Goal: Information Seeking & Learning: Understand process/instructions

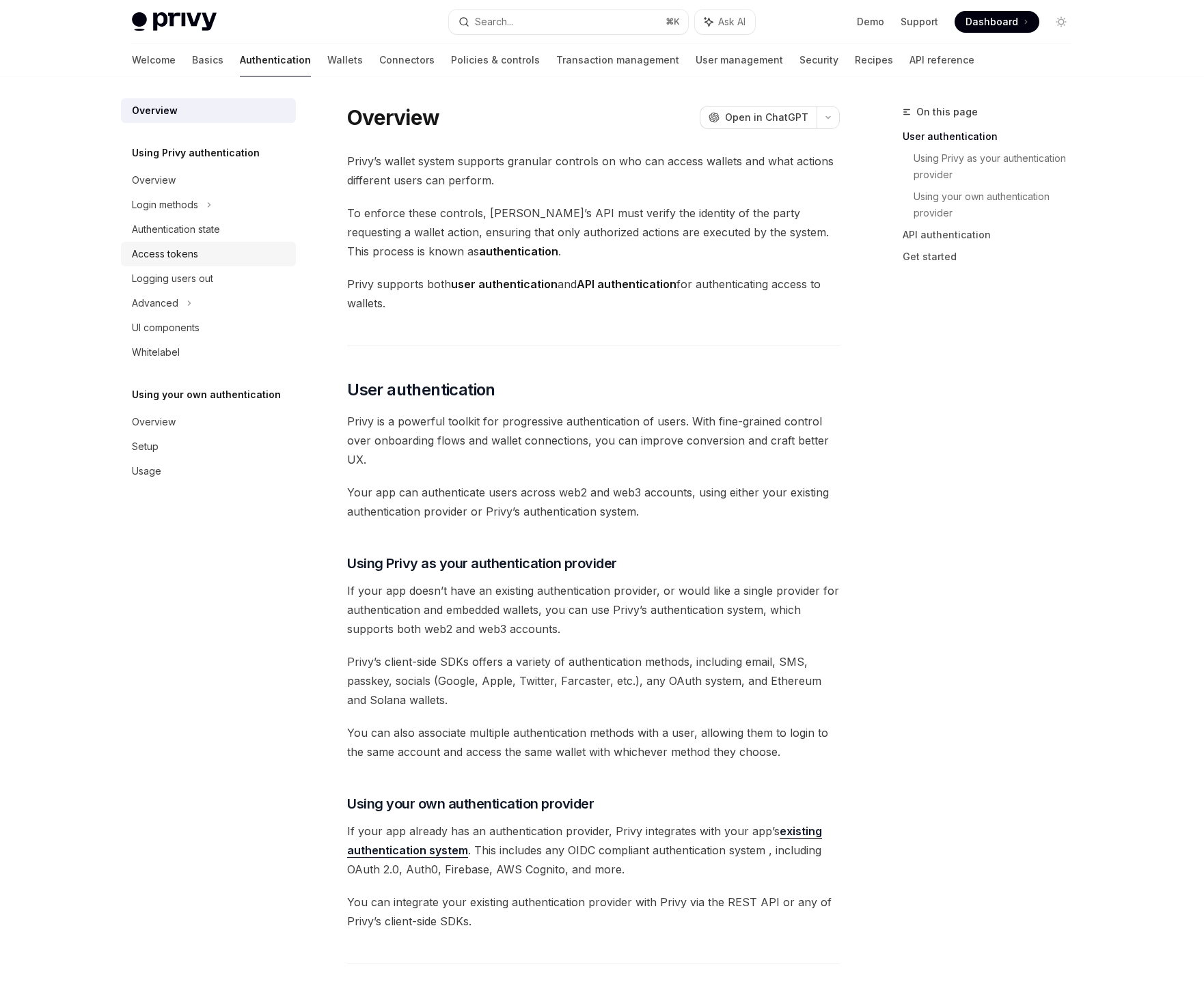
click at [186, 244] on link "Access tokens" at bounding box center [208, 254] width 175 height 24
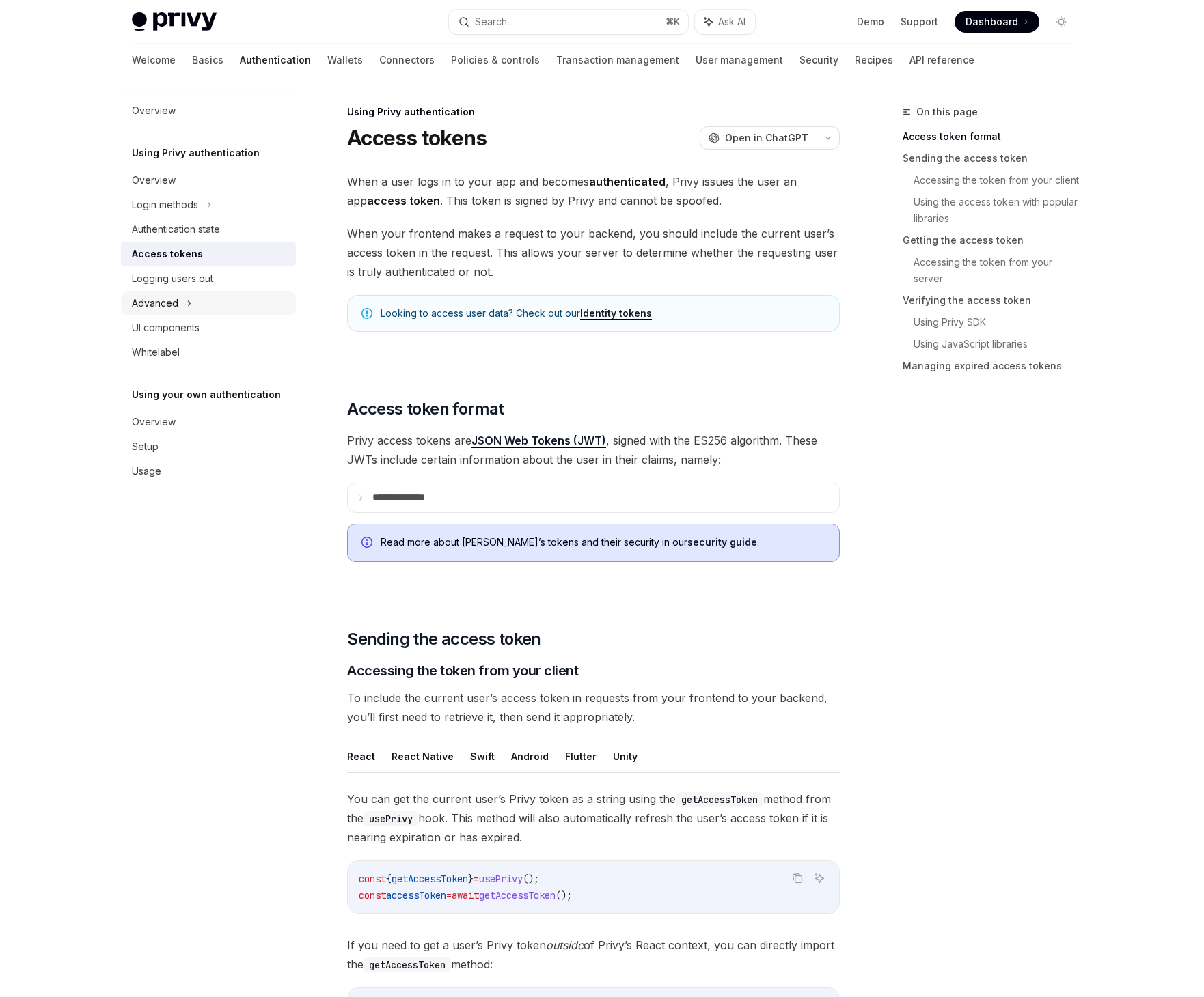
click at [160, 306] on div "Advanced" at bounding box center [154, 303] width 46 height 17
click at [207, 392] on link "UI components" at bounding box center [208, 402] width 175 height 24
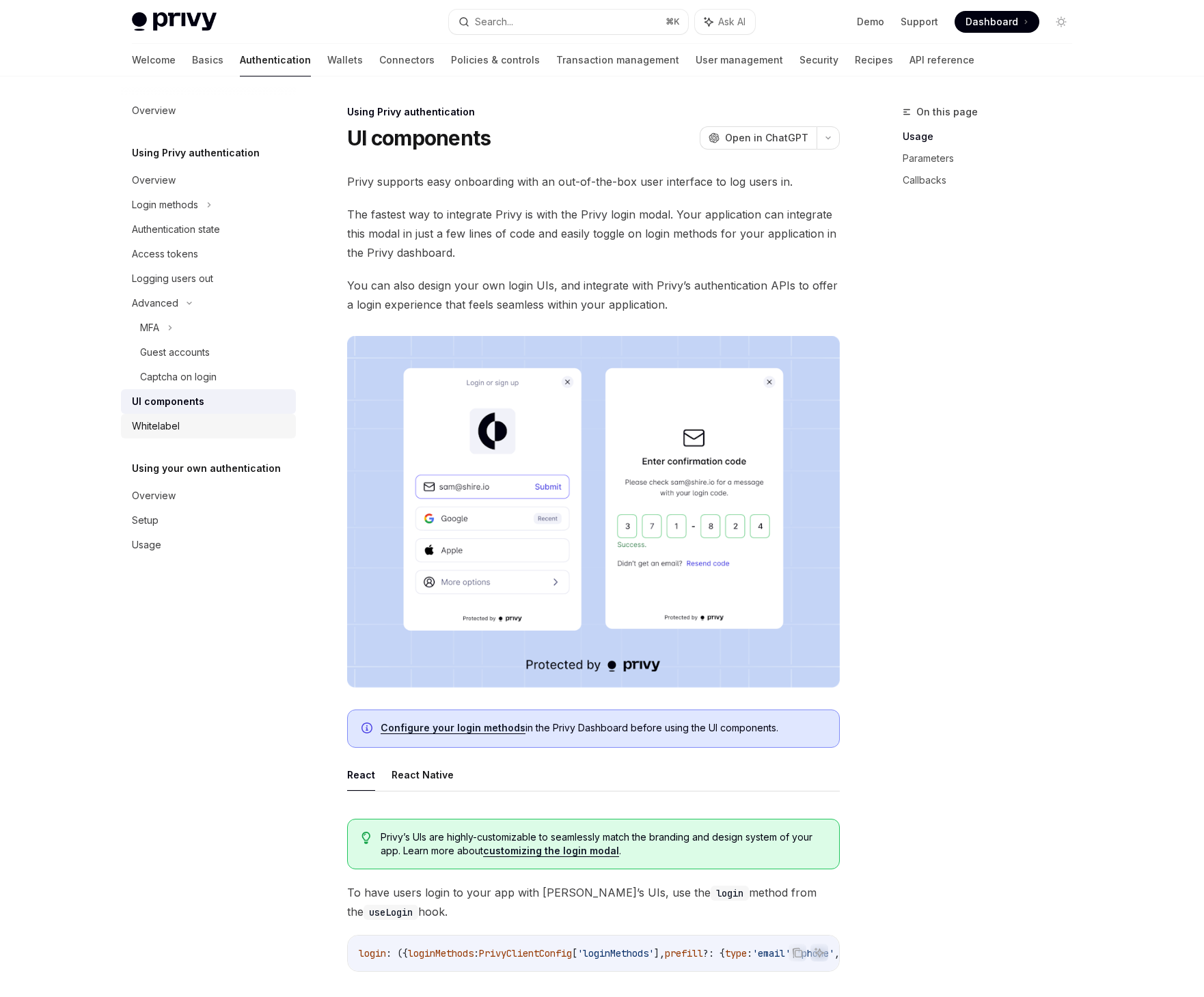
click at [171, 425] on div "Whitelabel" at bounding box center [155, 426] width 48 height 17
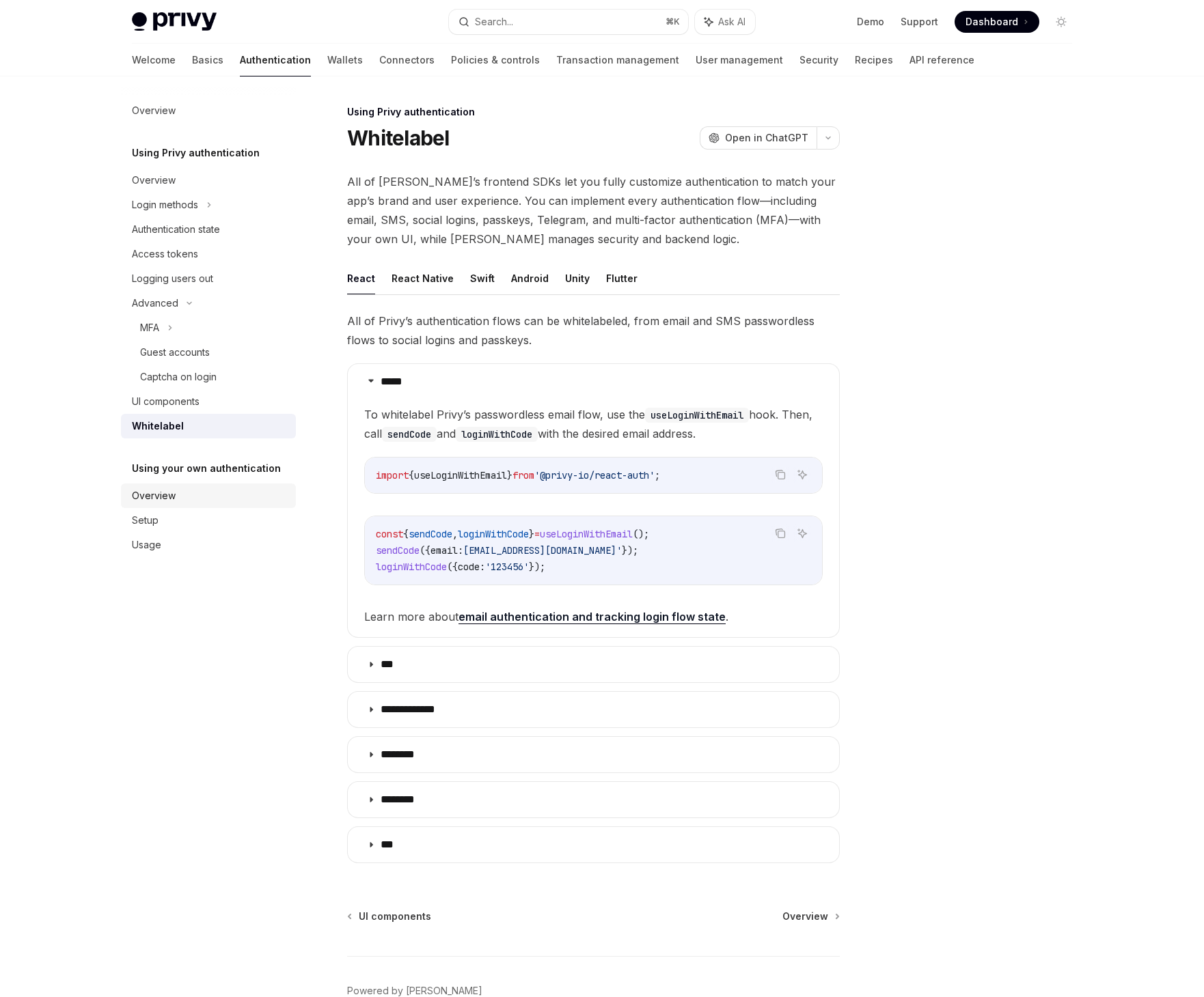
click at [220, 494] on div "Overview" at bounding box center [209, 496] width 156 height 17
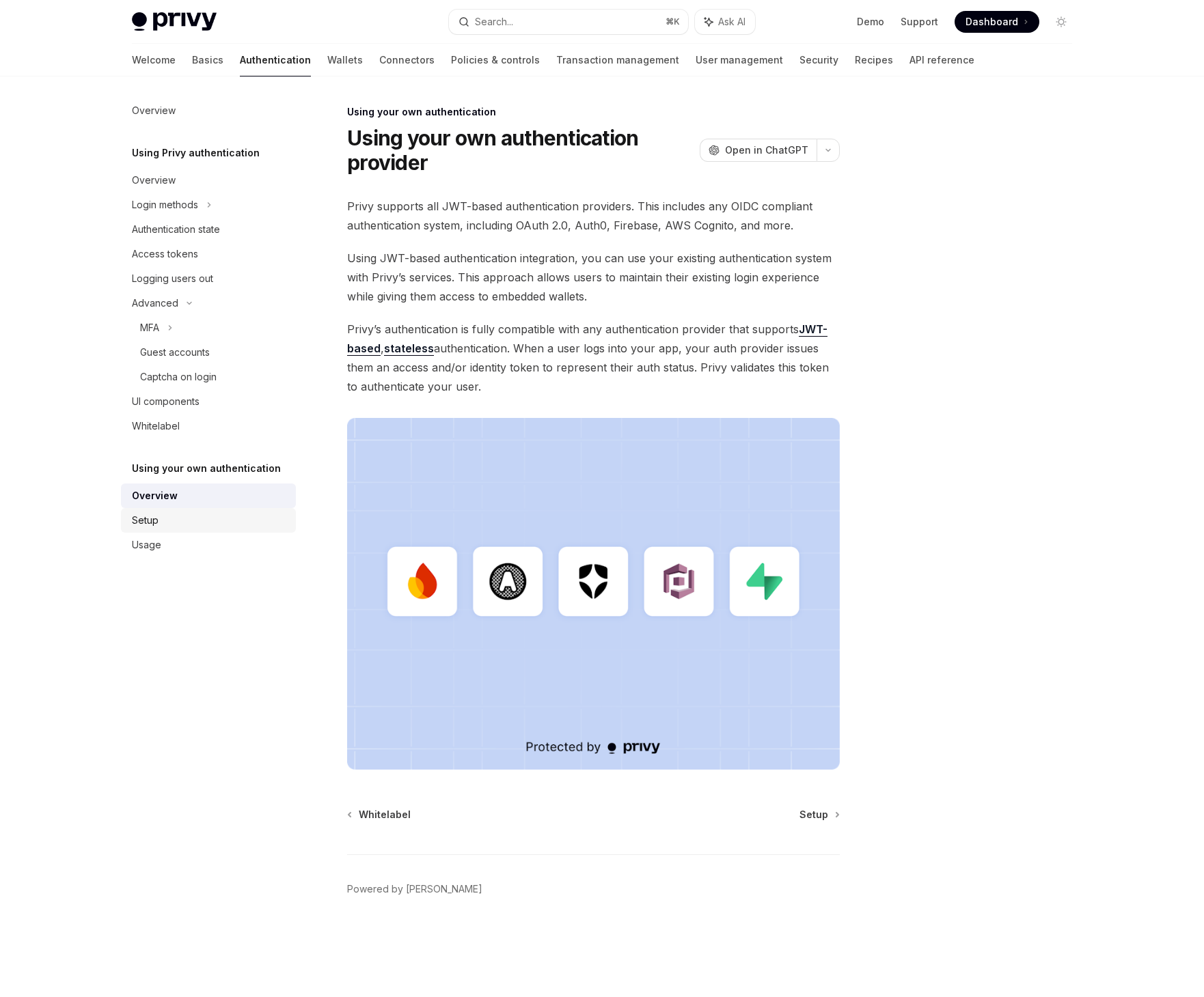
click at [219, 523] on div "Setup" at bounding box center [209, 520] width 156 height 17
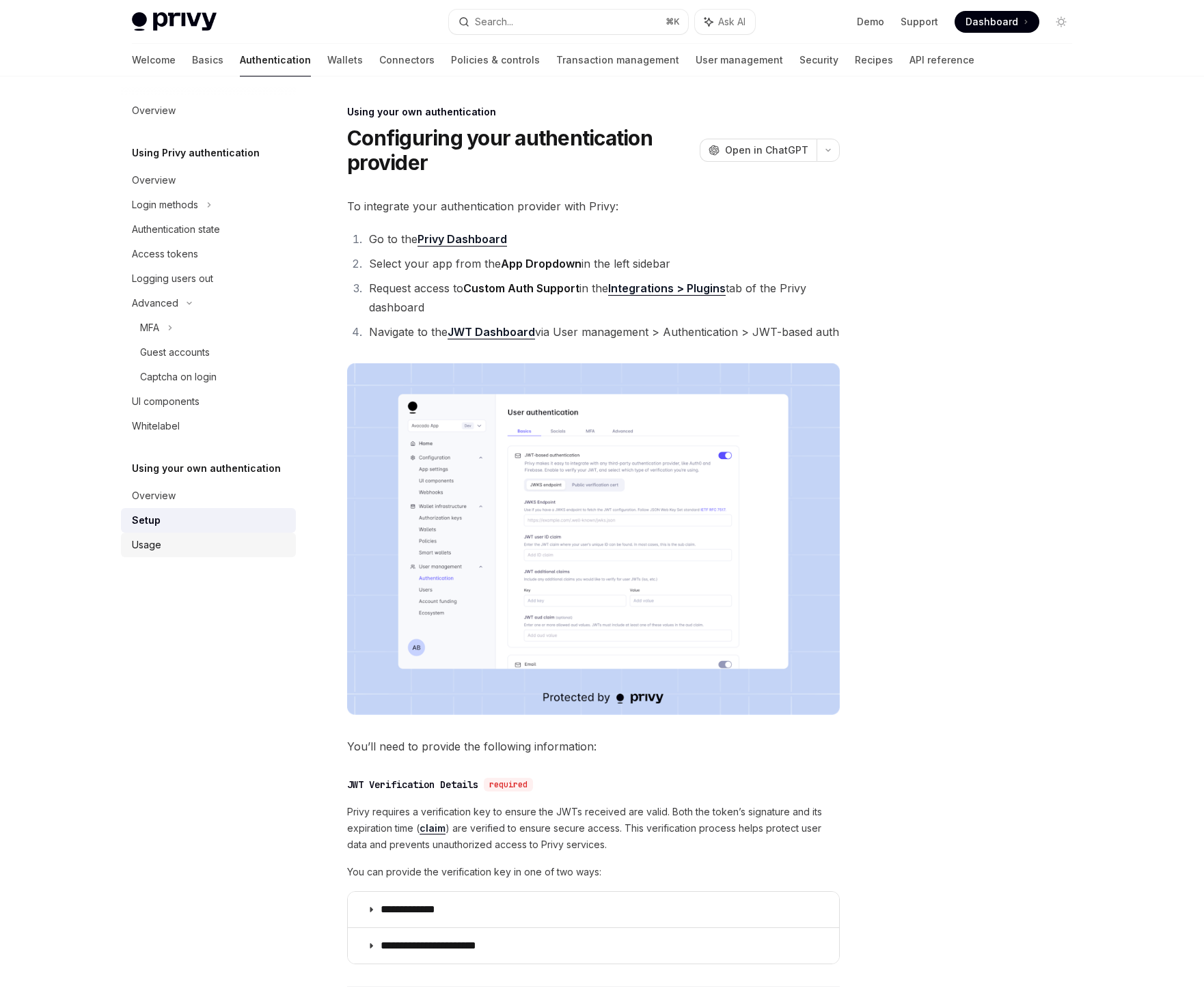
click at [205, 543] on div "Usage" at bounding box center [209, 545] width 156 height 17
type textarea "*"
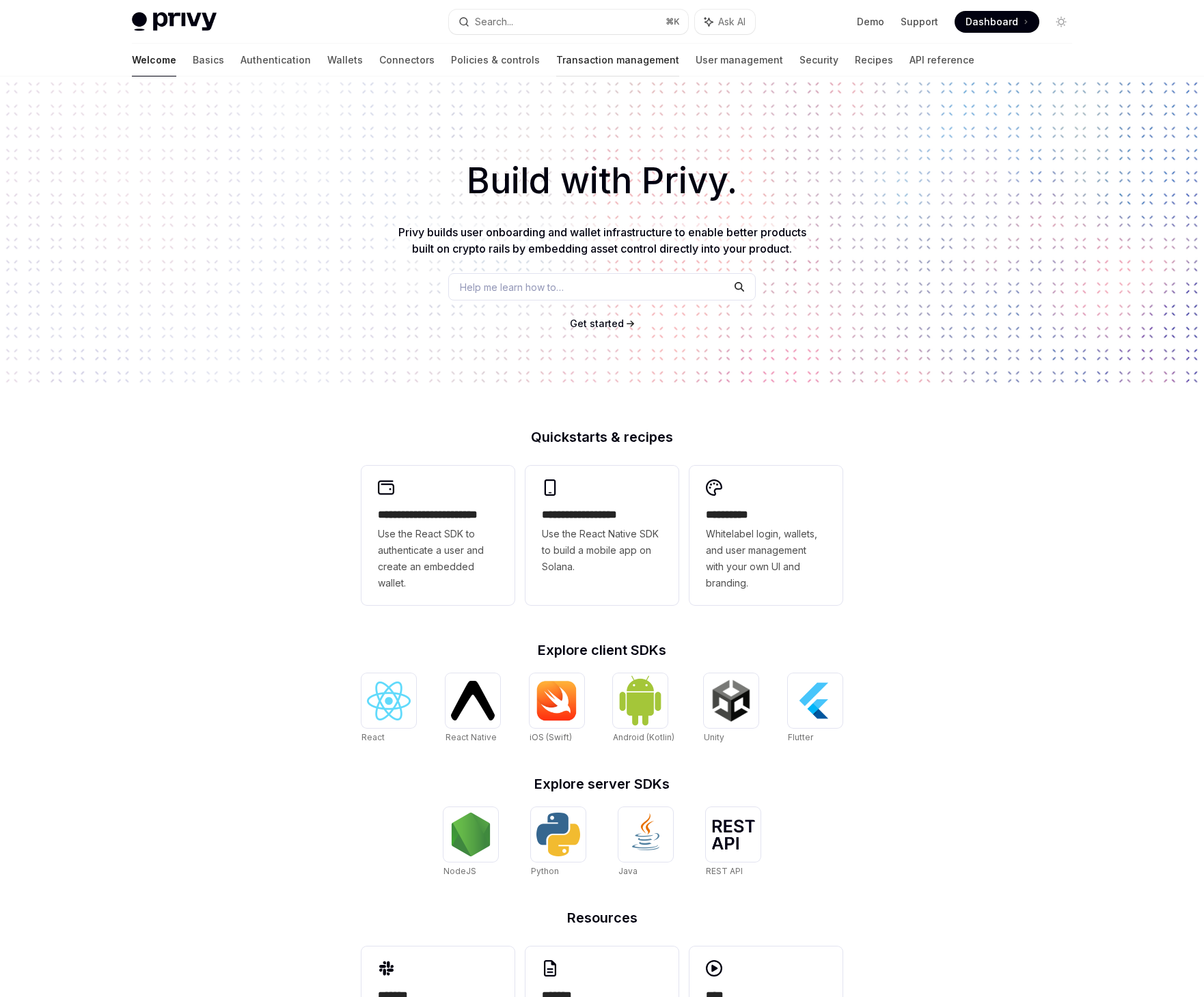
click at [556, 53] on link "Transaction management" at bounding box center [617, 60] width 123 height 33
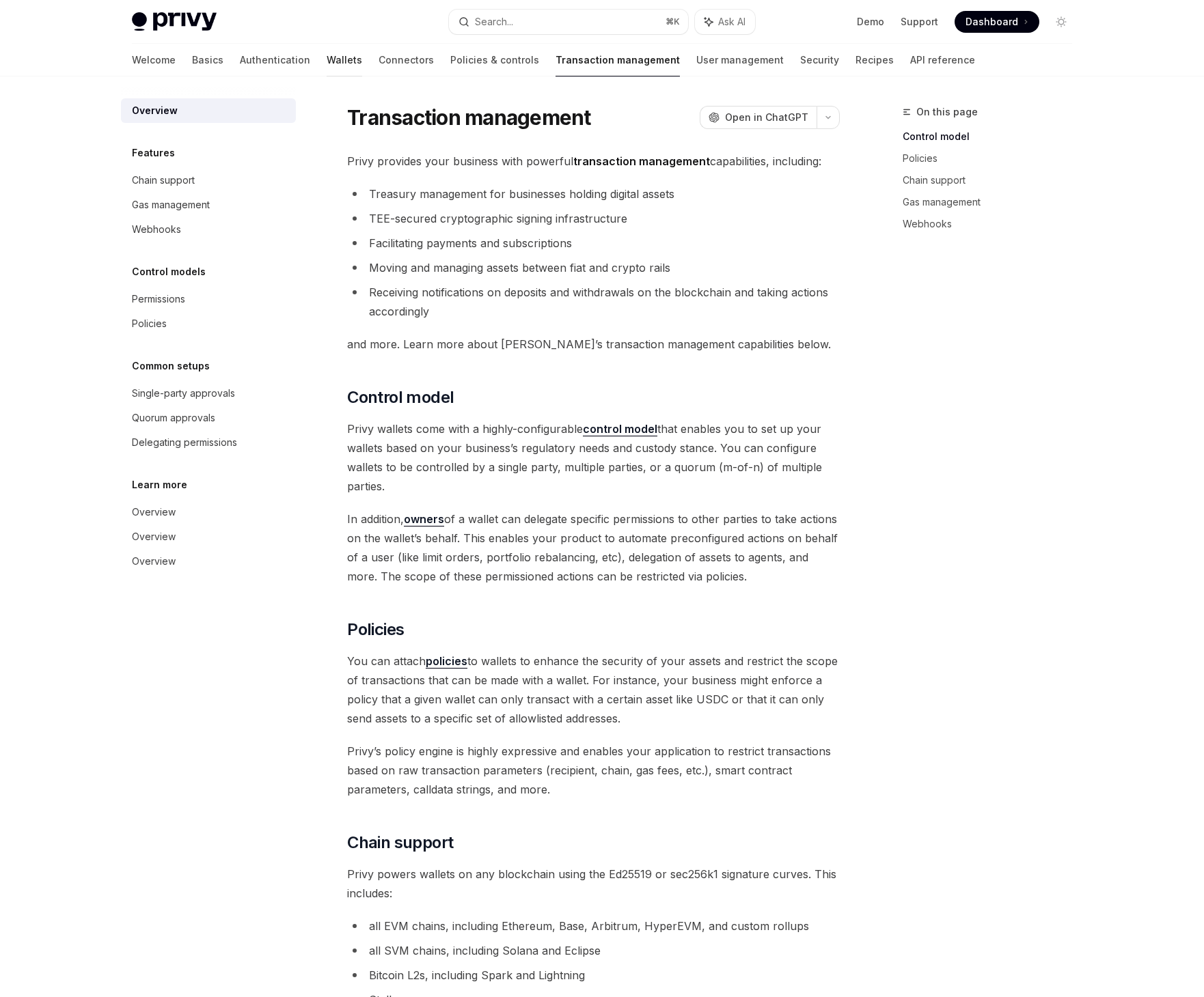
click at [327, 61] on link "Wallets" at bounding box center [344, 60] width 36 height 33
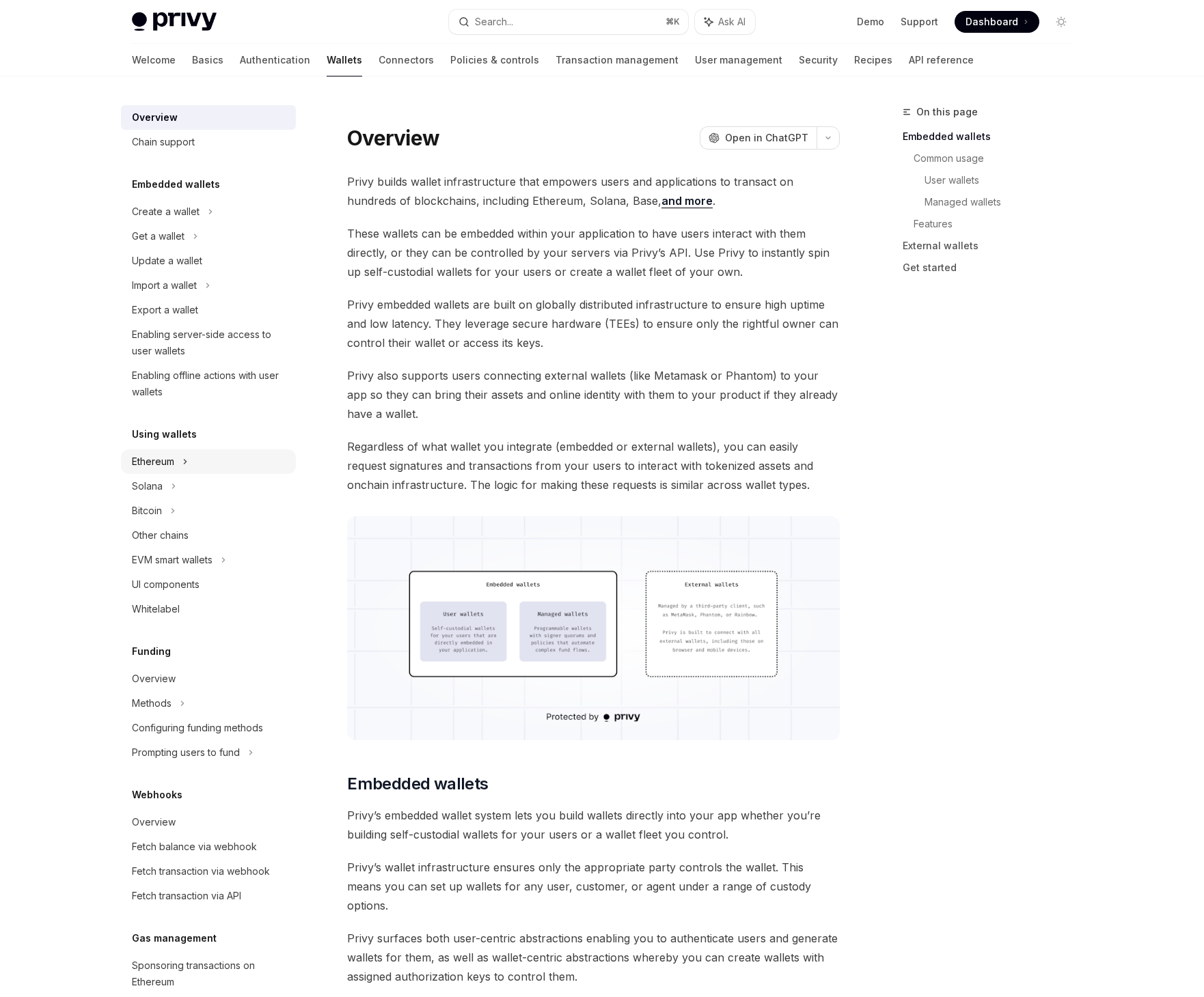
click at [164, 459] on div "Ethereum" at bounding box center [153, 461] width 43 height 17
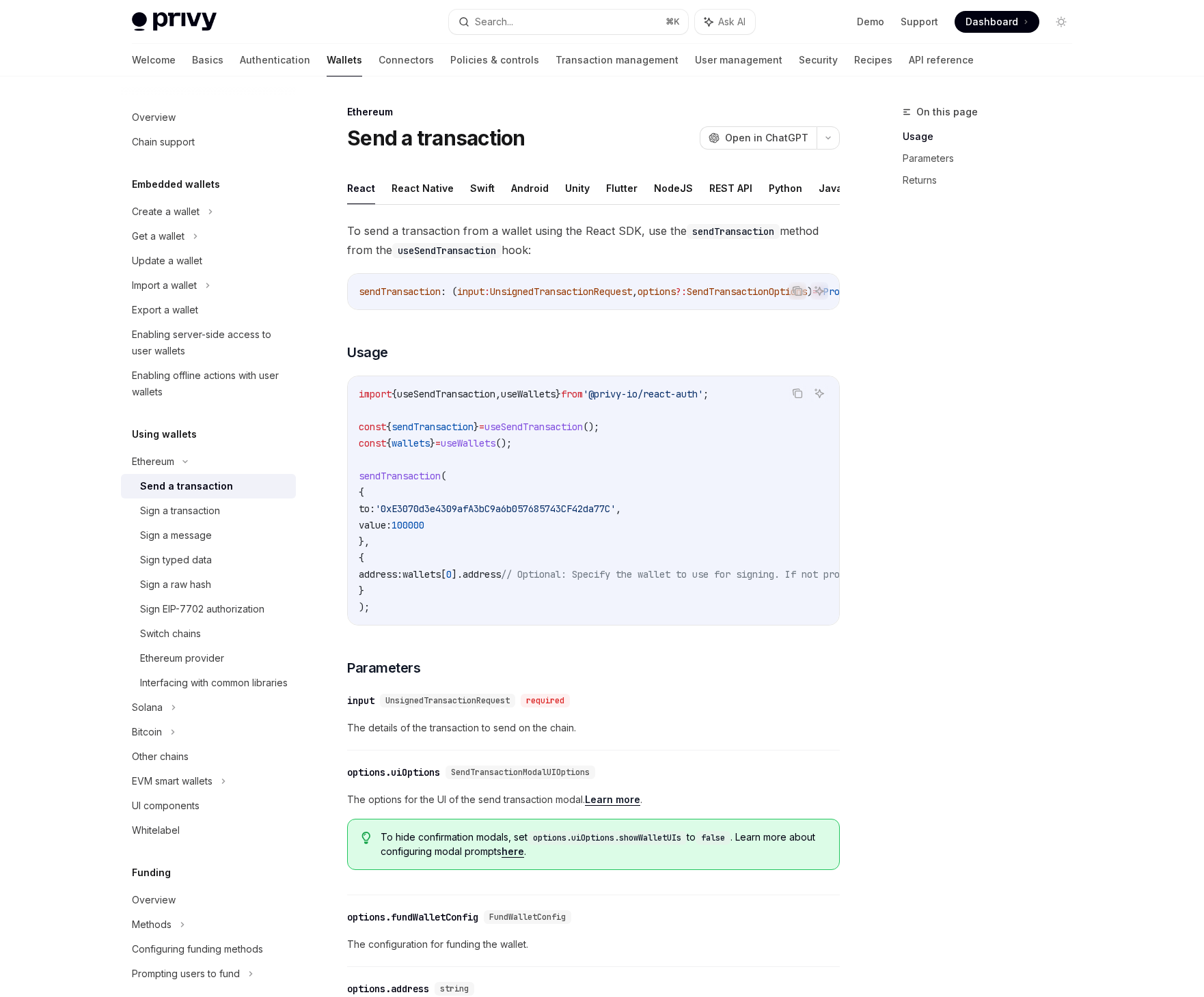
click at [201, 485] on div "Send a transaction" at bounding box center [187, 486] width 93 height 17
click at [194, 790] on div "EVM smart wallets" at bounding box center [172, 781] width 80 height 17
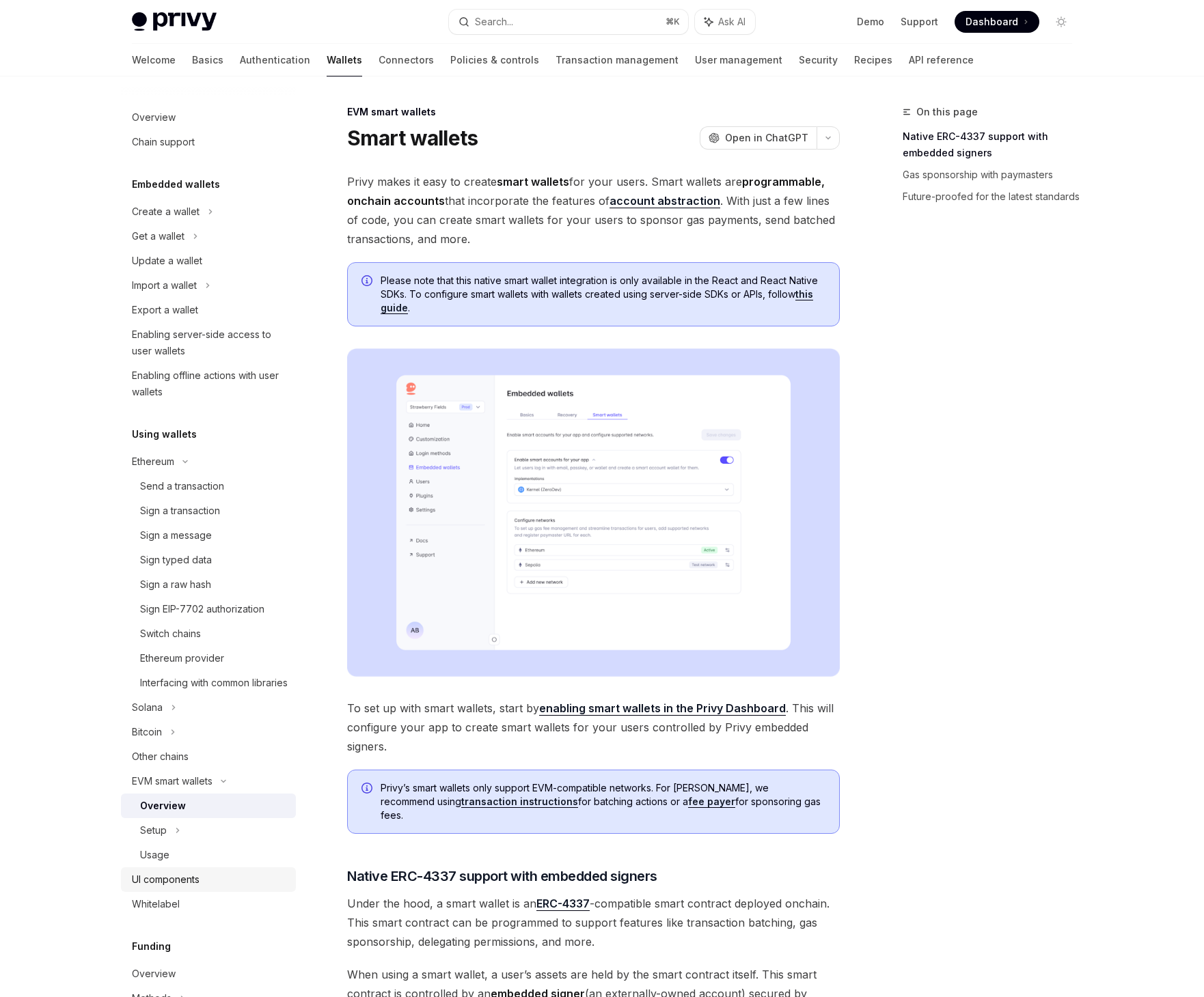
click at [228, 886] on link "UI components" at bounding box center [208, 879] width 175 height 24
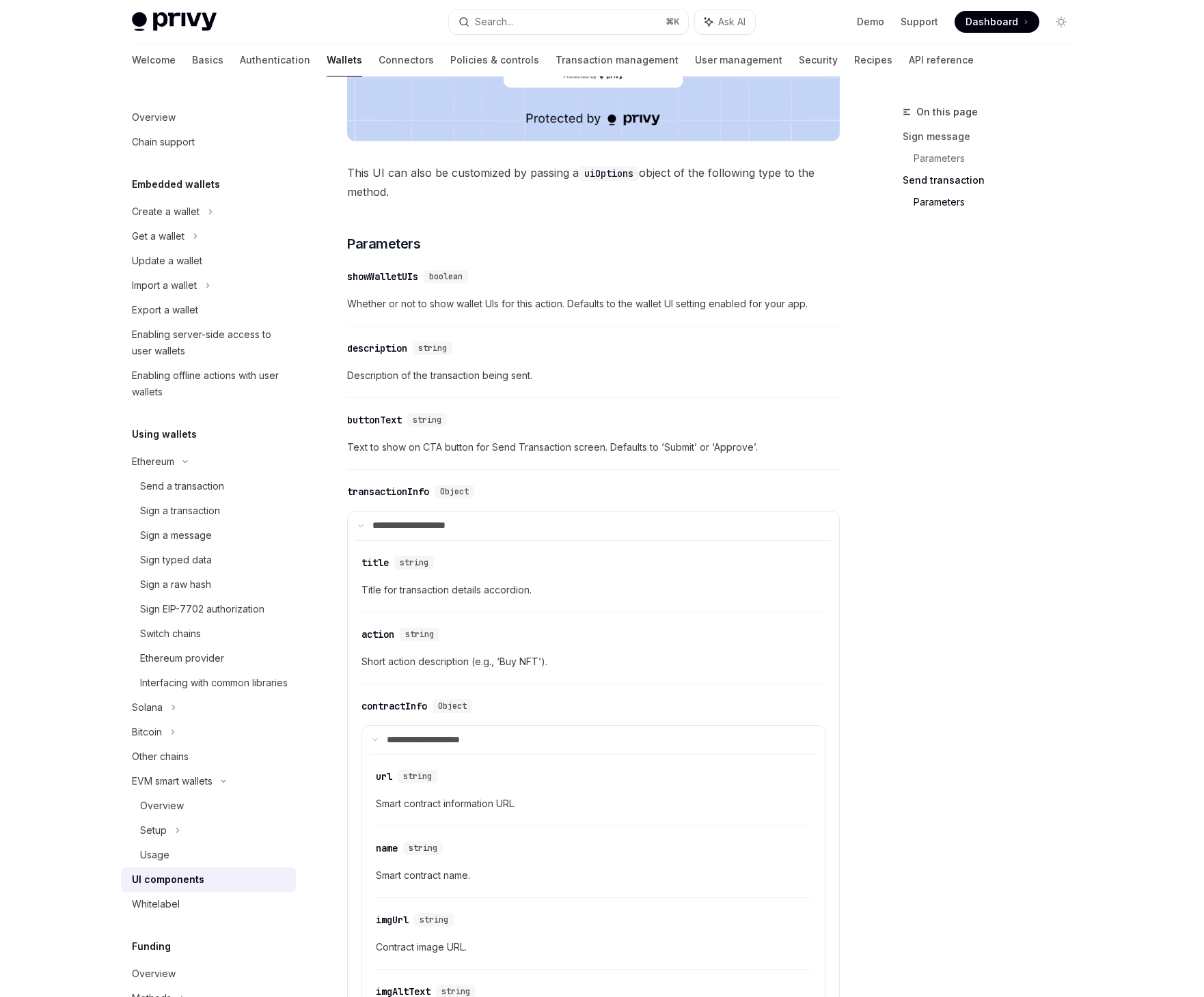
scroll to position [2069, 0]
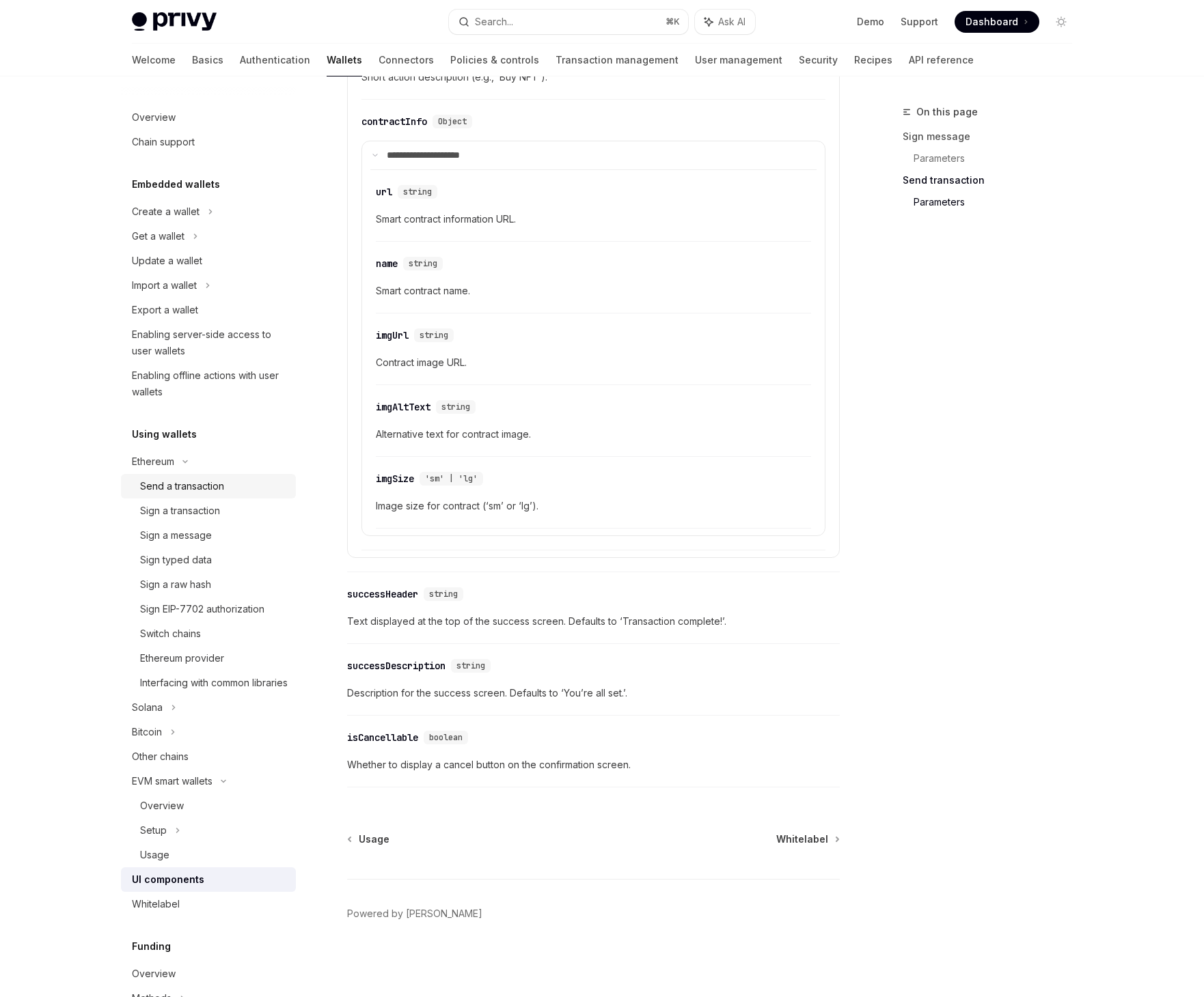
click at [190, 484] on div "Send a transaction" at bounding box center [182, 486] width 84 height 17
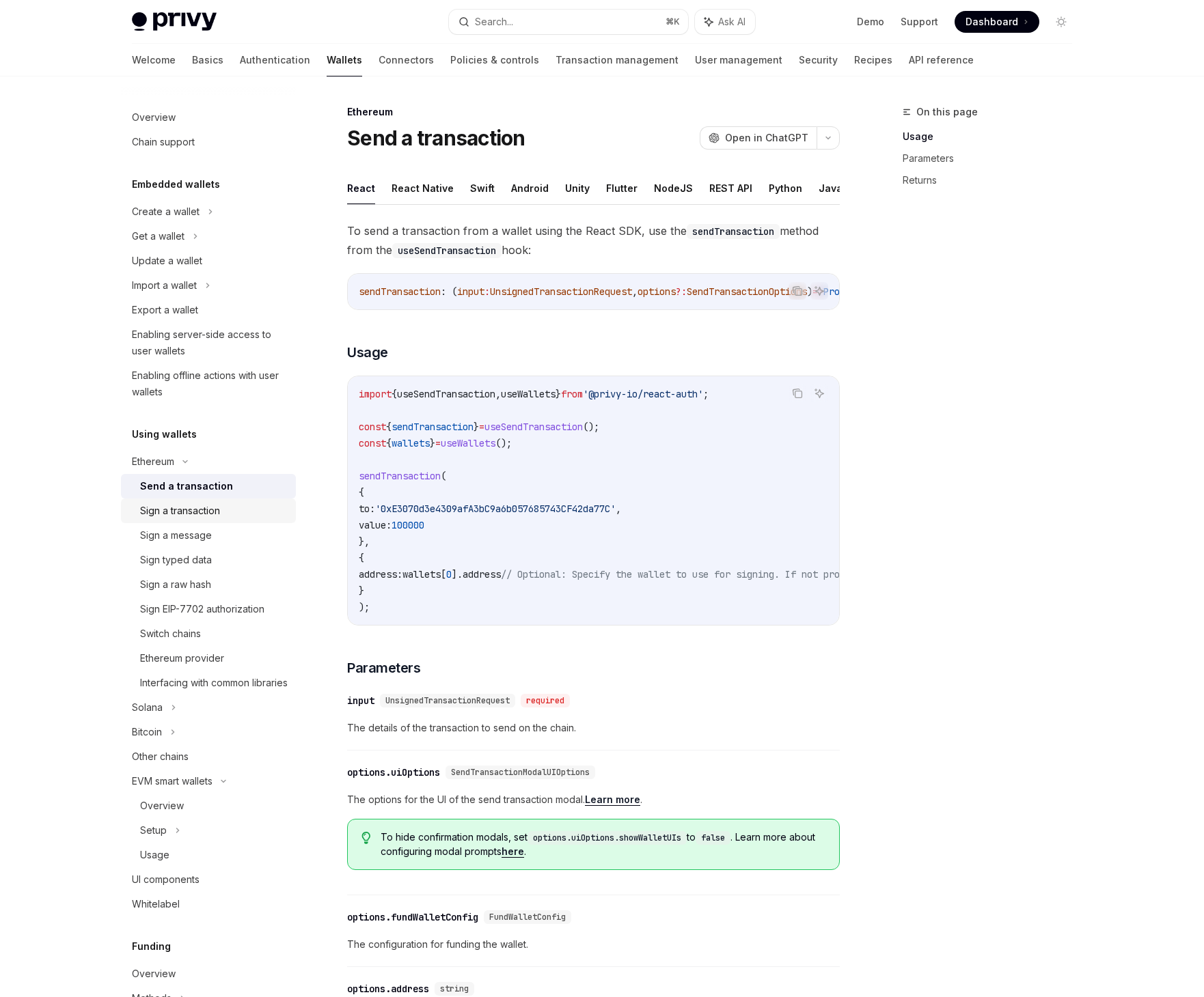
click at [198, 504] on div "Sign a transaction" at bounding box center [180, 511] width 80 height 17
click at [378, 64] on link "Connectors" at bounding box center [405, 60] width 55 height 33
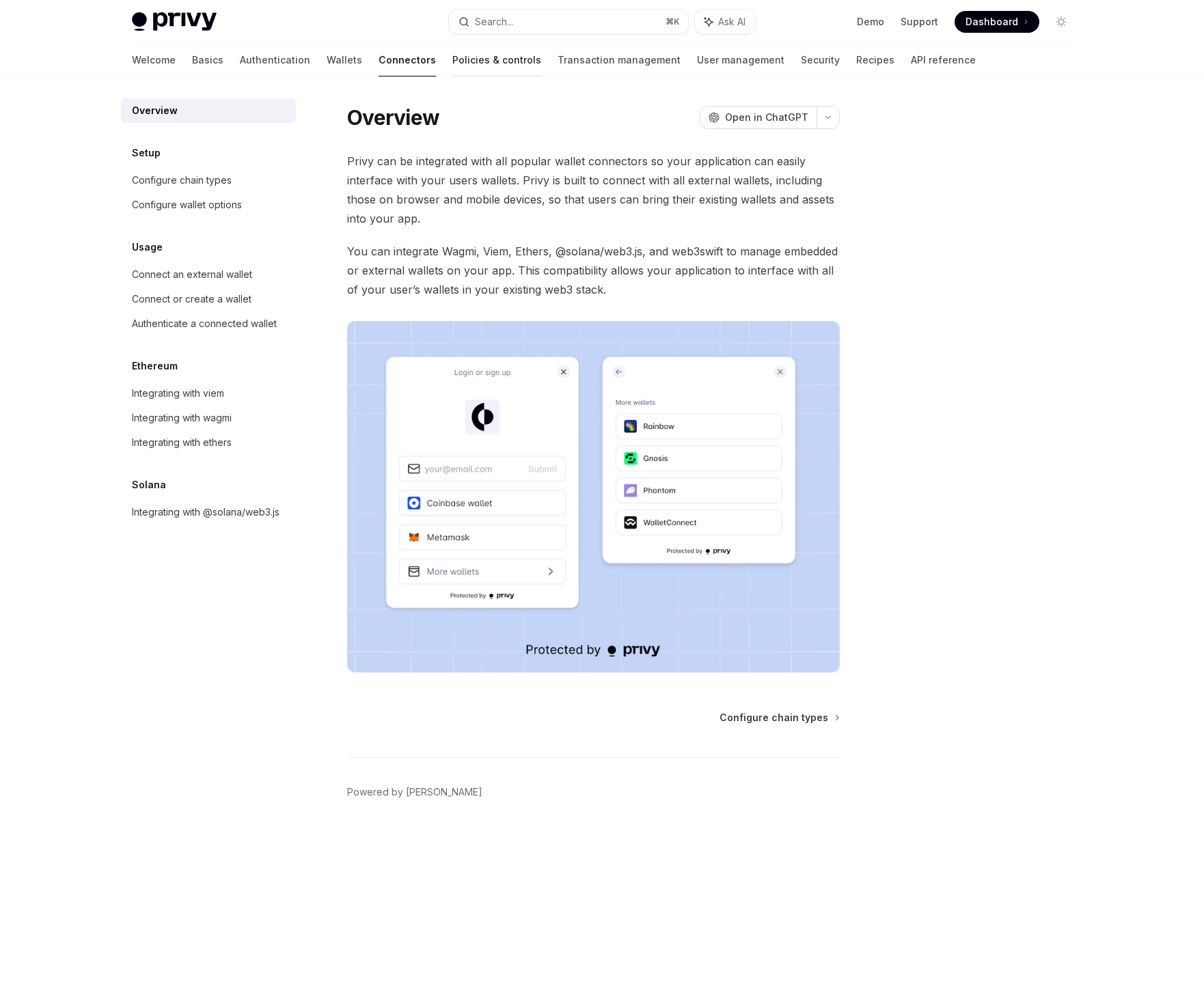
click at [452, 57] on link "Policies & controls" at bounding box center [497, 60] width 89 height 33
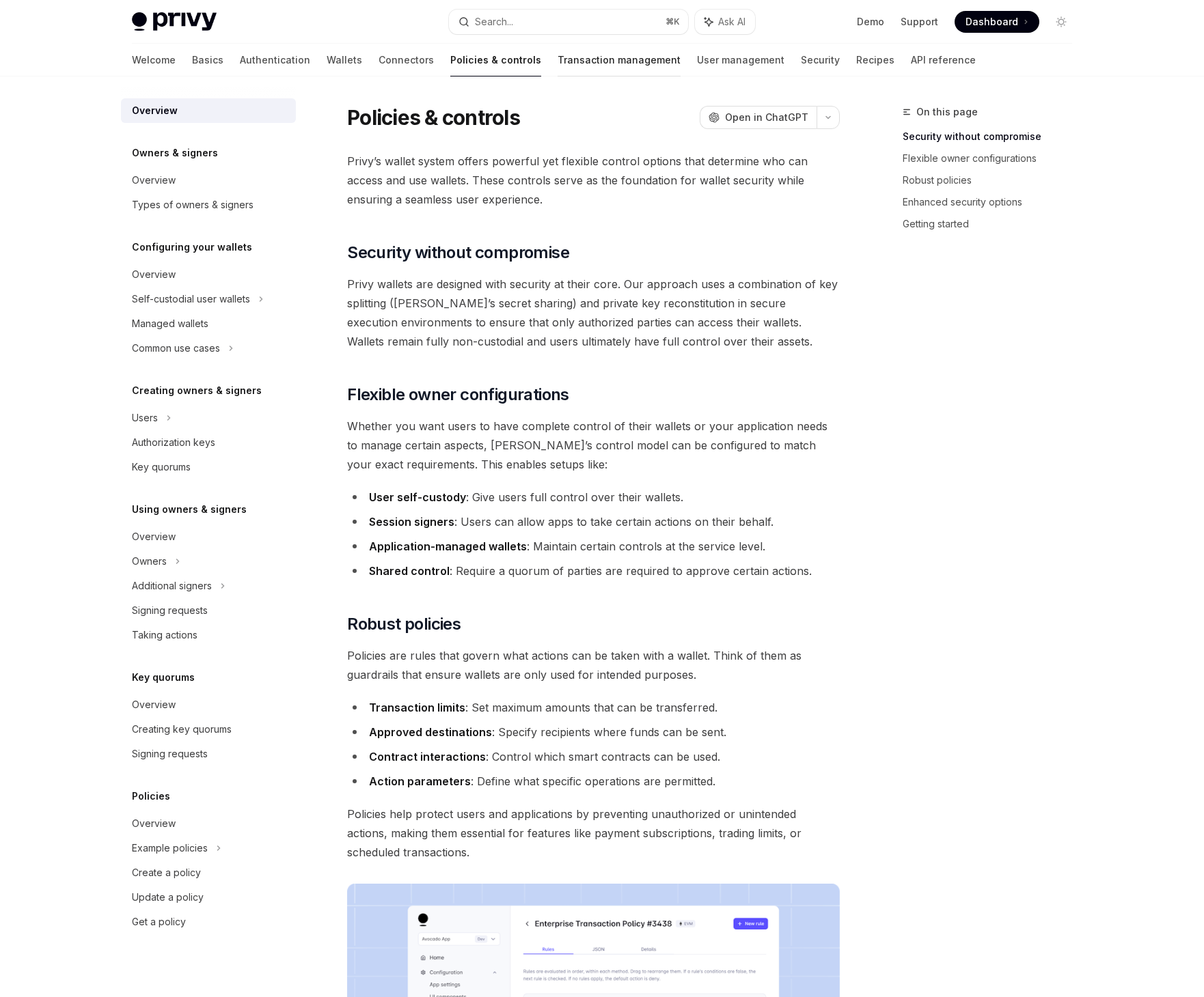
click at [564, 59] on link "Transaction management" at bounding box center [619, 60] width 123 height 33
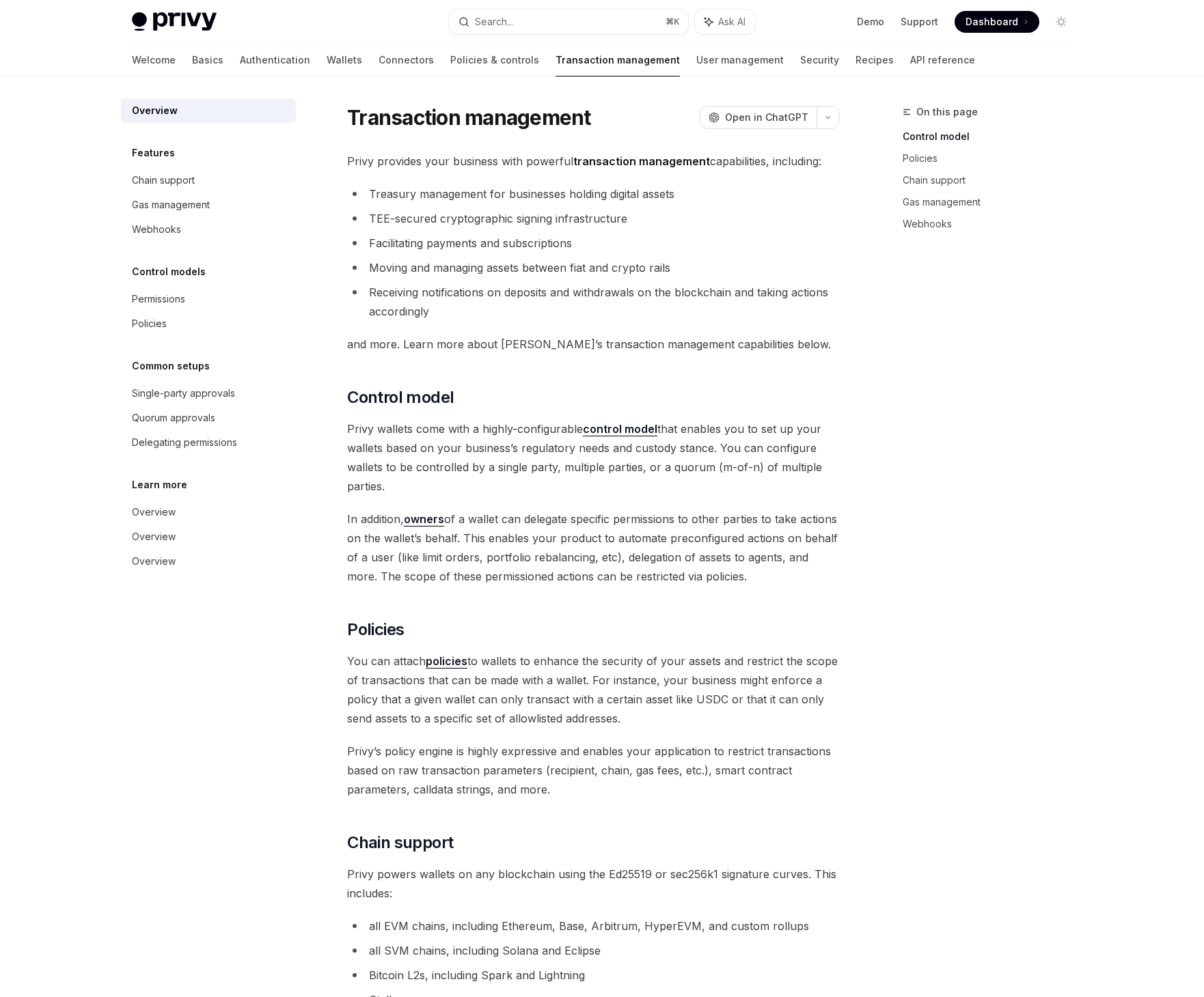
click at [810, 62] on div "Welcome Basics Authentication Wallets Connectors Policies & controls Transactio…" at bounding box center [553, 60] width 843 height 33
click at [855, 60] on link "Recipes" at bounding box center [874, 60] width 38 height 33
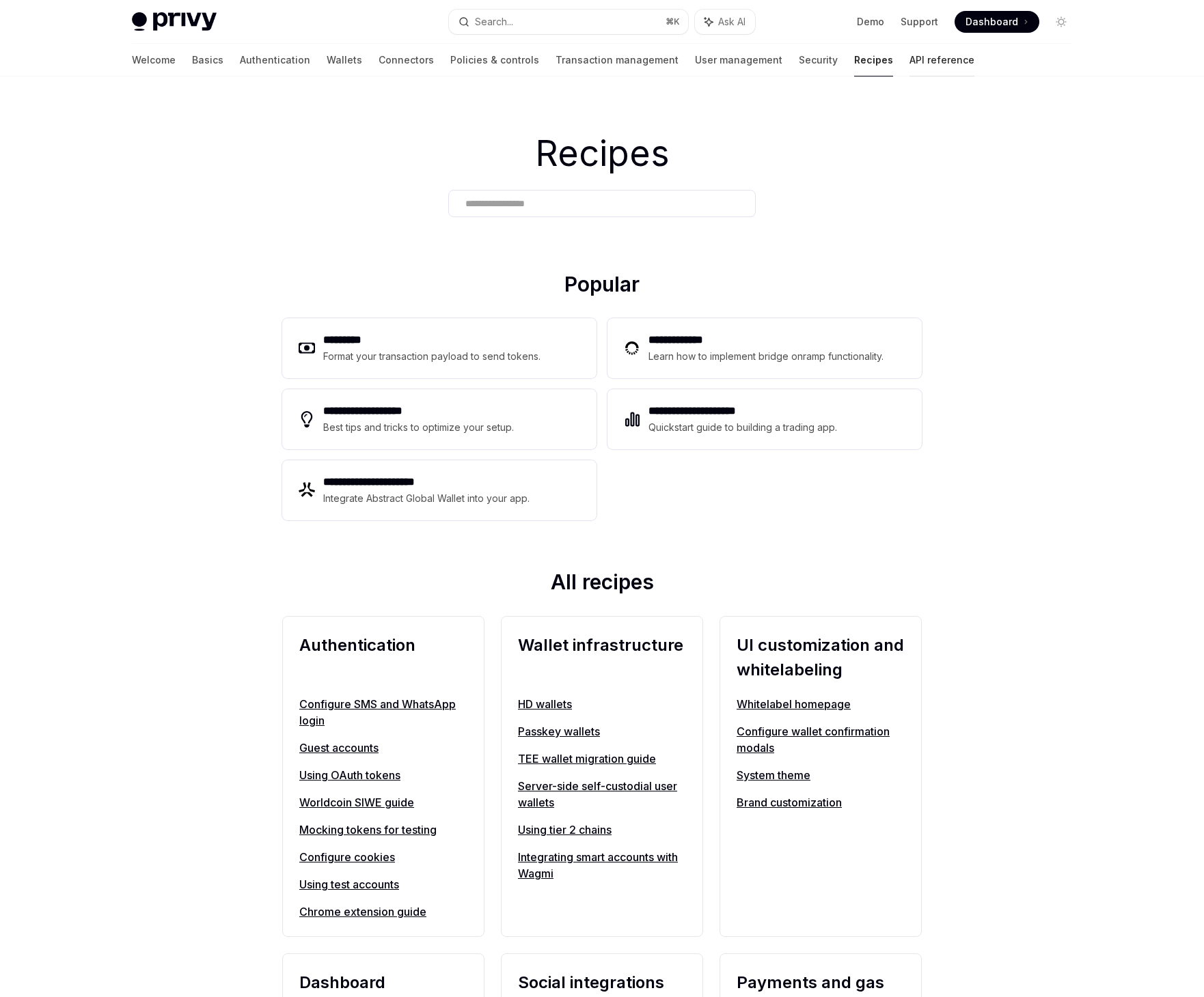
click at [909, 67] on link "API reference" at bounding box center [942, 60] width 65 height 33
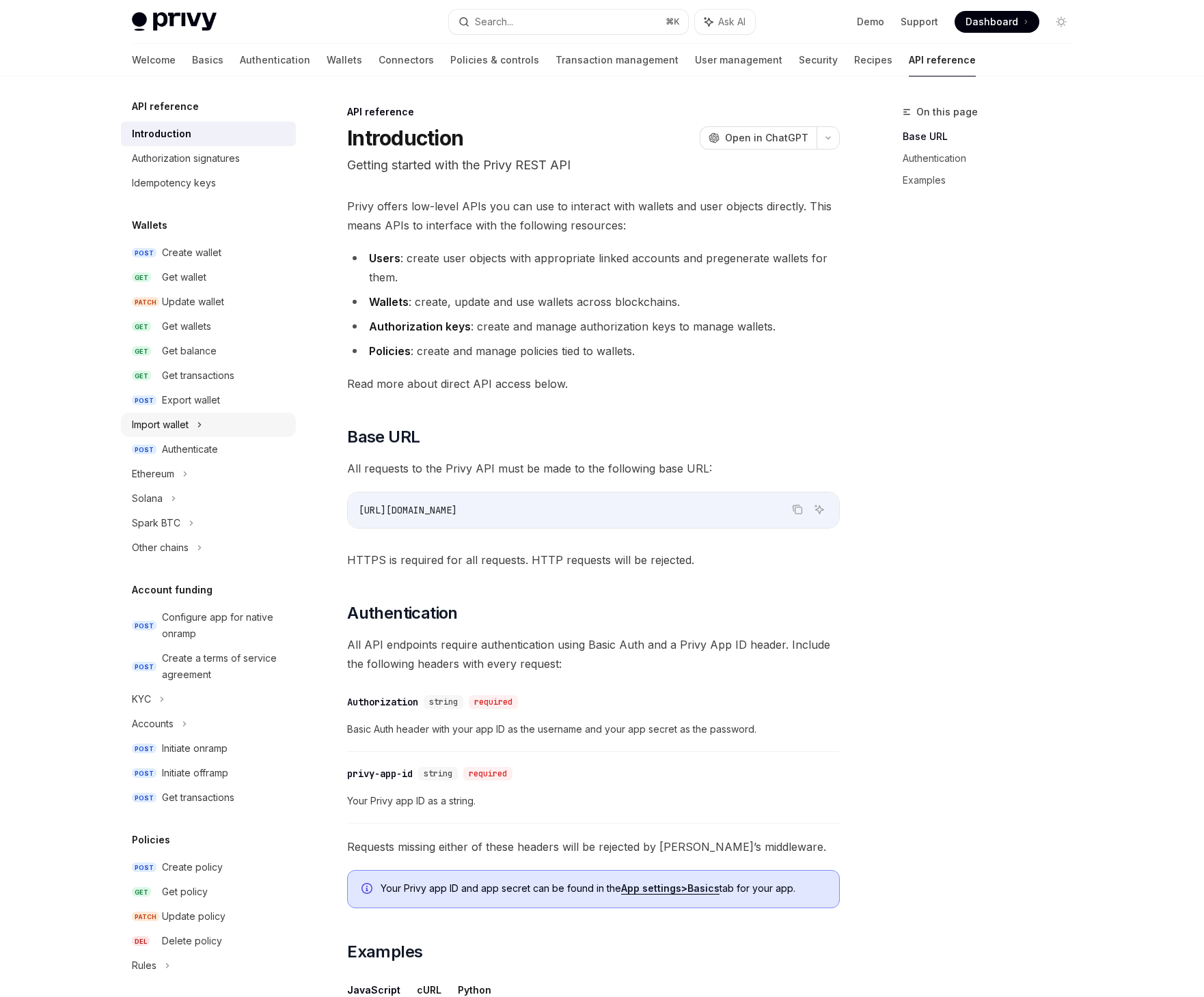
click at [155, 434] on div "Import wallet" at bounding box center [208, 424] width 175 height 24
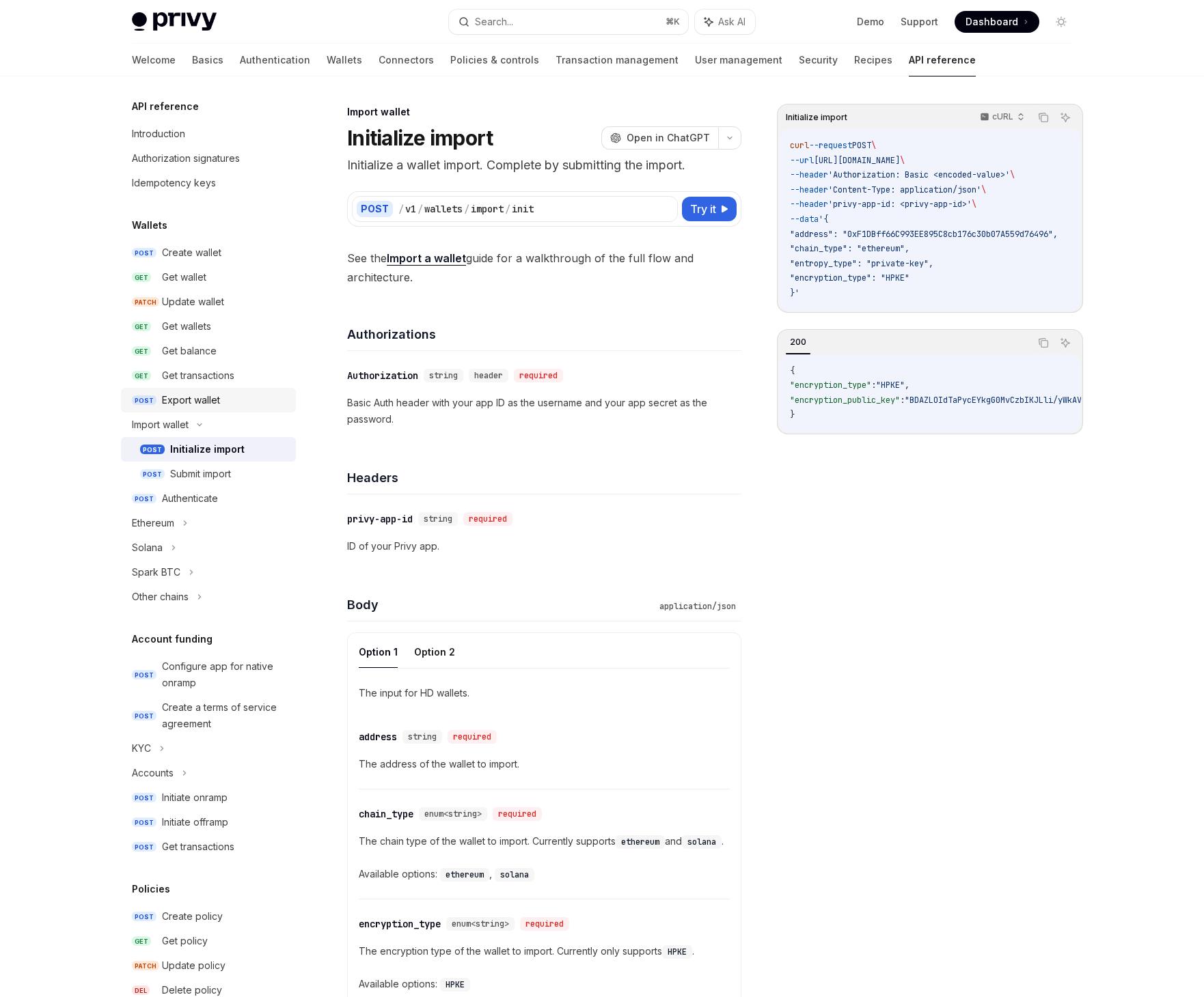
click at [167, 404] on div "Export wallet" at bounding box center [191, 400] width 58 height 17
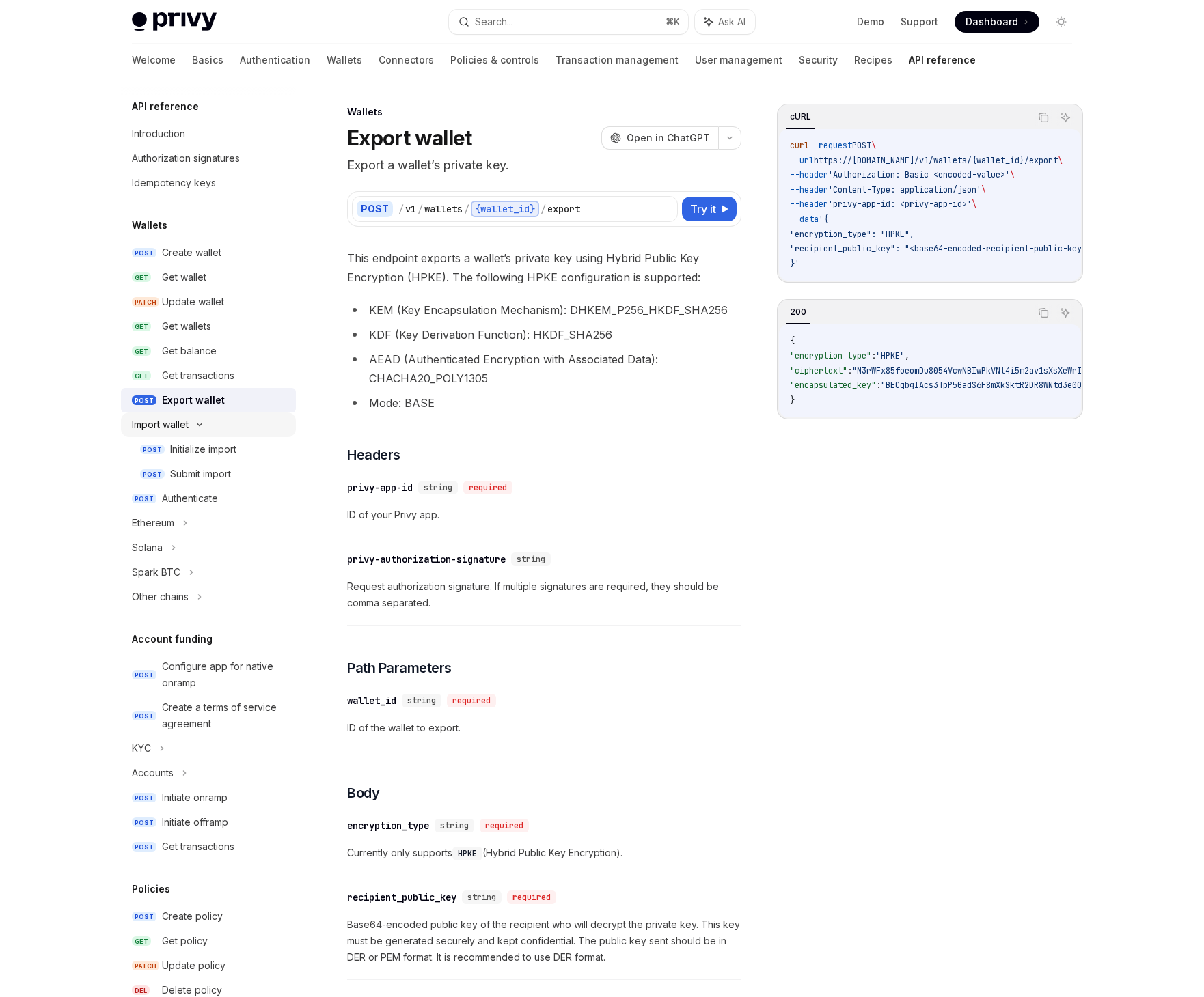
click at [196, 425] on icon at bounding box center [199, 424] width 17 height 5
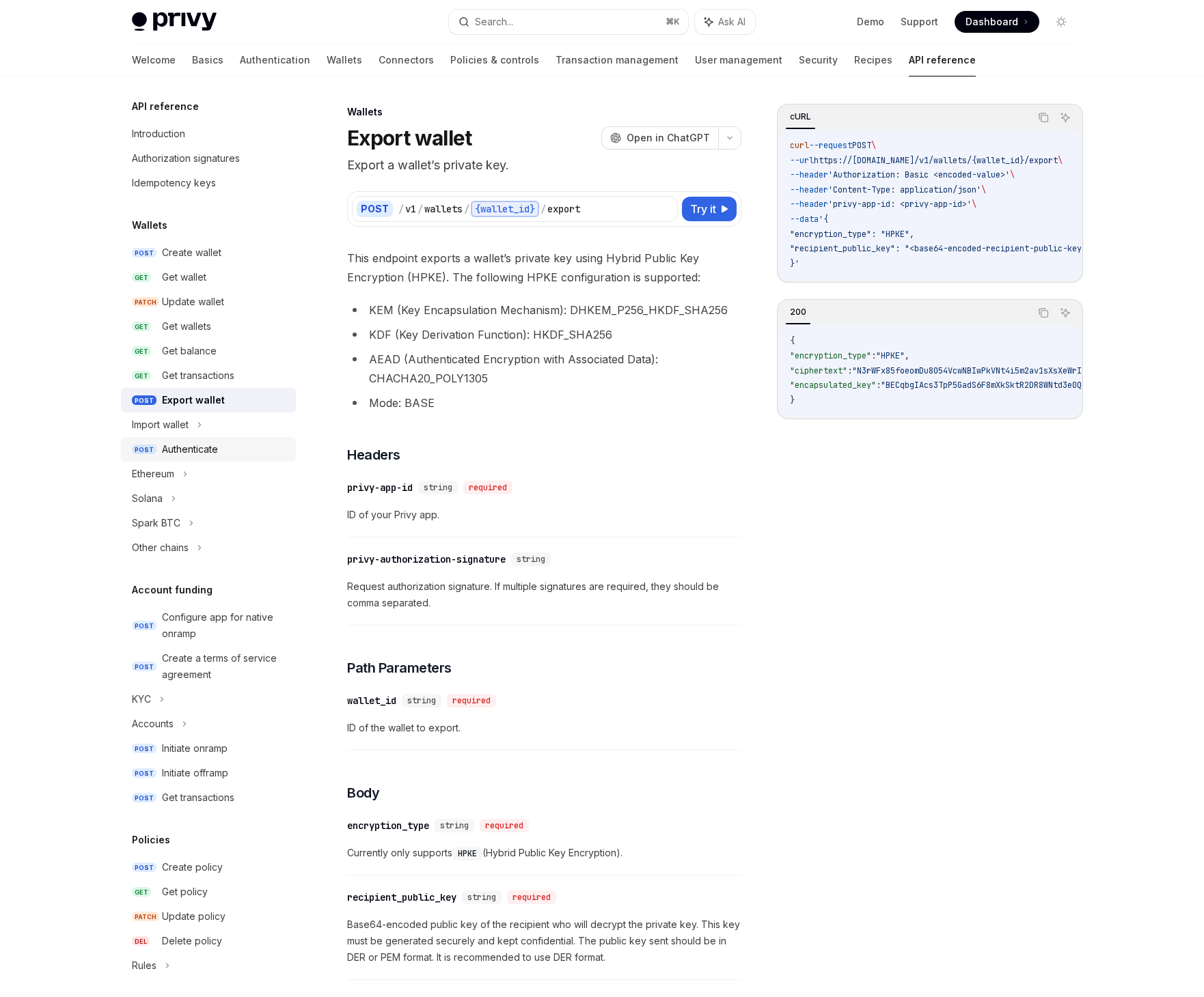
click at [211, 450] on div "Authenticate" at bounding box center [190, 449] width 56 height 17
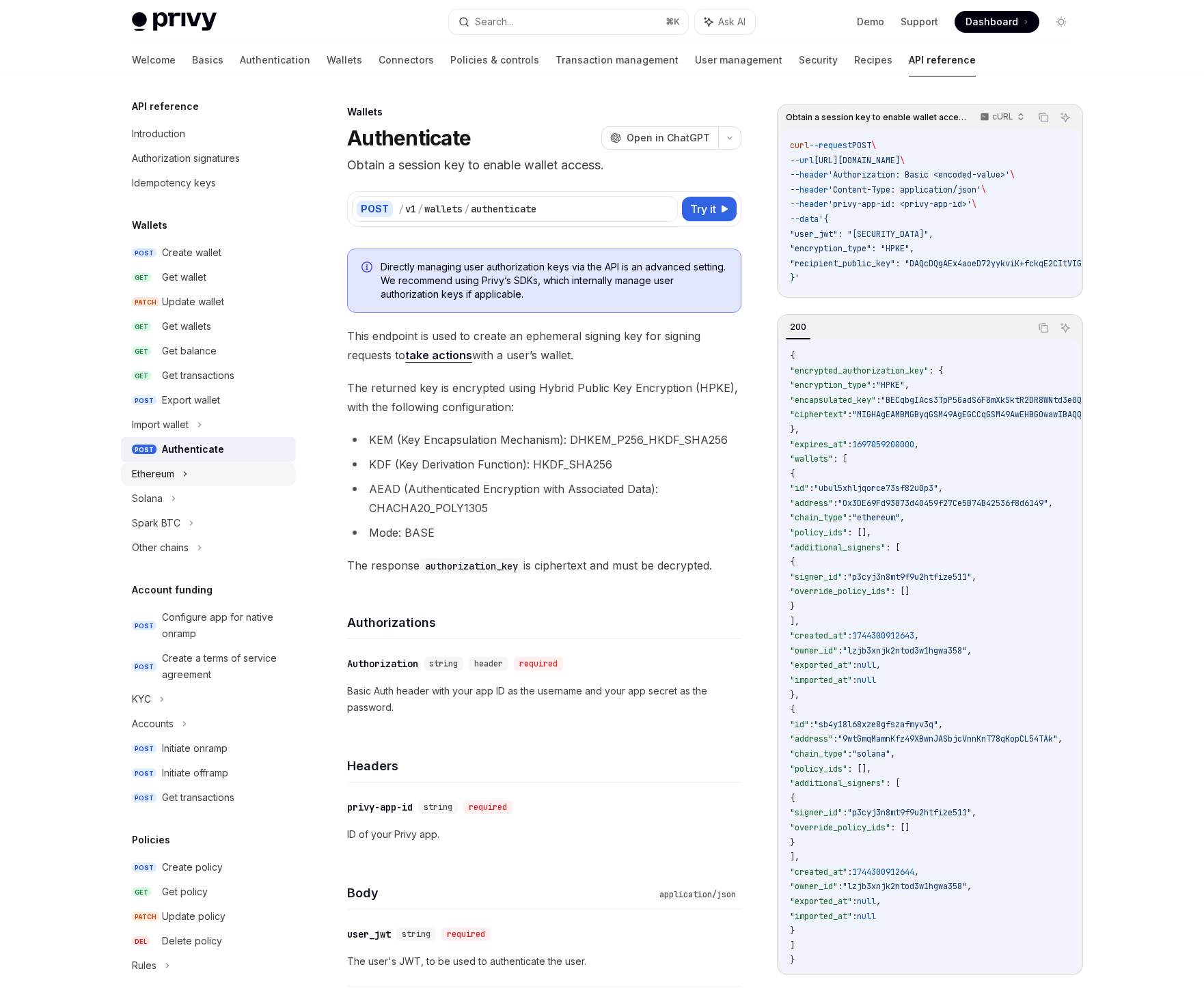
click at [180, 485] on div "Ethereum" at bounding box center [208, 474] width 175 height 24
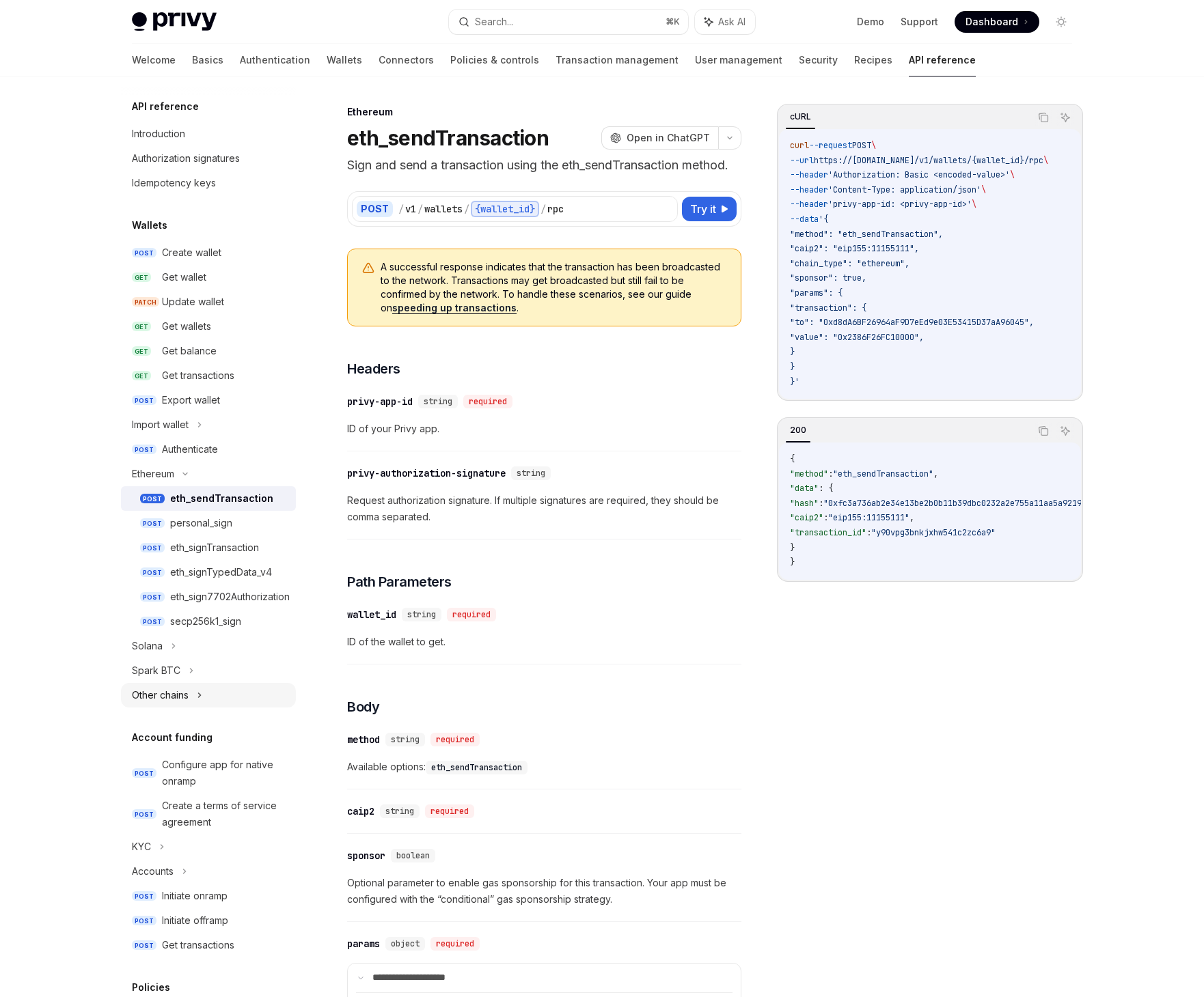
click at [159, 688] on div "Other chains" at bounding box center [160, 695] width 57 height 17
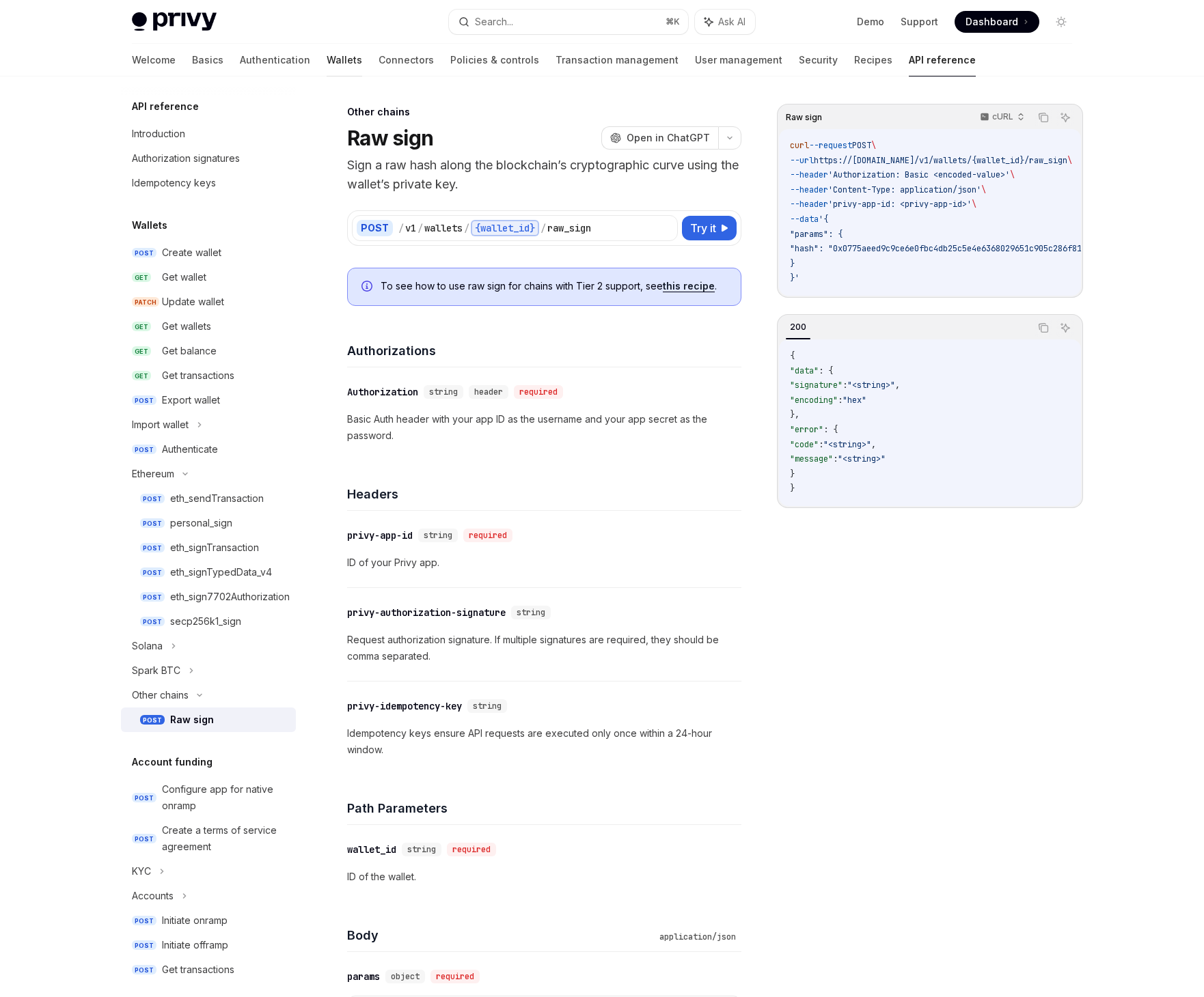
click at [327, 64] on link "Wallets" at bounding box center [344, 60] width 36 height 33
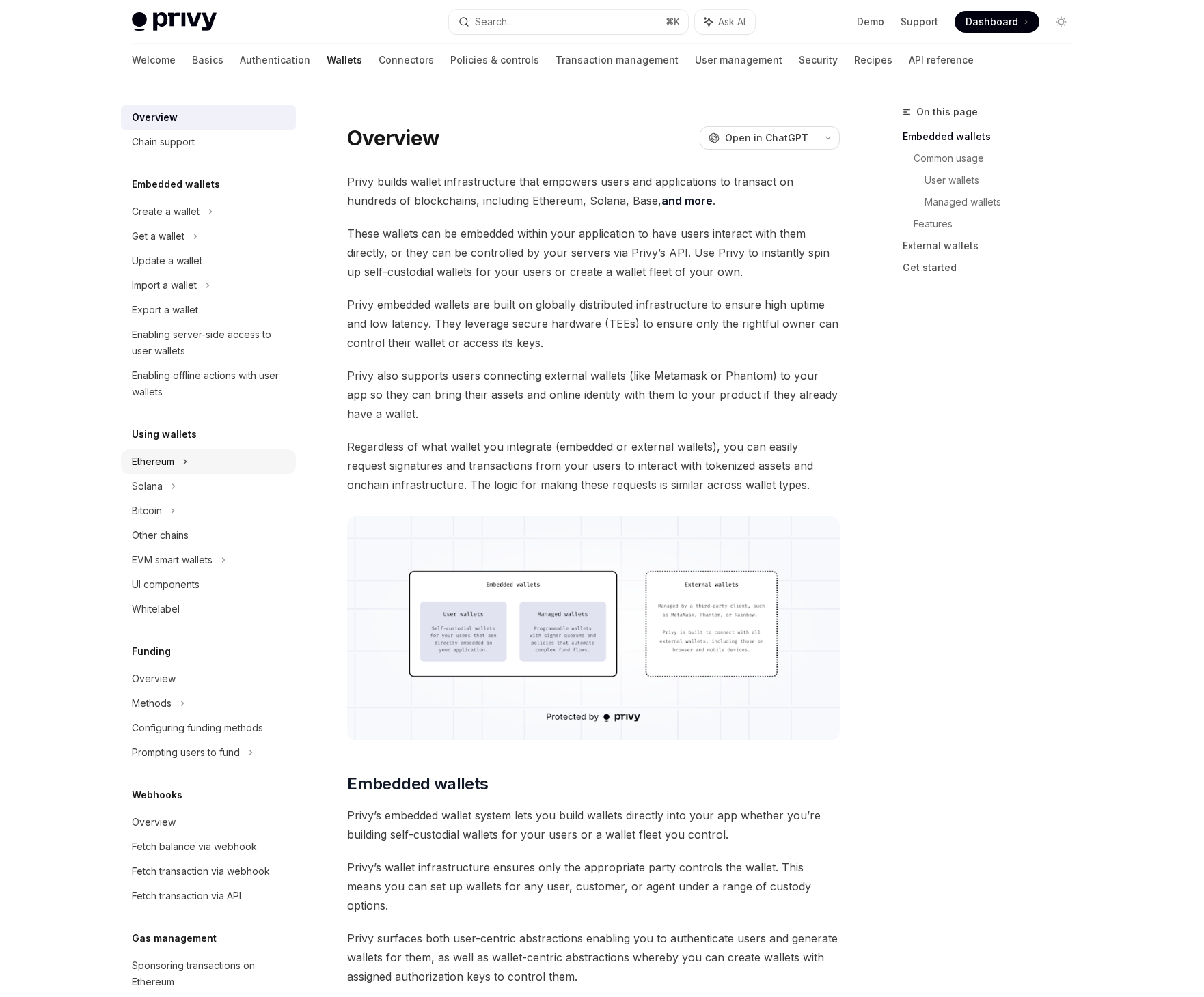
click at [169, 463] on div "Ethereum" at bounding box center [153, 461] width 43 height 17
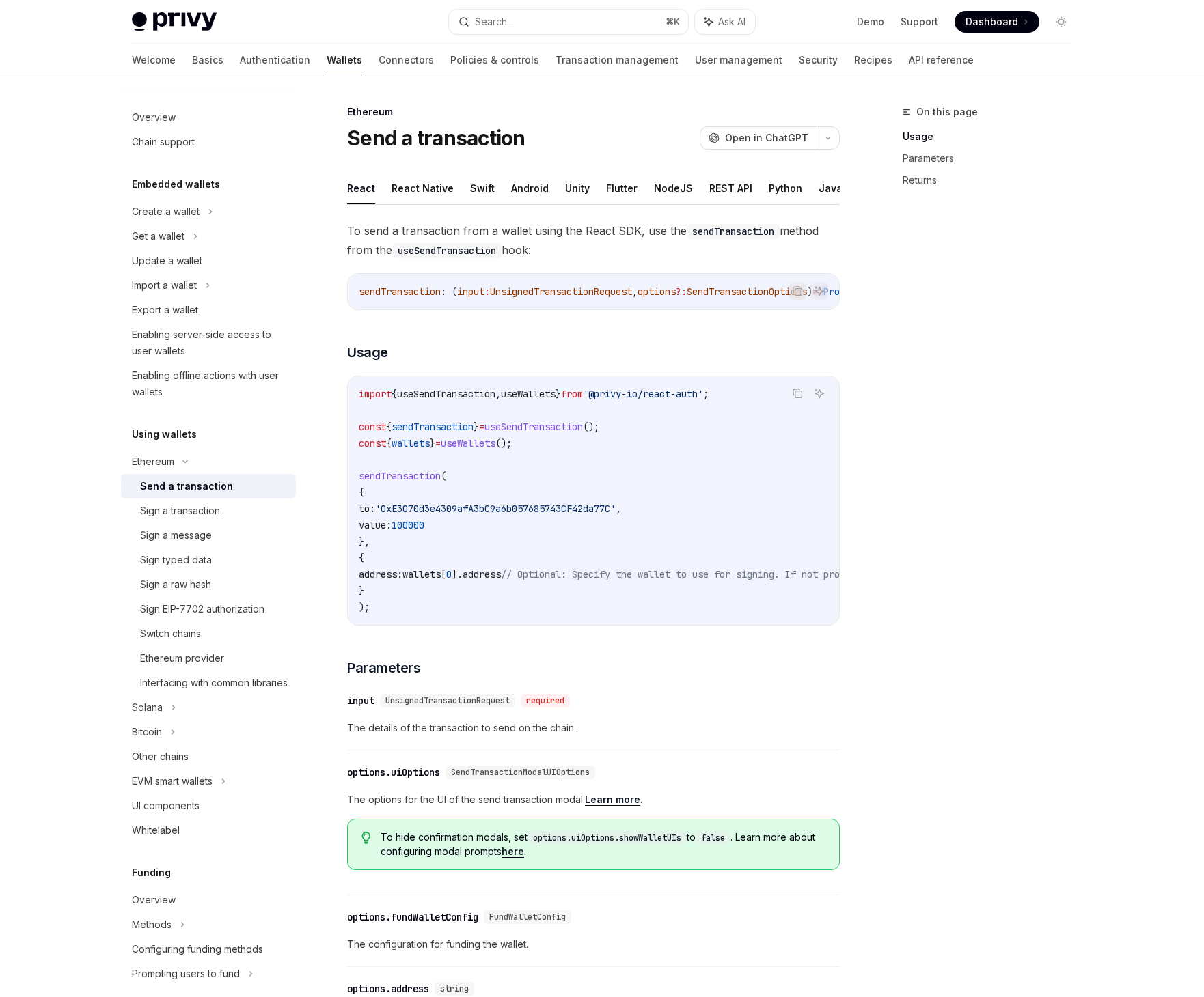
click at [214, 494] on div "Send a transaction" at bounding box center [187, 486] width 93 height 17
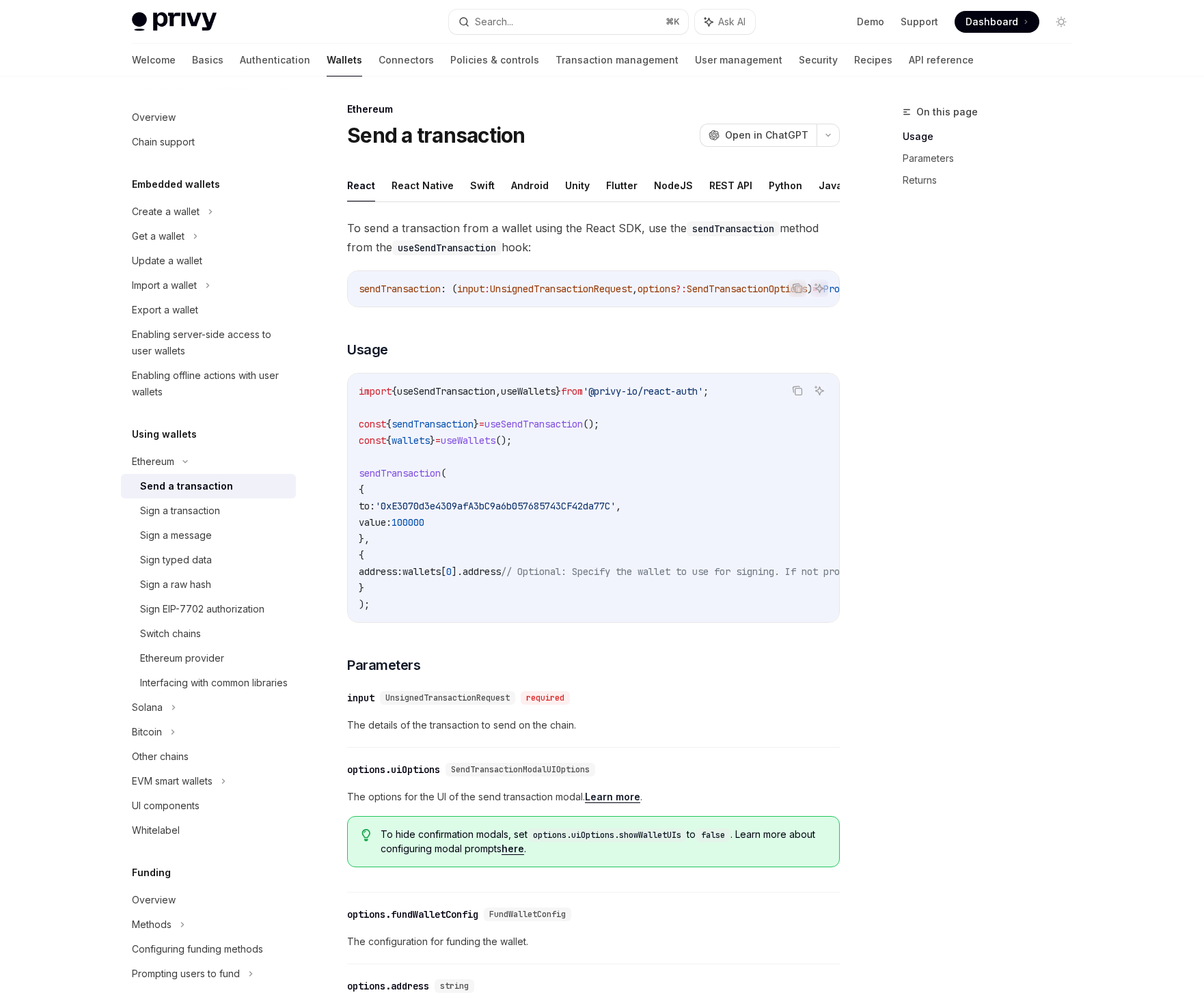
scroll to position [5, 0]
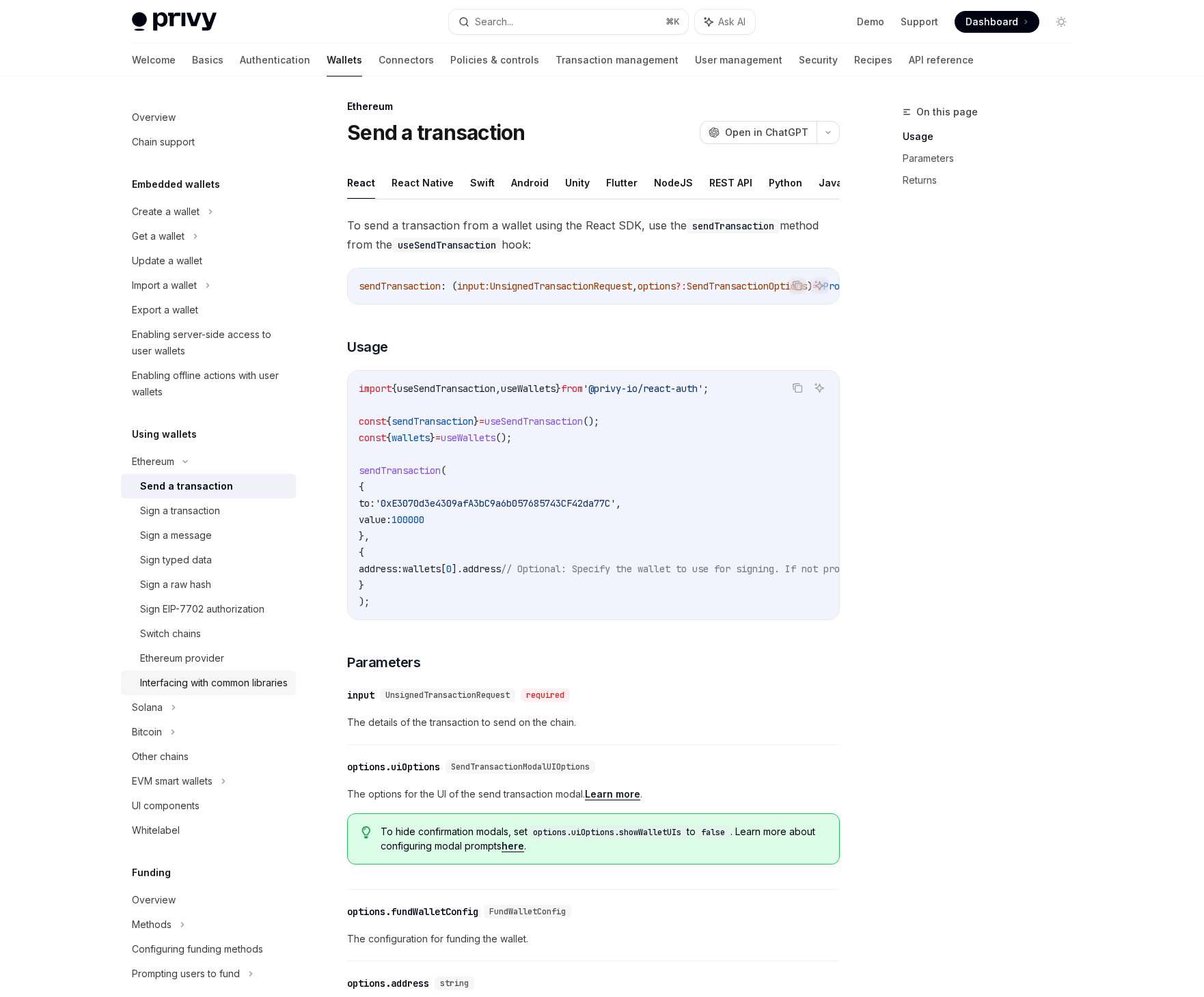
click at [226, 682] on div "Interfacing with common libraries" at bounding box center [214, 682] width 147 height 17
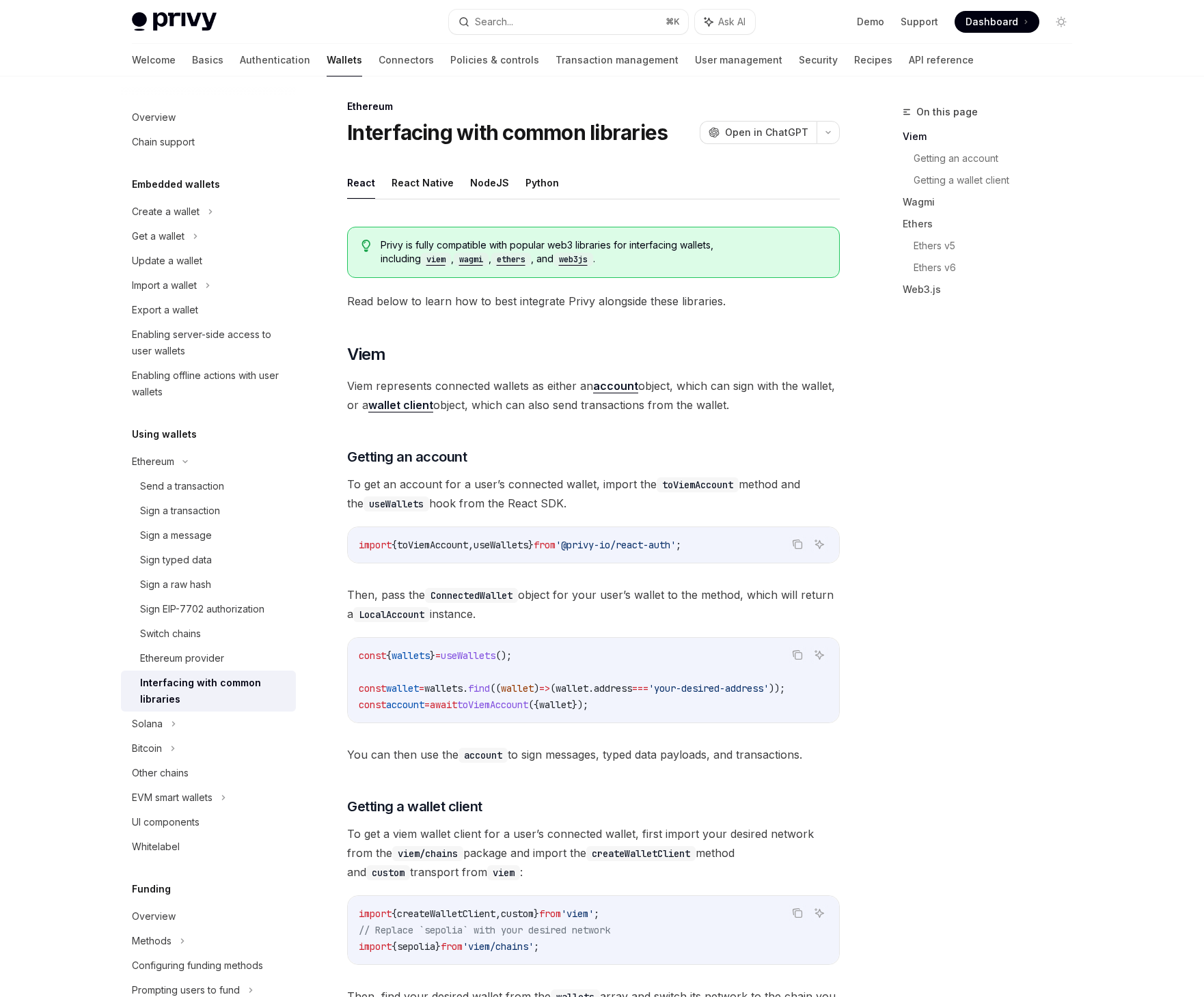
click at [226, 682] on div "Interfacing with common libraries" at bounding box center [214, 691] width 147 height 33
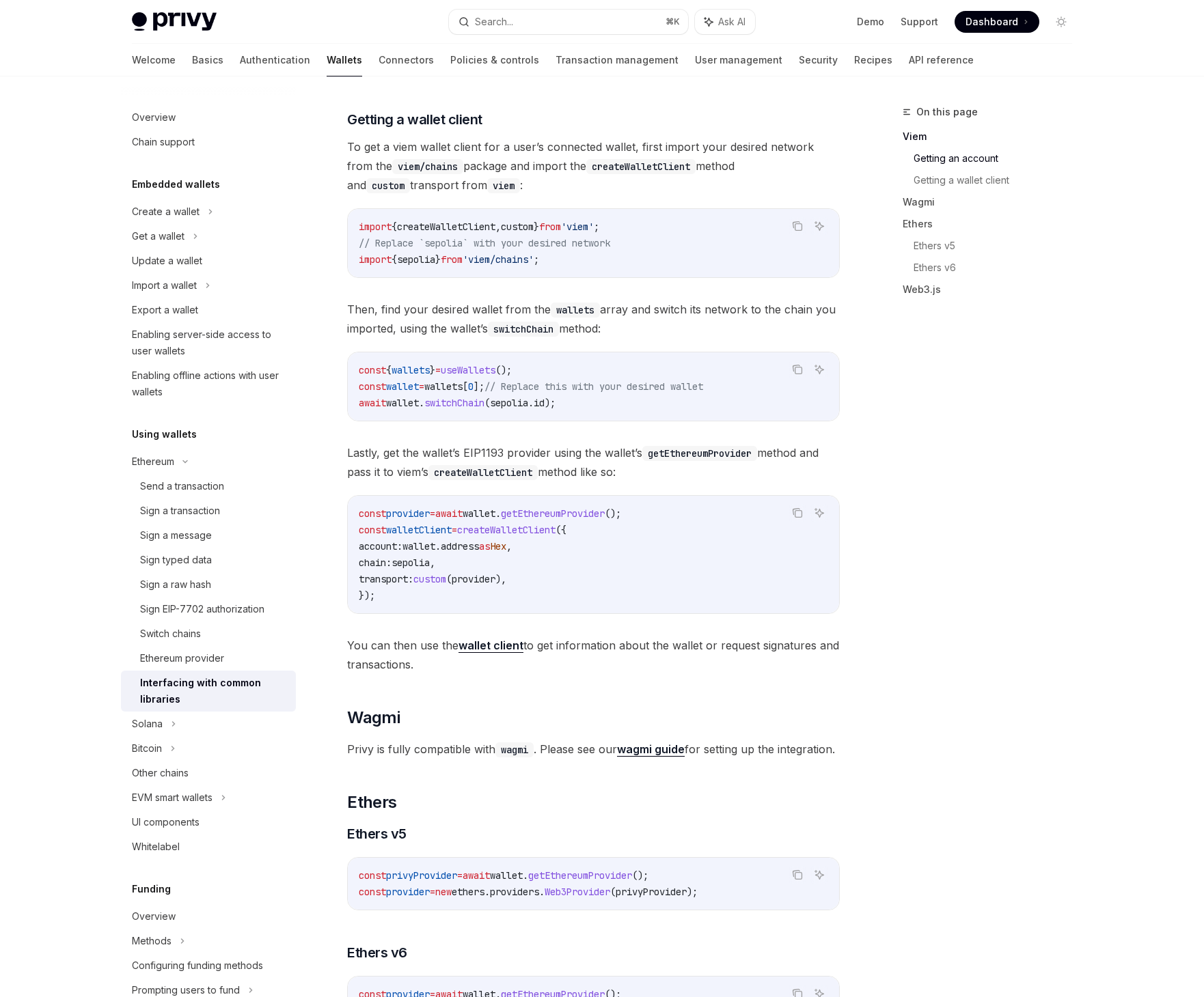
scroll to position [697, 0]
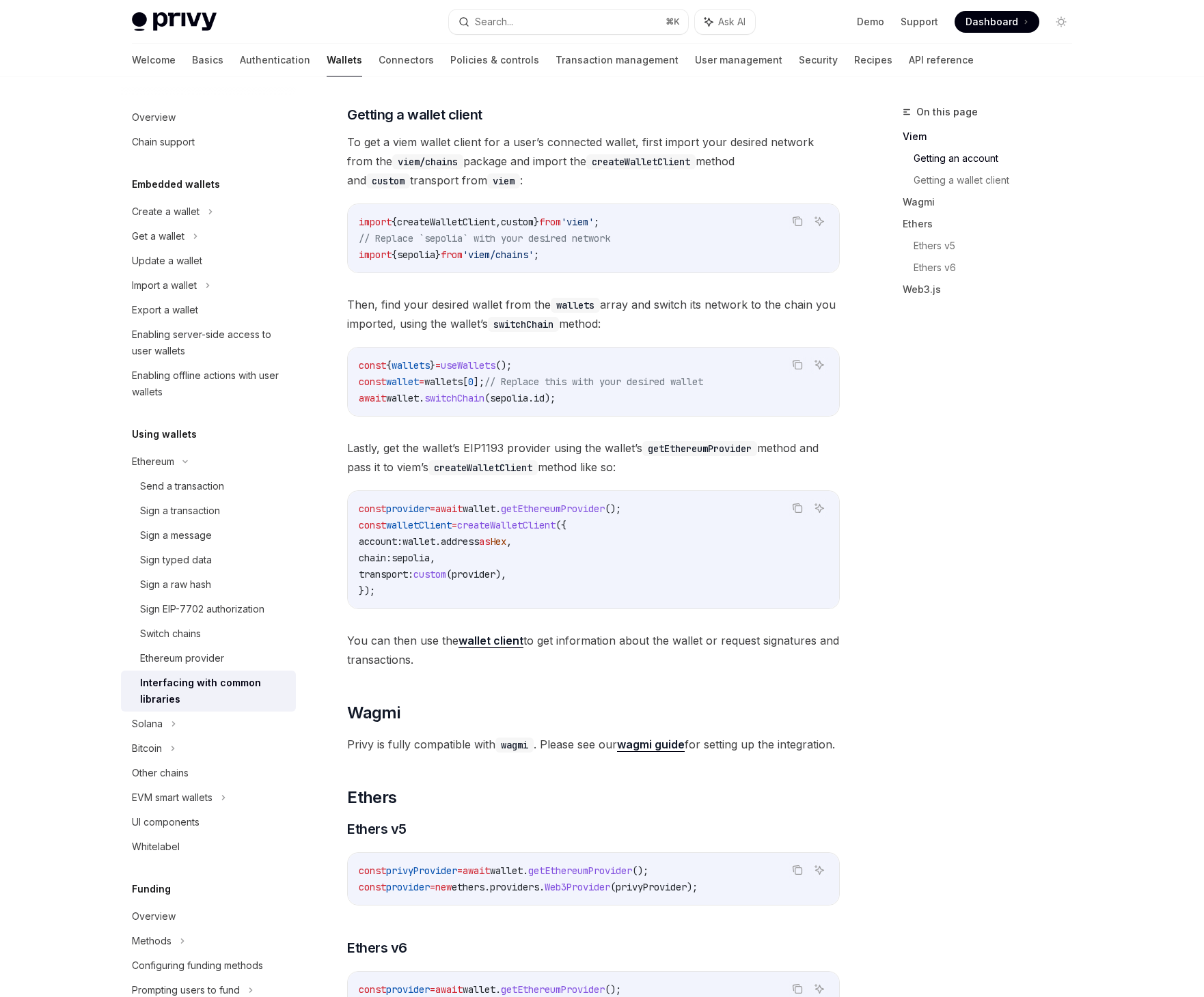
click at [643, 751] on strong "wagmi guide" at bounding box center [651, 744] width 68 height 14
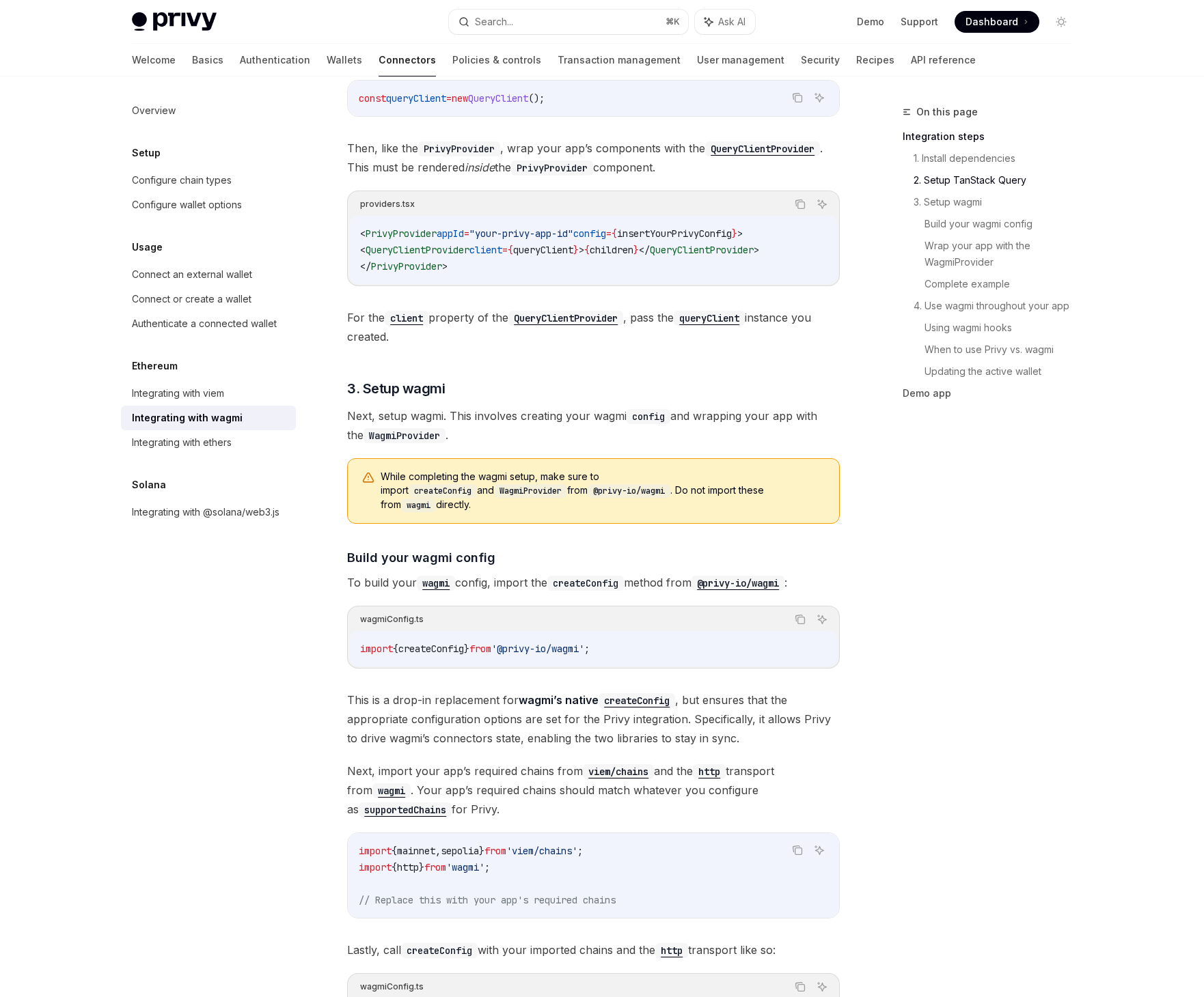
scroll to position [824, 0]
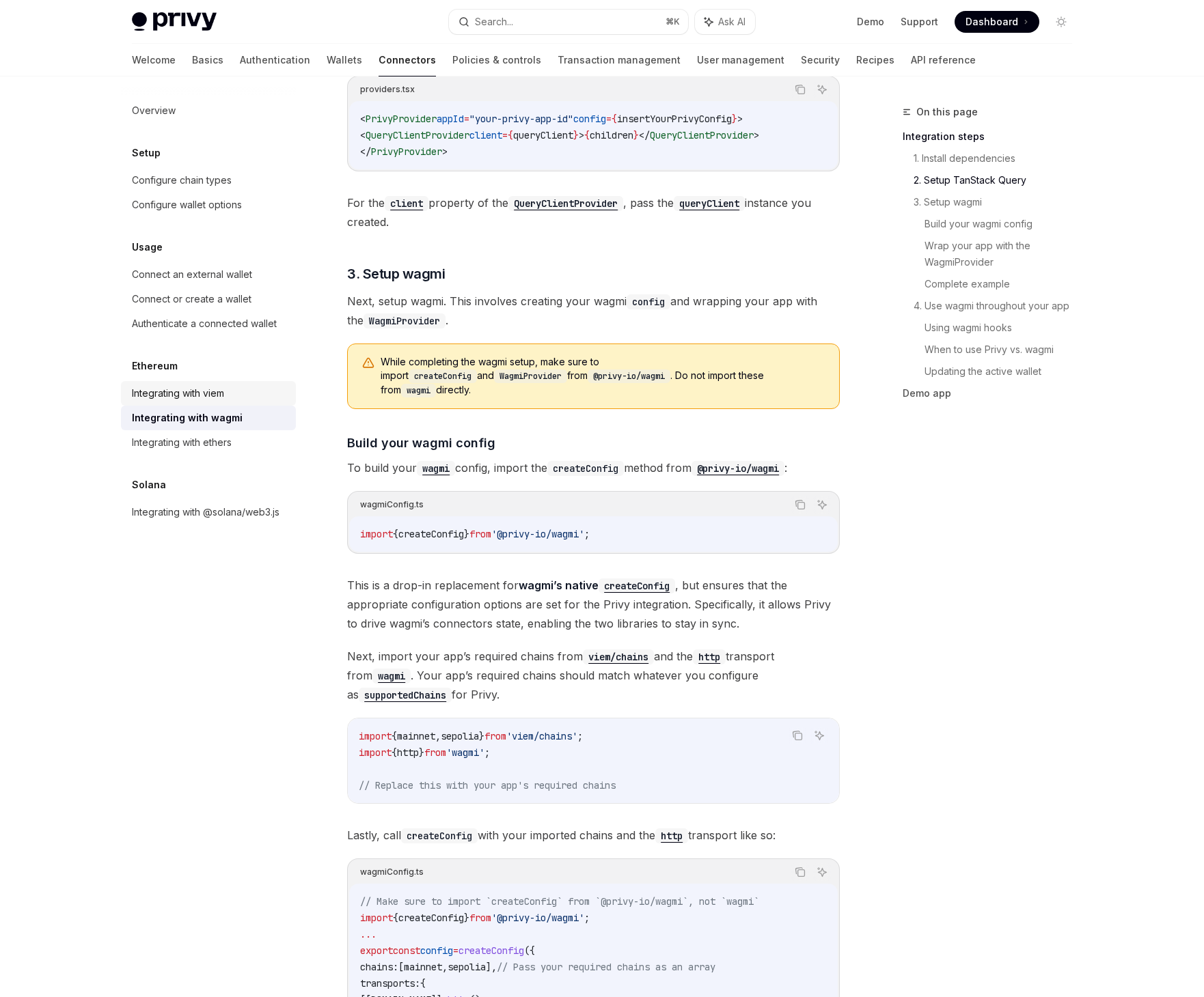
click at [241, 393] on div "Integrating with viem" at bounding box center [209, 393] width 156 height 17
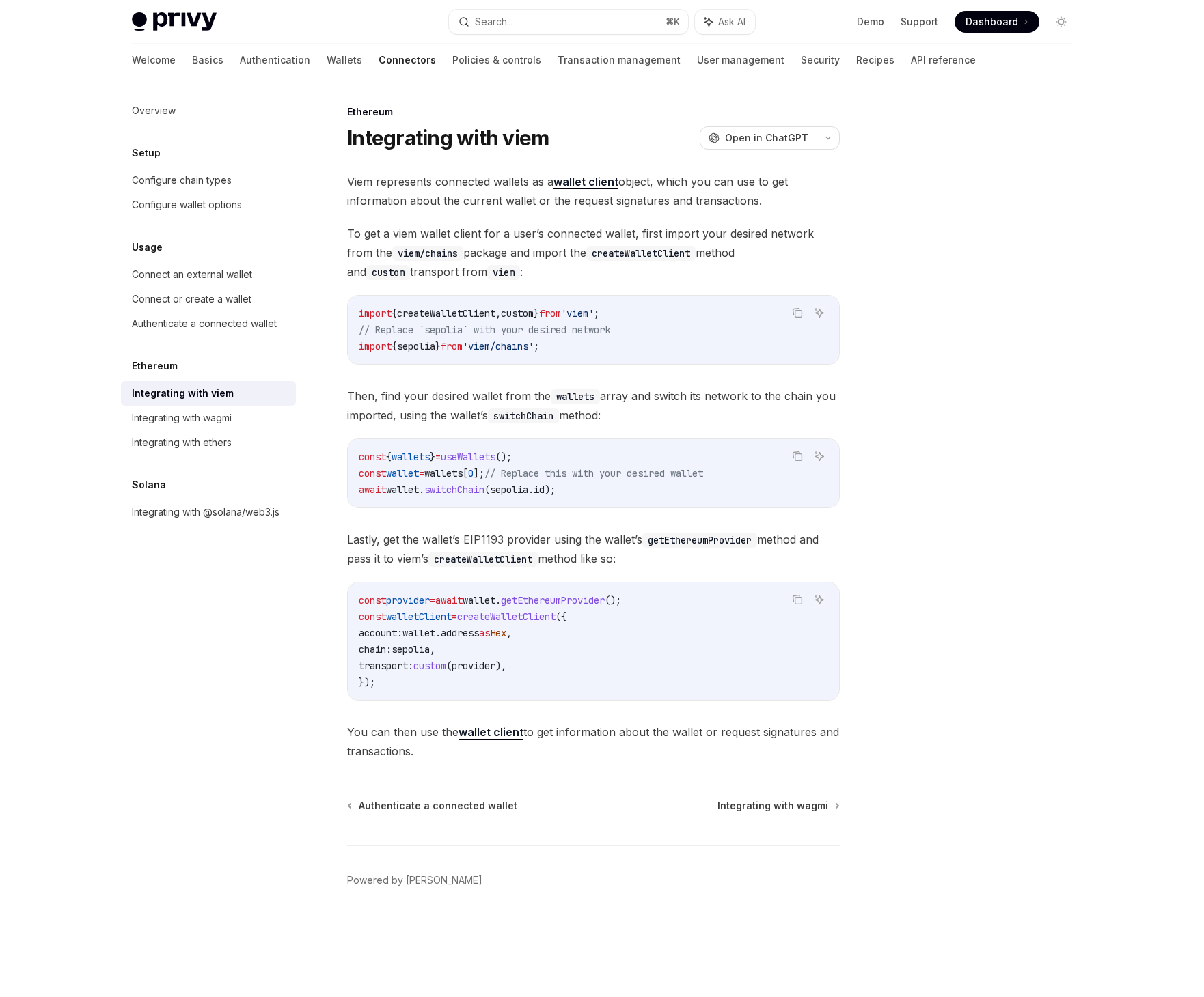
click at [241, 393] on div "Integrating with viem" at bounding box center [209, 393] width 156 height 17
click at [237, 438] on div "Integrating with ethers" at bounding box center [209, 442] width 156 height 17
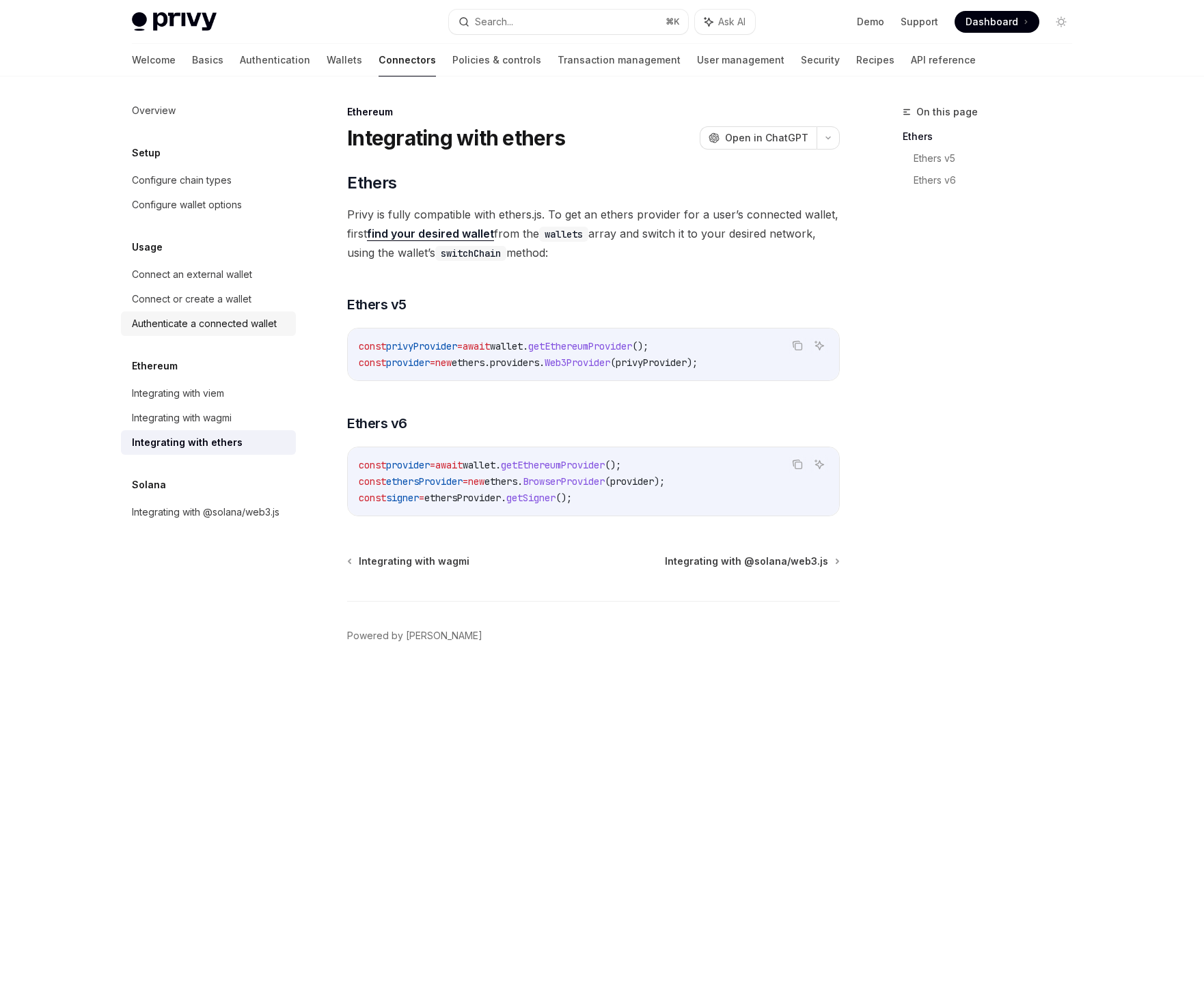
click at [257, 329] on div "Authenticate a connected wallet" at bounding box center [204, 323] width 145 height 17
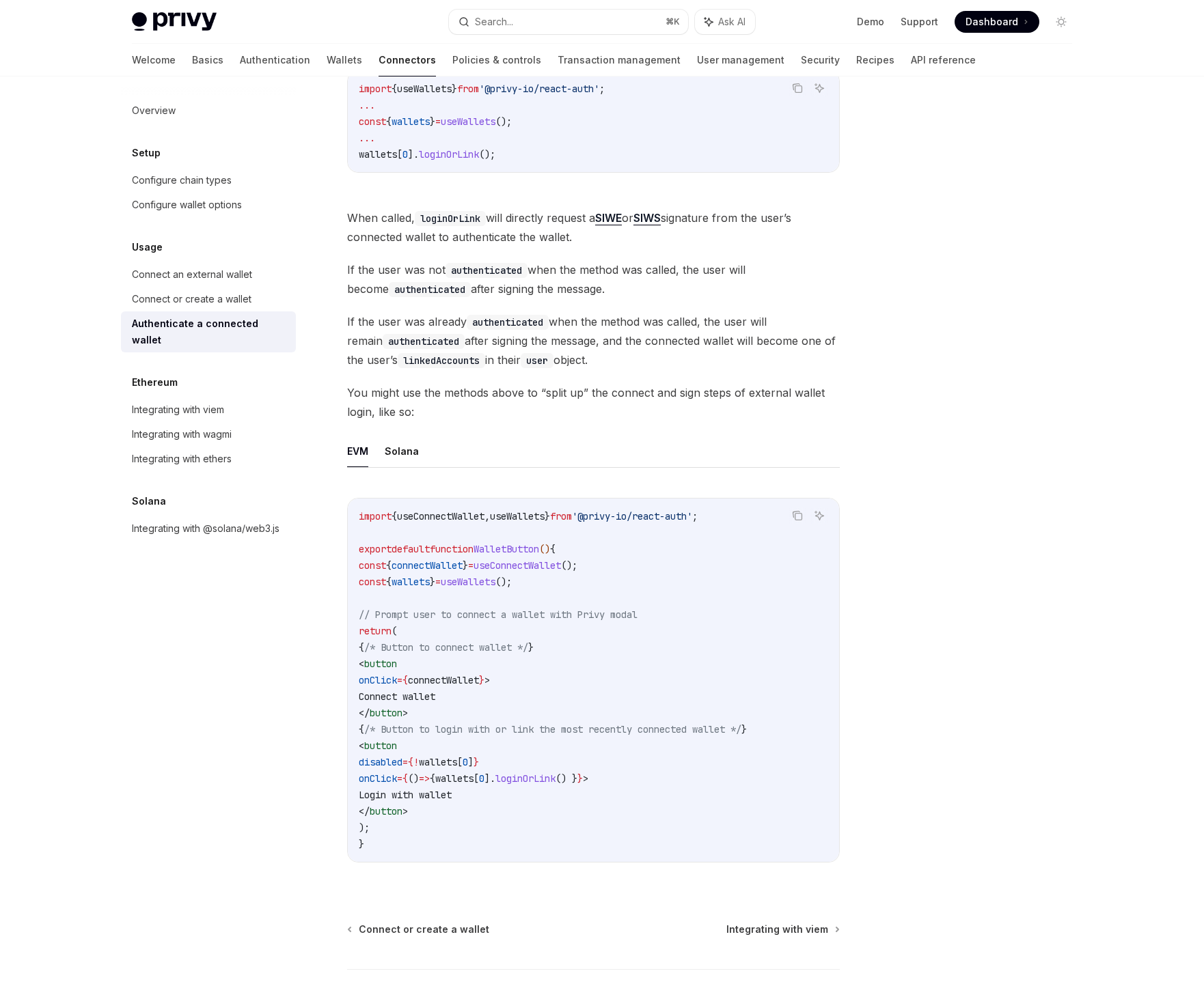
scroll to position [446, 0]
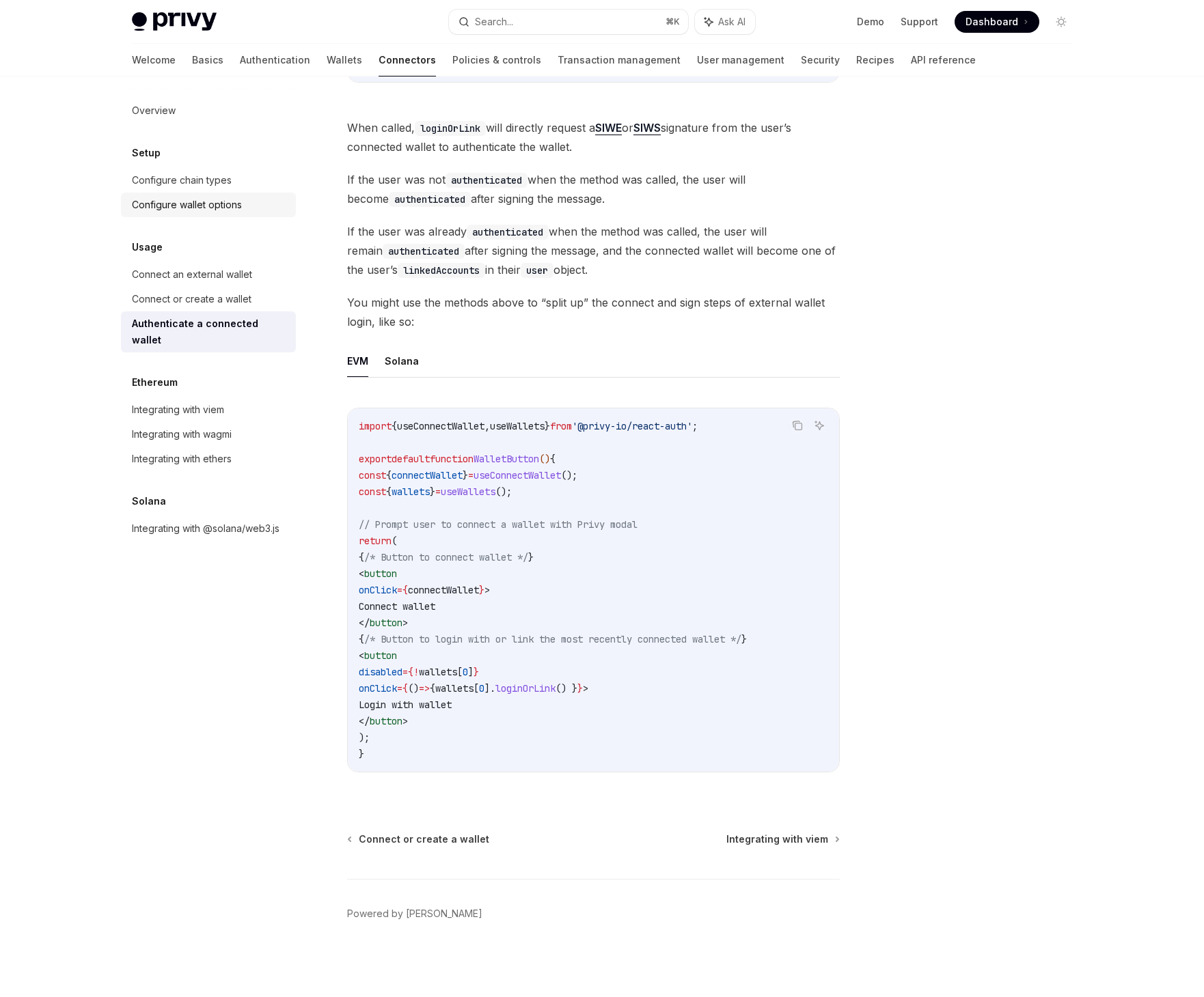
click at [132, 207] on div "Configure wallet options" at bounding box center [187, 205] width 110 height 17
type textarea "*"
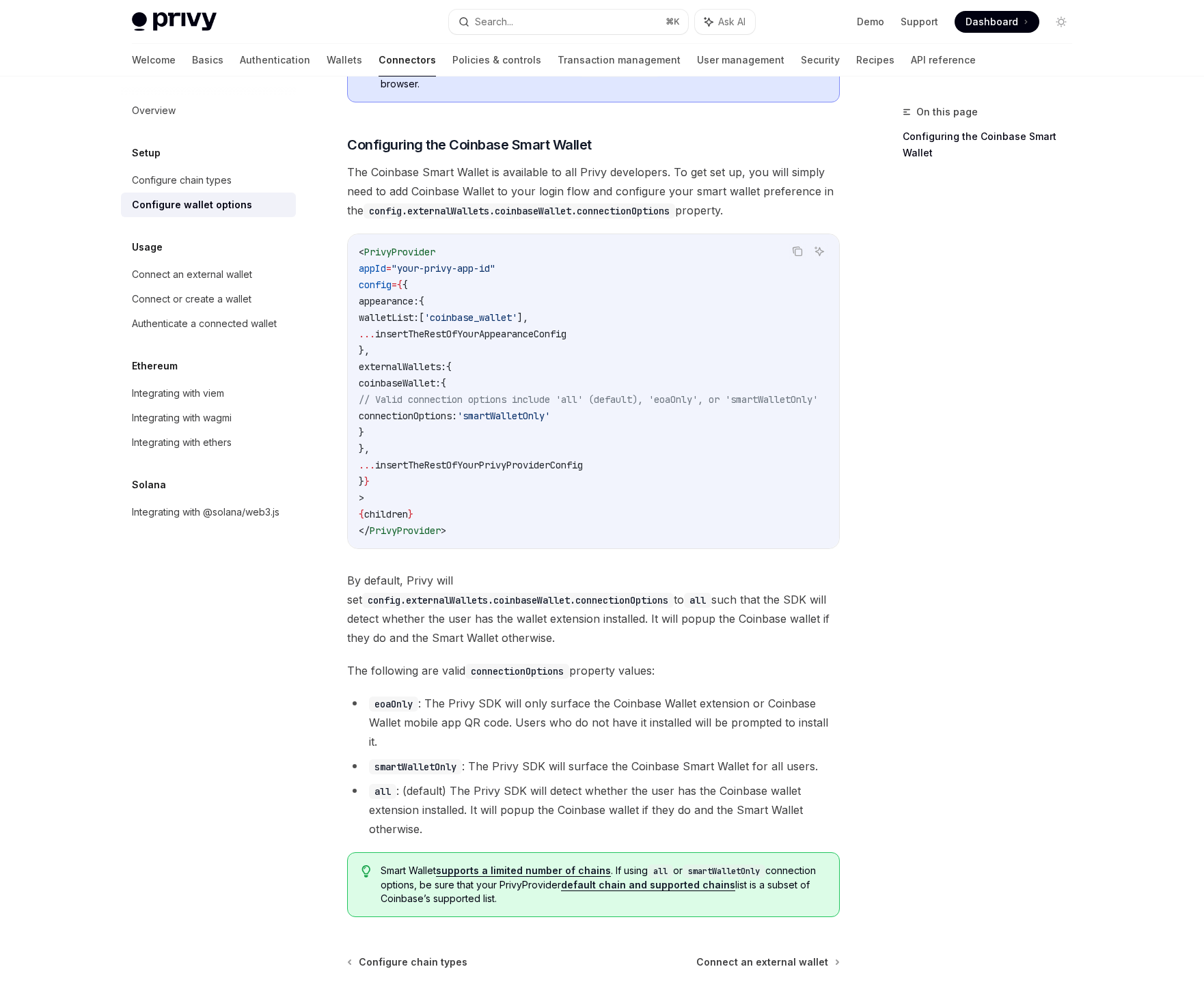
scroll to position [1567, 0]
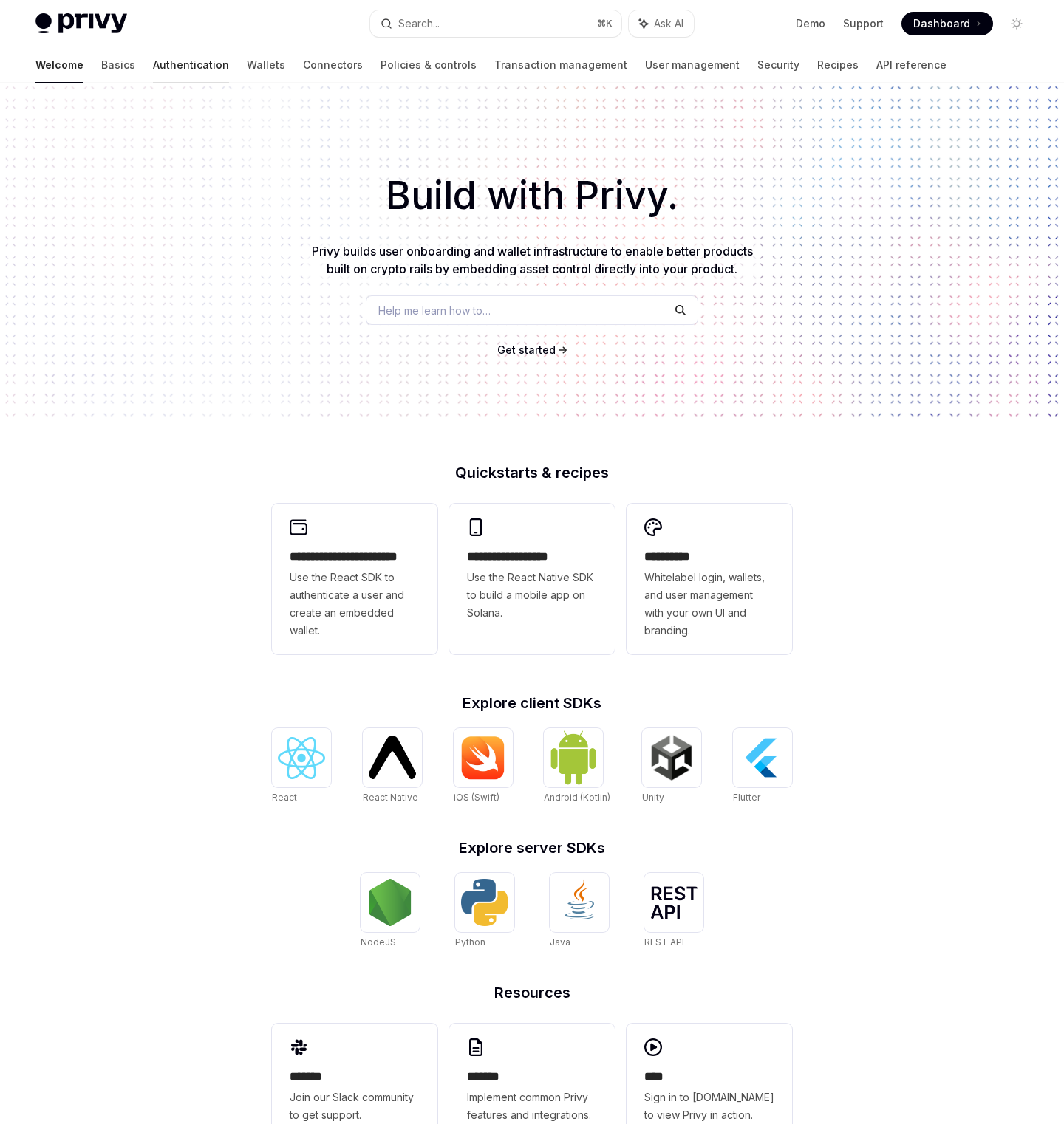
click at [153, 64] on link "Authentication" at bounding box center [190, 65] width 76 height 36
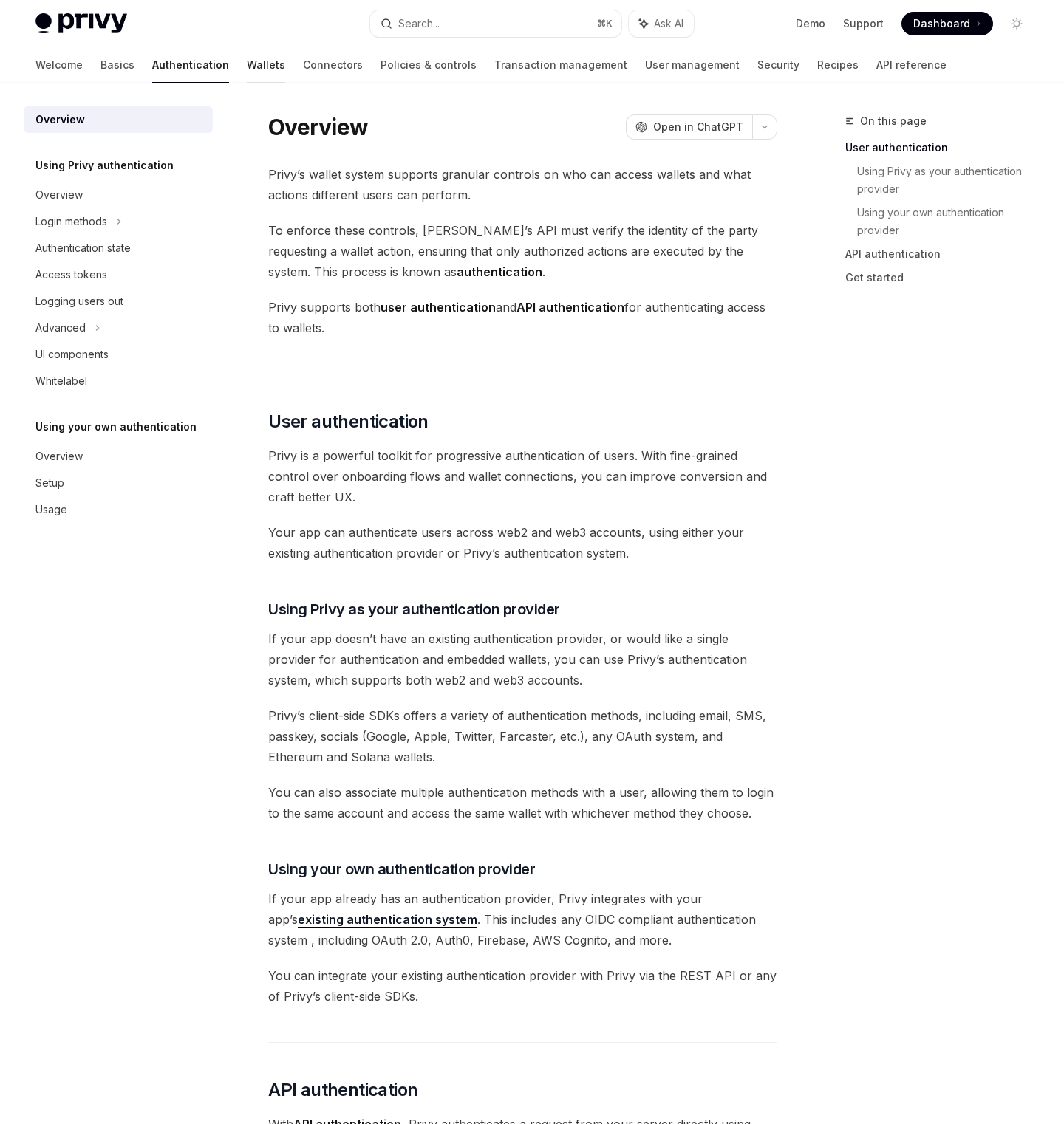
click at [247, 67] on link "Wallets" at bounding box center [266, 65] width 39 height 36
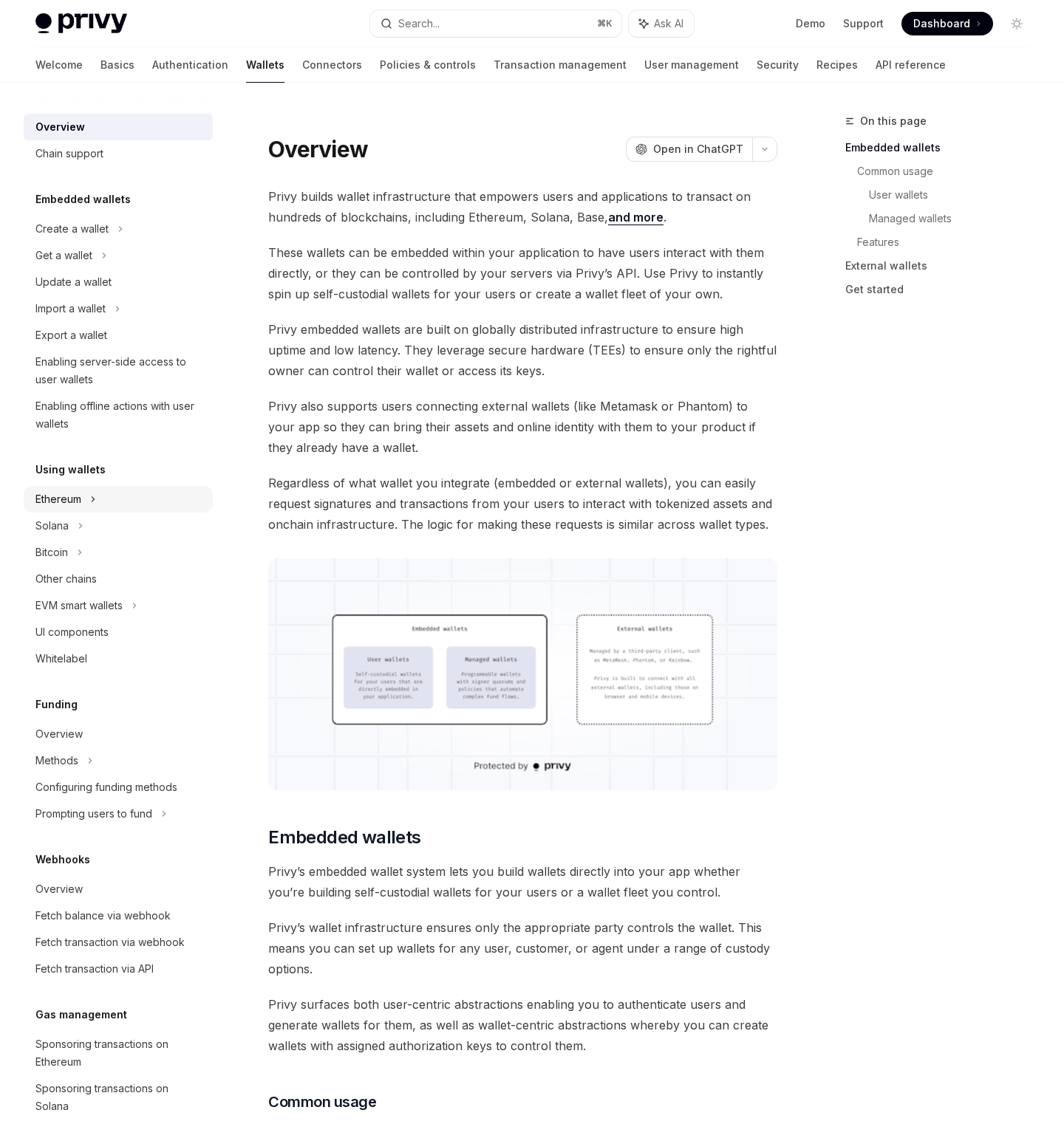
click at [101, 509] on div "Ethereum" at bounding box center [118, 499] width 189 height 26
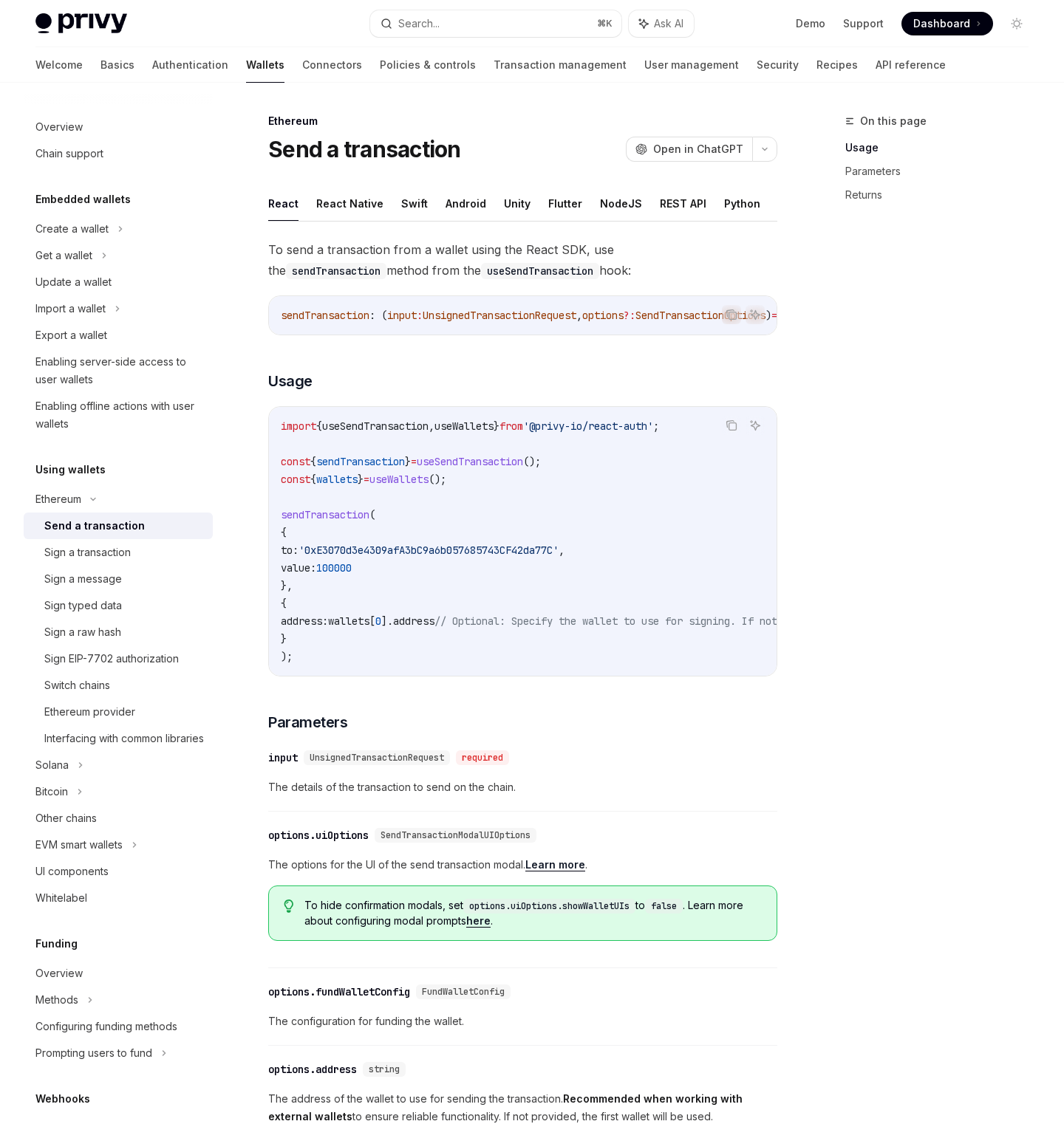
click at [107, 526] on div "Send a transaction" at bounding box center [94, 526] width 101 height 18
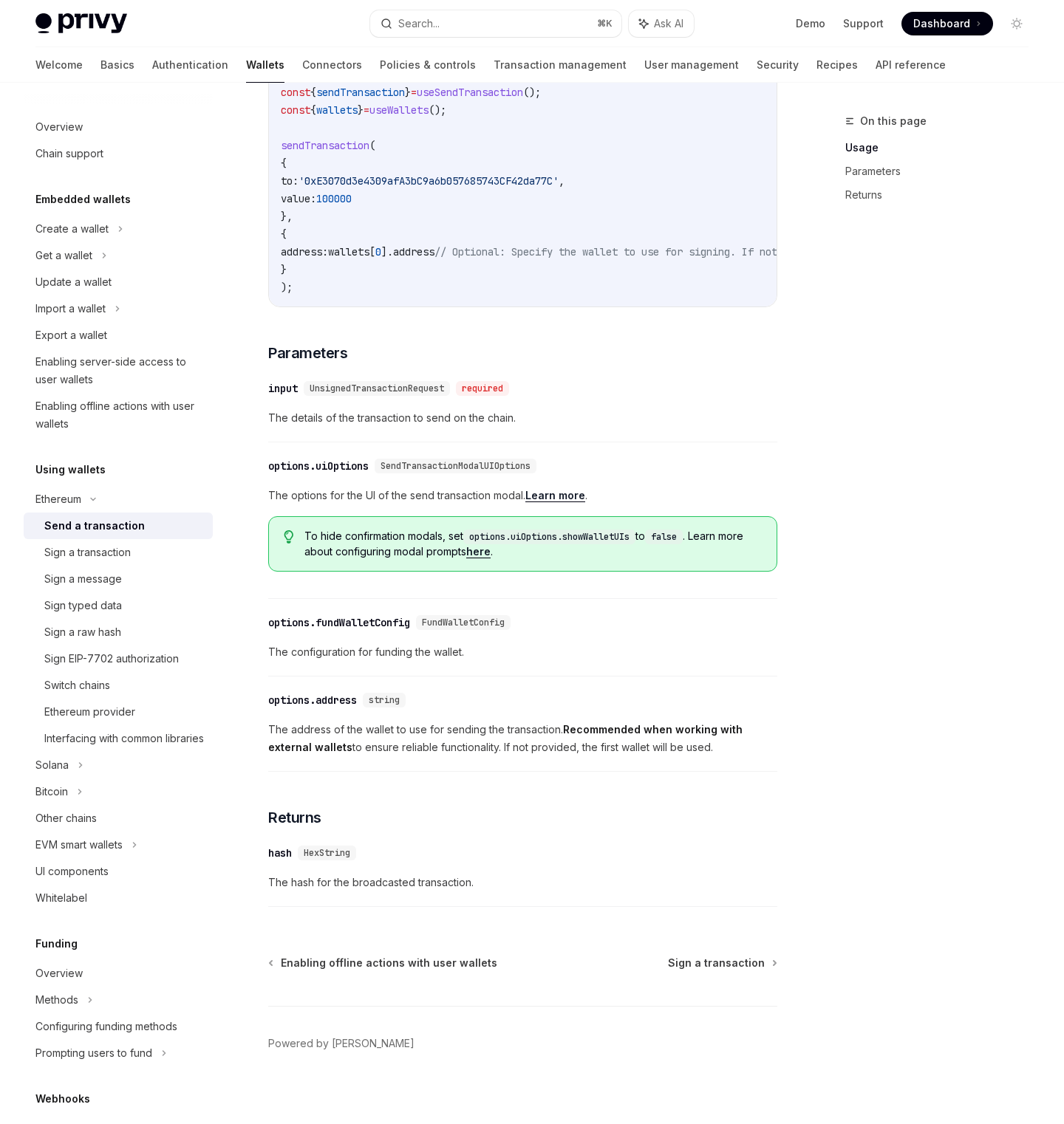
scroll to position [391, 0]
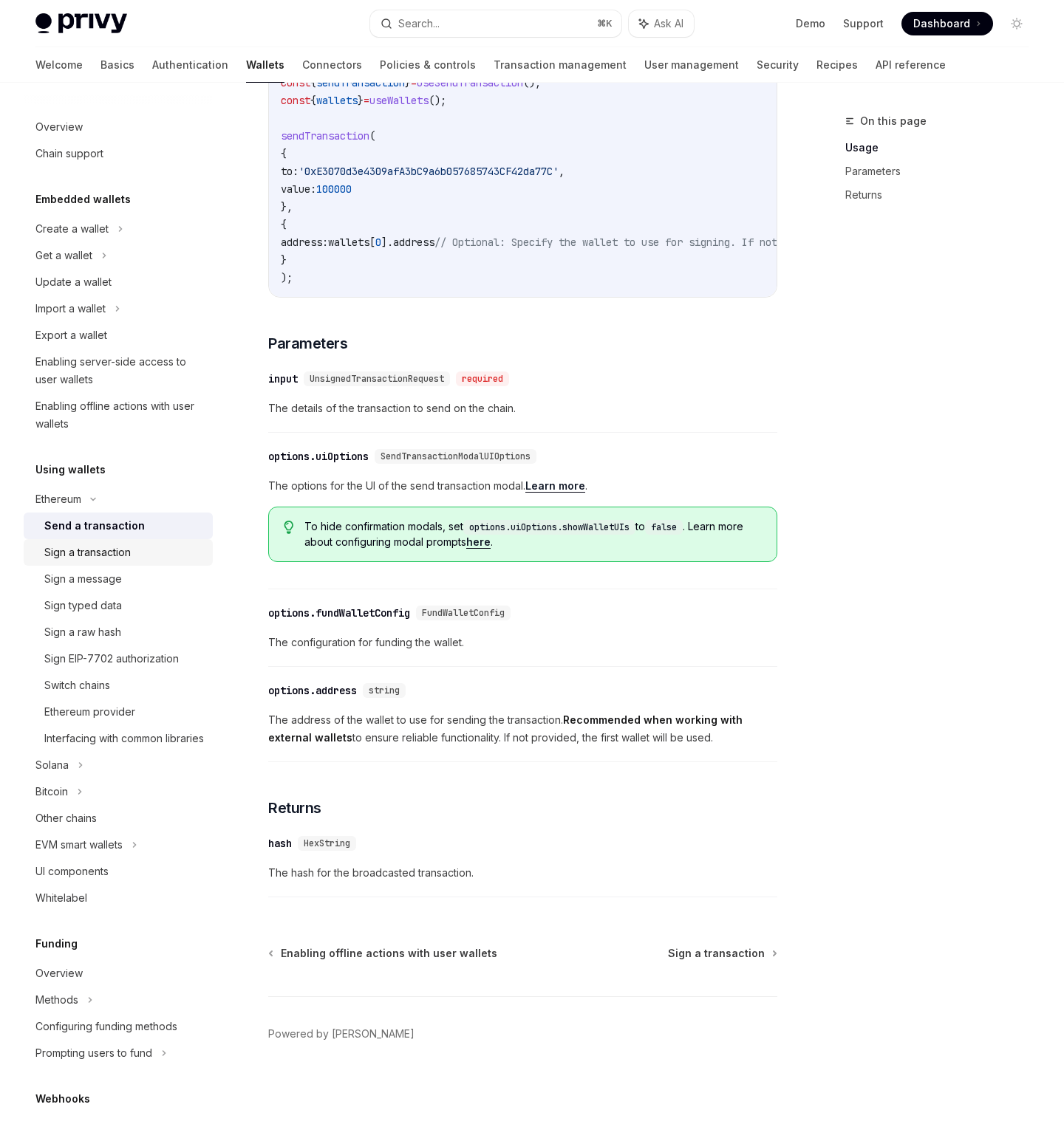
click at [99, 551] on div "Sign a transaction" at bounding box center [88, 552] width 87 height 18
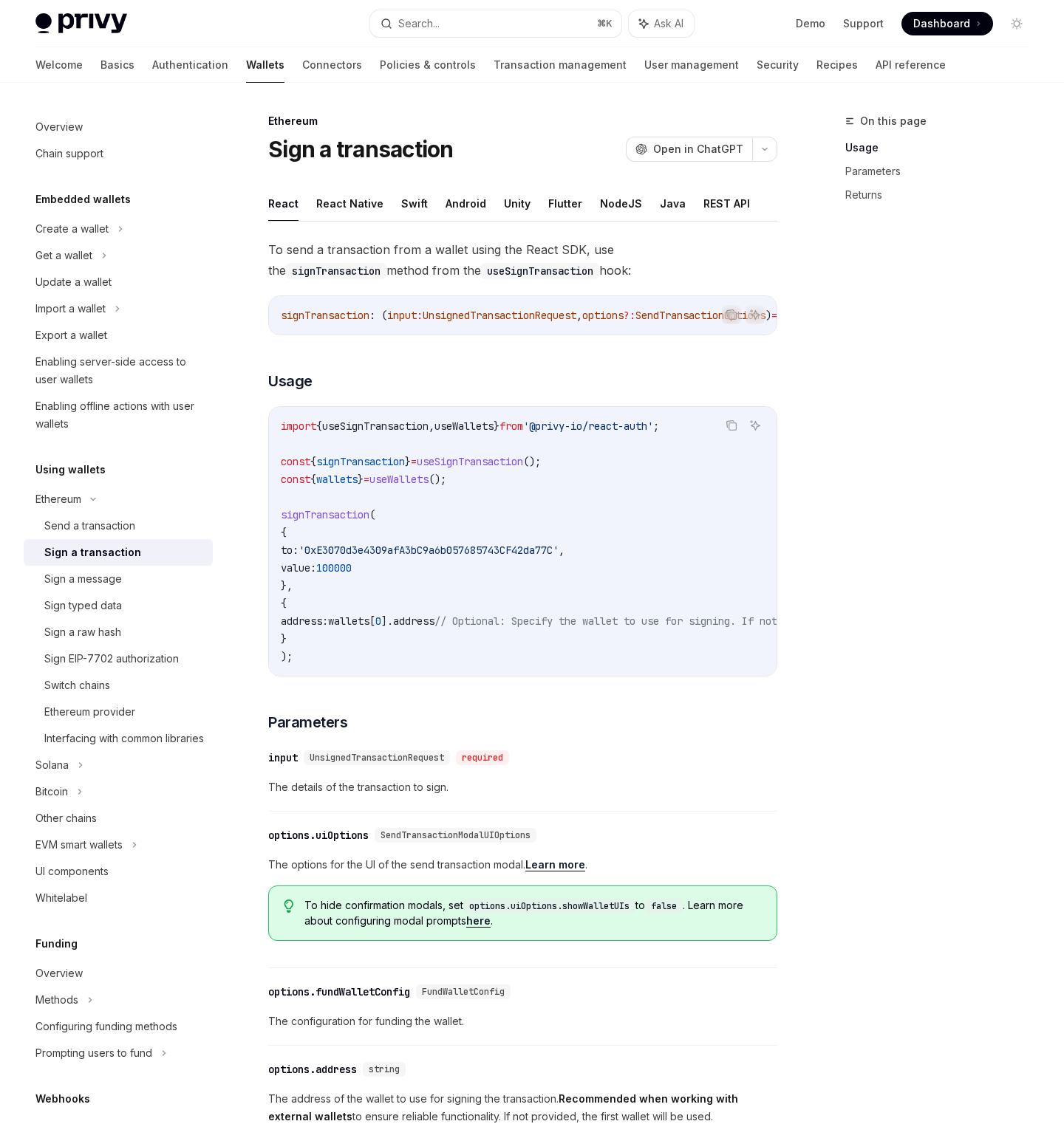
click at [928, 612] on div "On this page Usage Parameters Returns" at bounding box center [927, 618] width 224 height 1012
click at [59, 713] on div "Ethereum provider" at bounding box center [90, 711] width 90 height 18
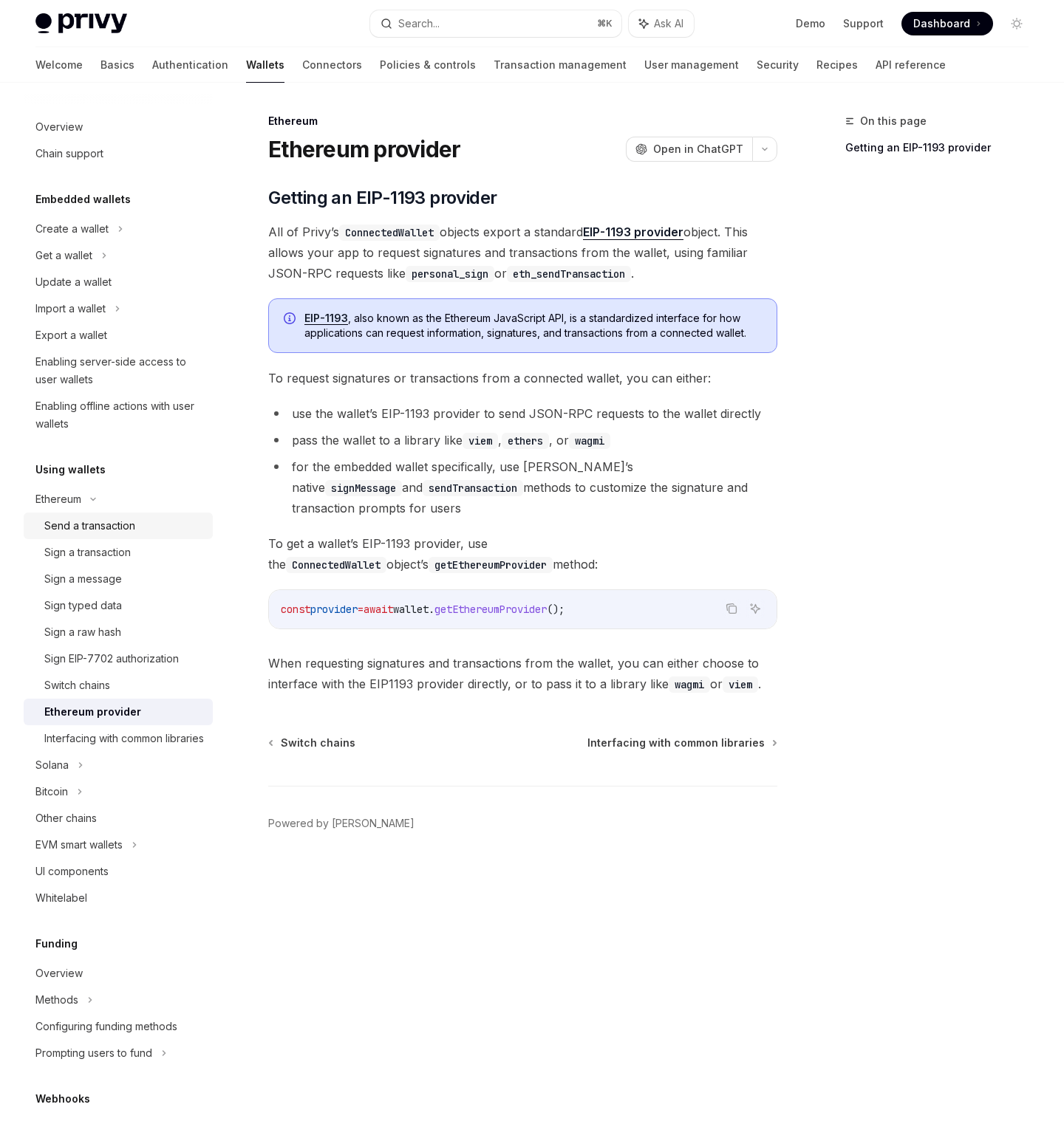
click at [120, 527] on div "Send a transaction" at bounding box center [90, 526] width 90 height 18
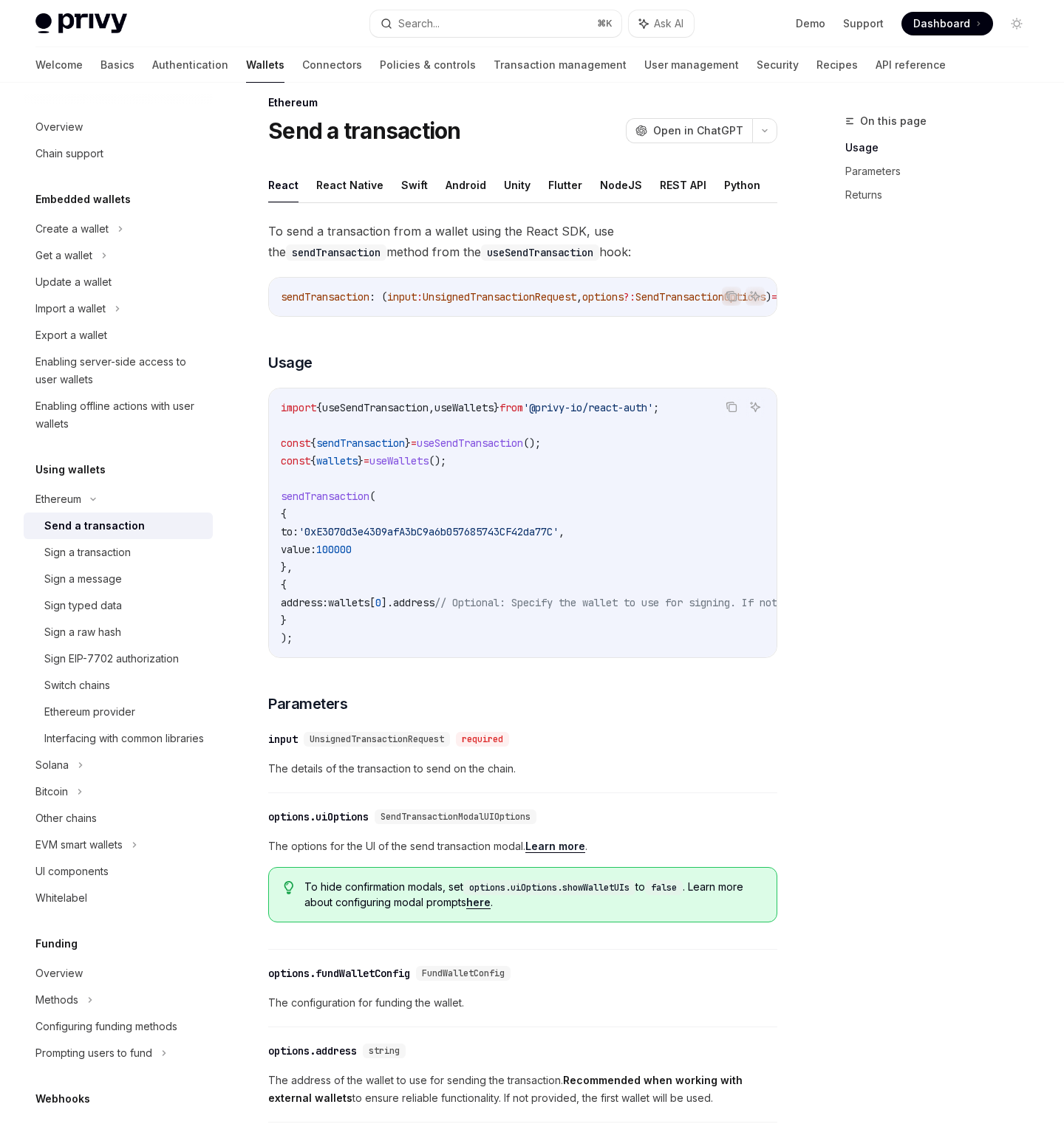
scroll to position [19, 0]
click at [958, 405] on div "On this page Usage Parameters Returns" at bounding box center [927, 618] width 224 height 1012
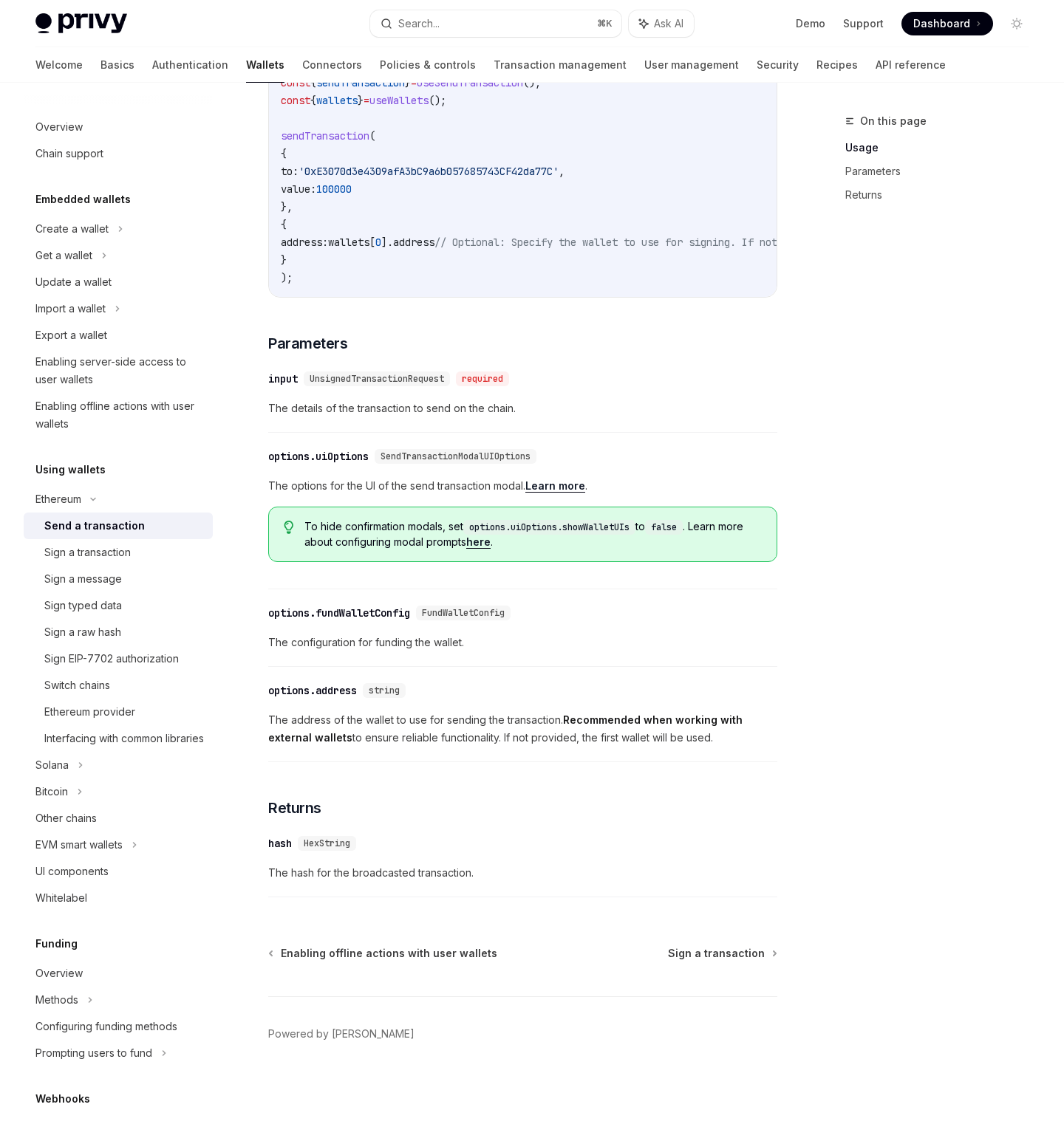
scroll to position [0, 0]
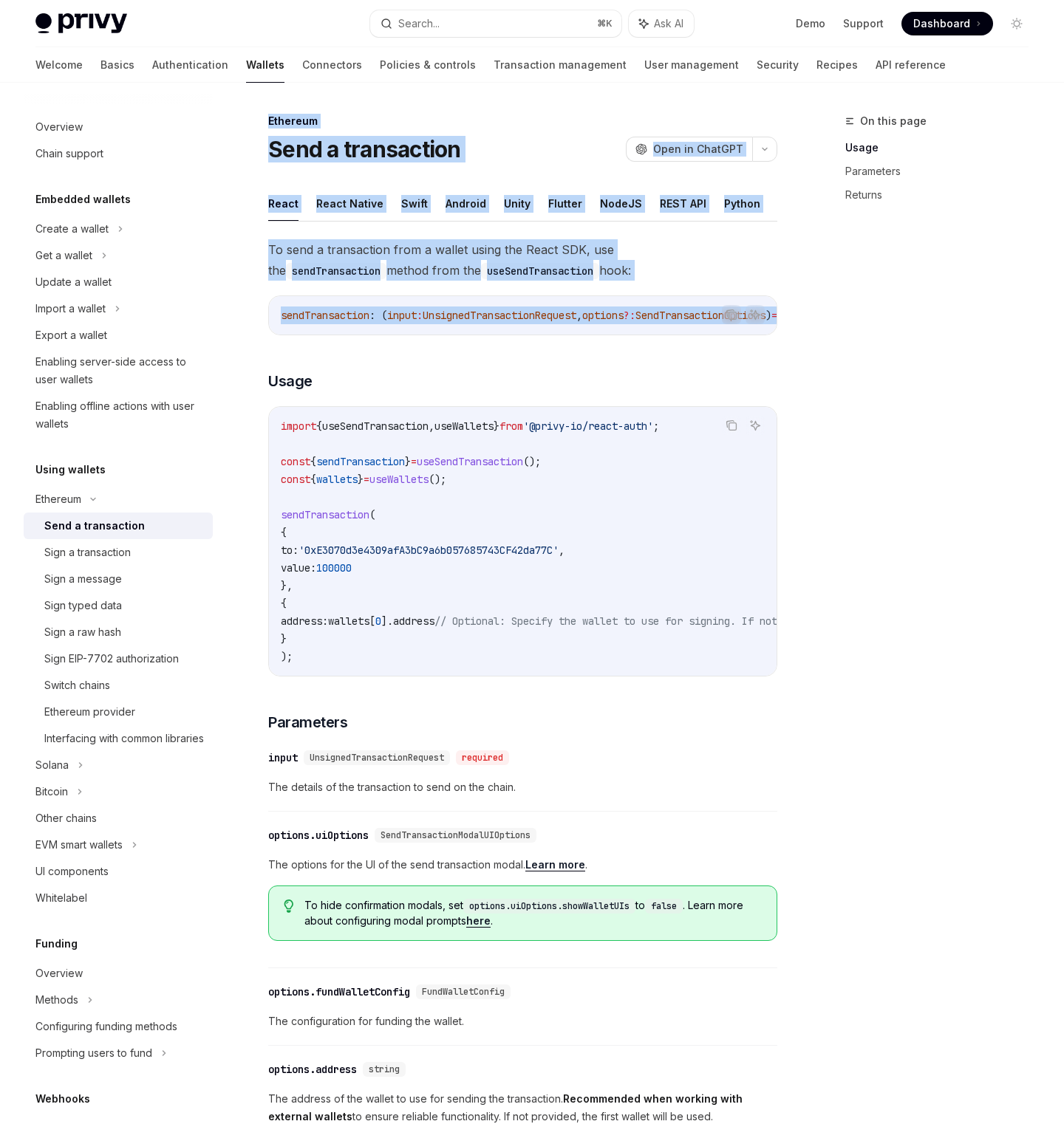
drag, startPoint x: 533, startPoint y: 334, endPoint x: 826, endPoint y: 333, distance: 293.0
click at [826, 333] on div "On this page Usage Parameters Returns Ethereum Send a transaction OpenAI Open i…" at bounding box center [532, 792] width 1016 height 1420
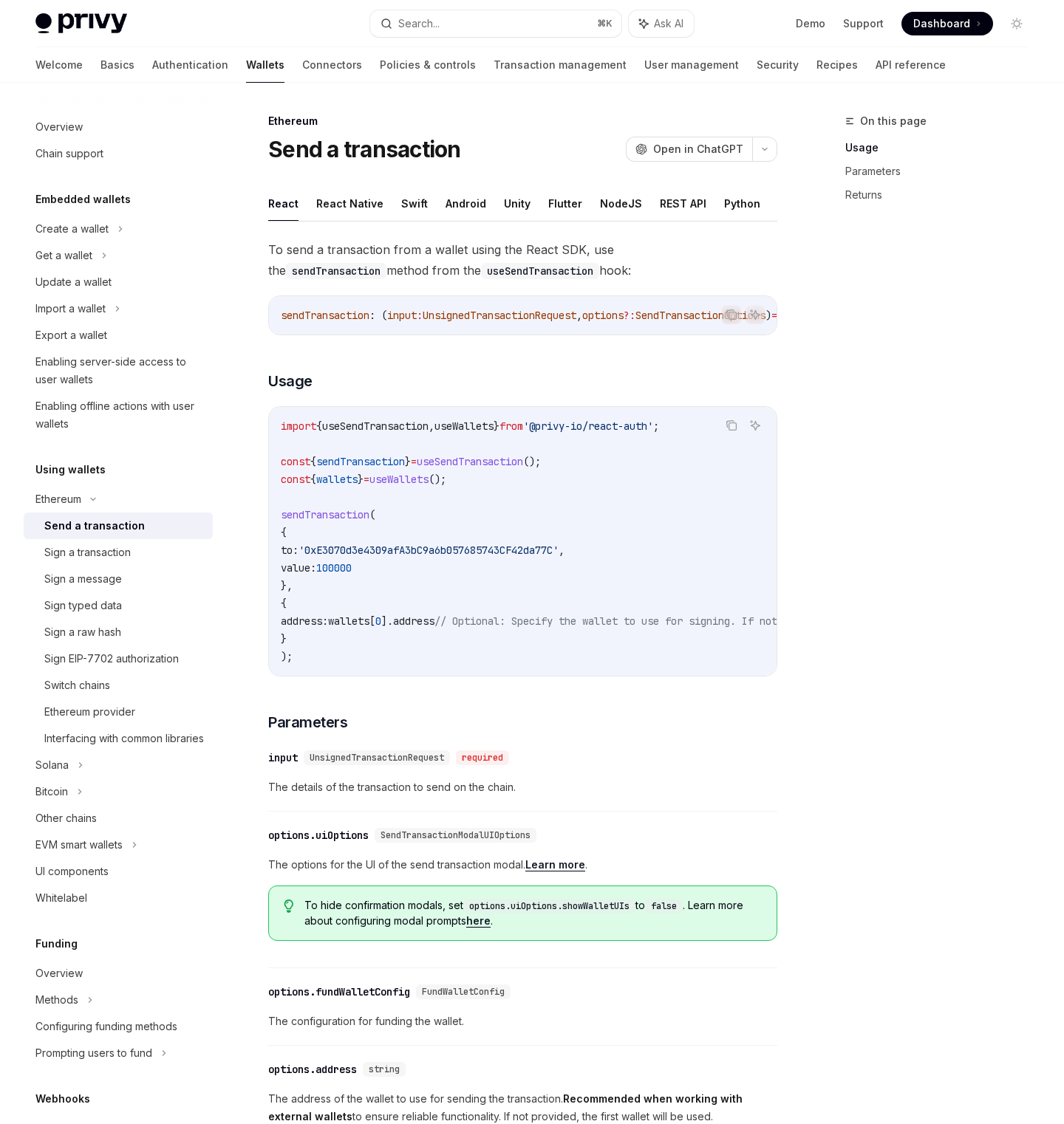
click at [870, 396] on div "On this page Usage Parameters Returns" at bounding box center [927, 618] width 224 height 1012
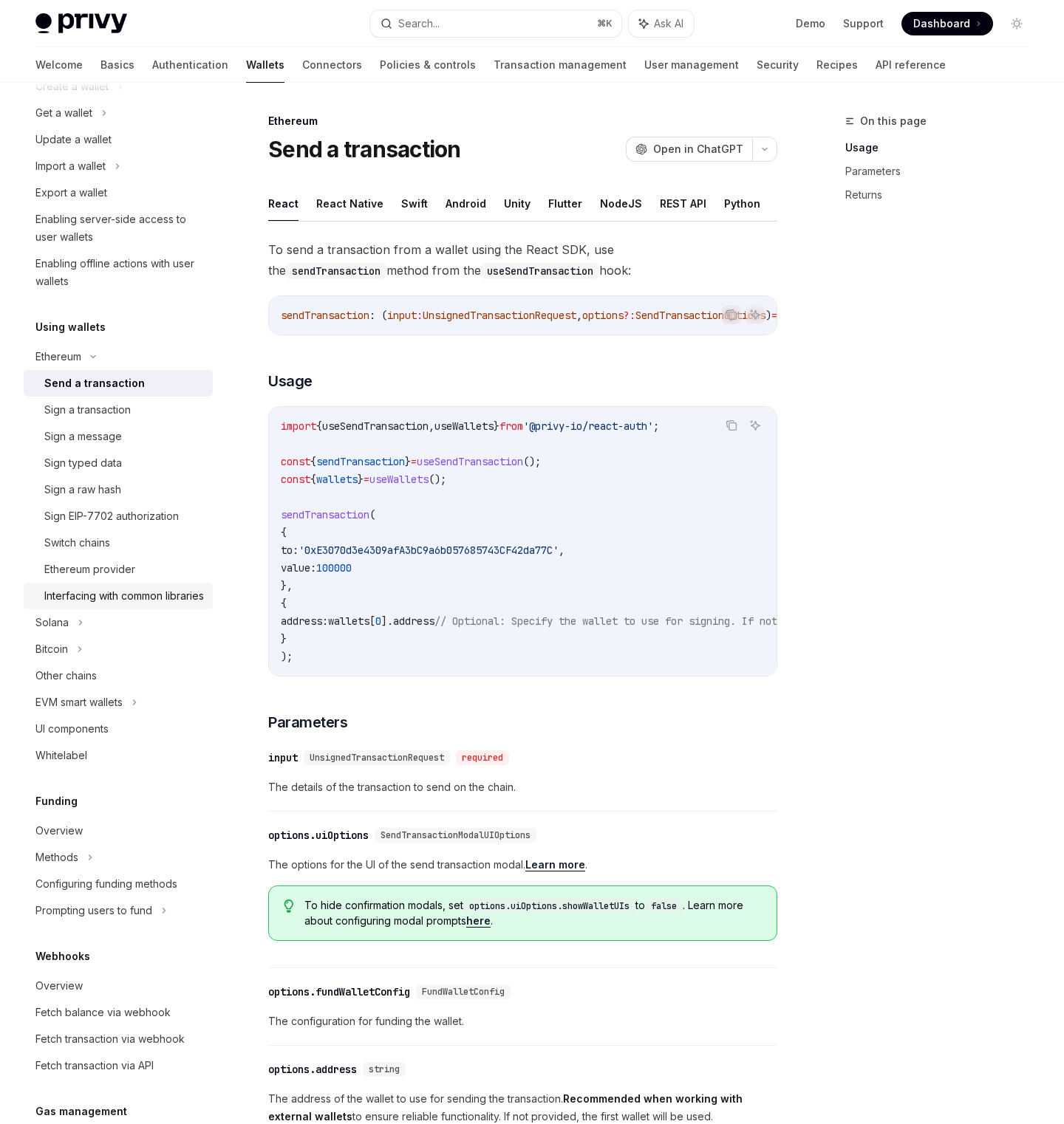
scroll to position [162, 0]
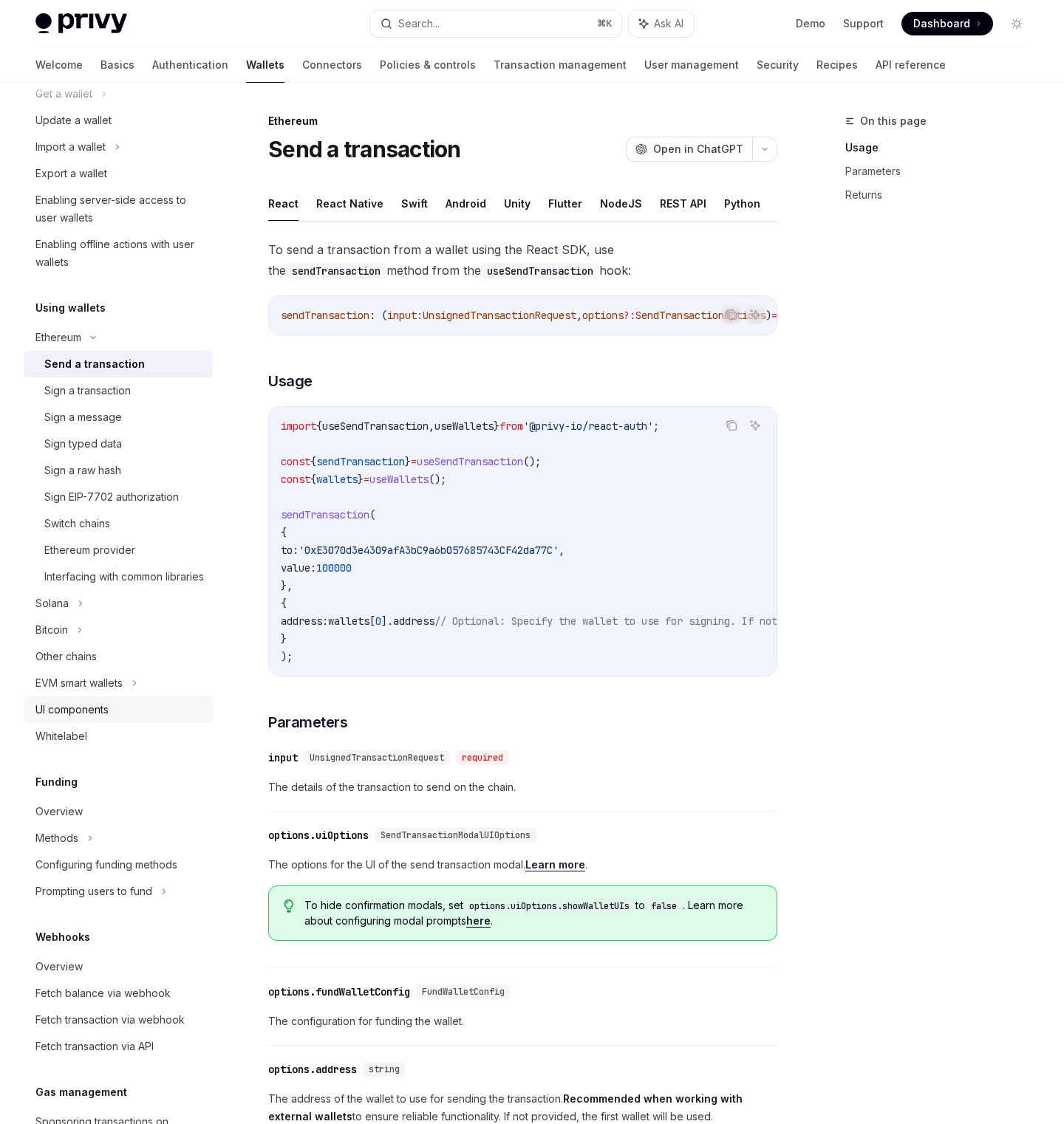
click at [113, 719] on div "UI components" at bounding box center [120, 709] width 169 height 18
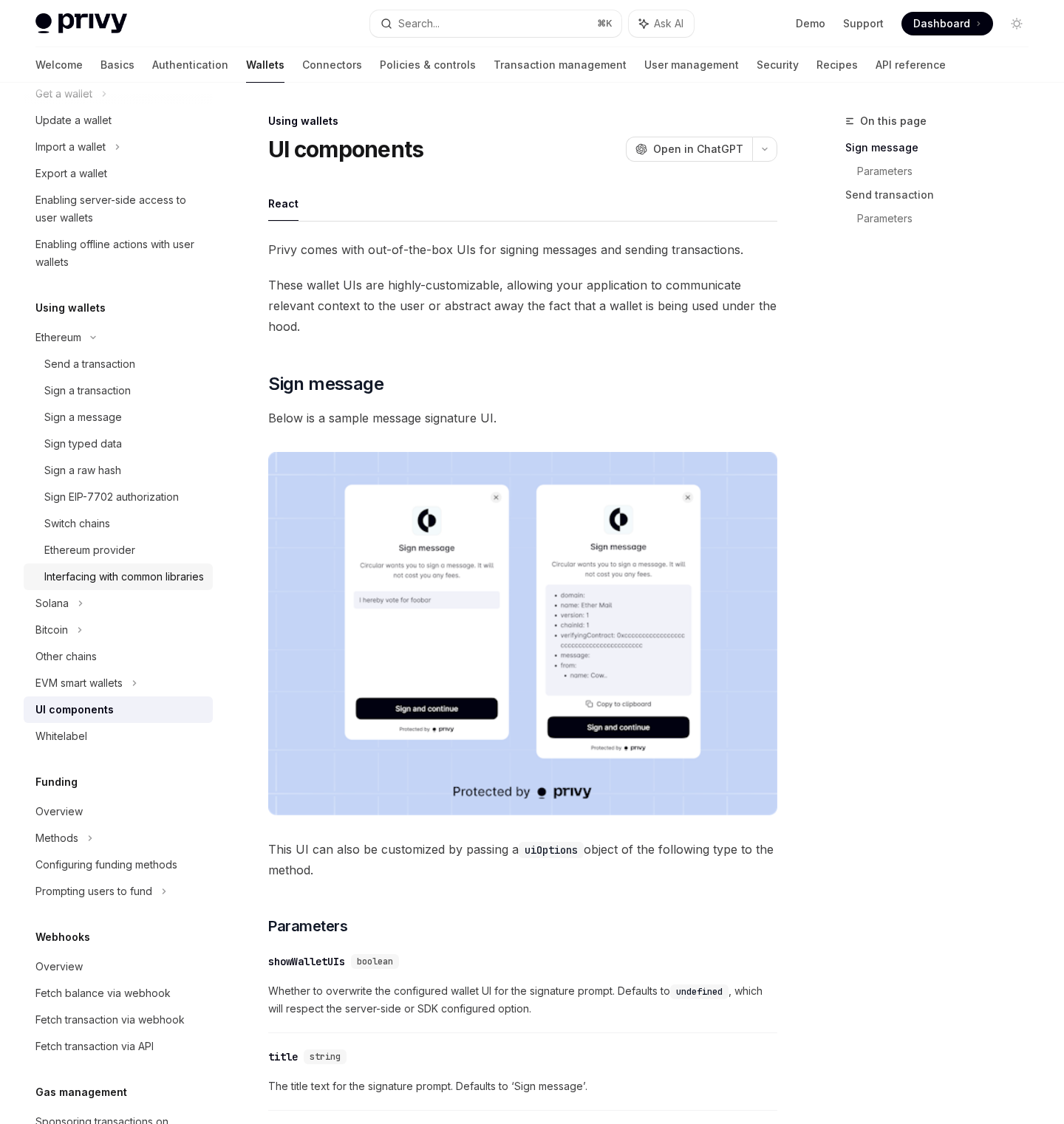
click at [117, 568] on div "Interfacing with common libraries" at bounding box center [123, 577] width 159 height 18
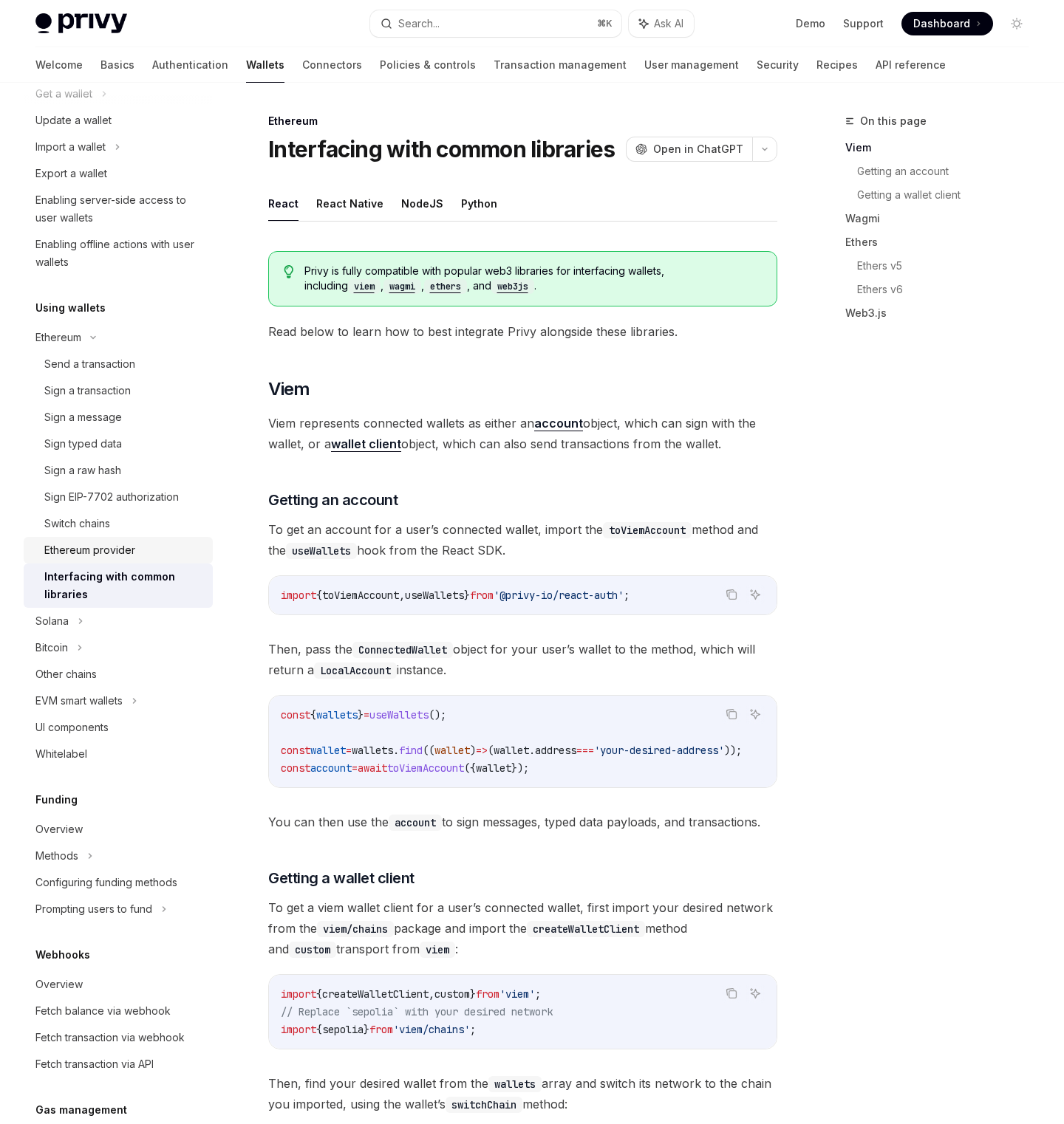
click at [117, 547] on div "Ethereum provider" at bounding box center [90, 549] width 90 height 18
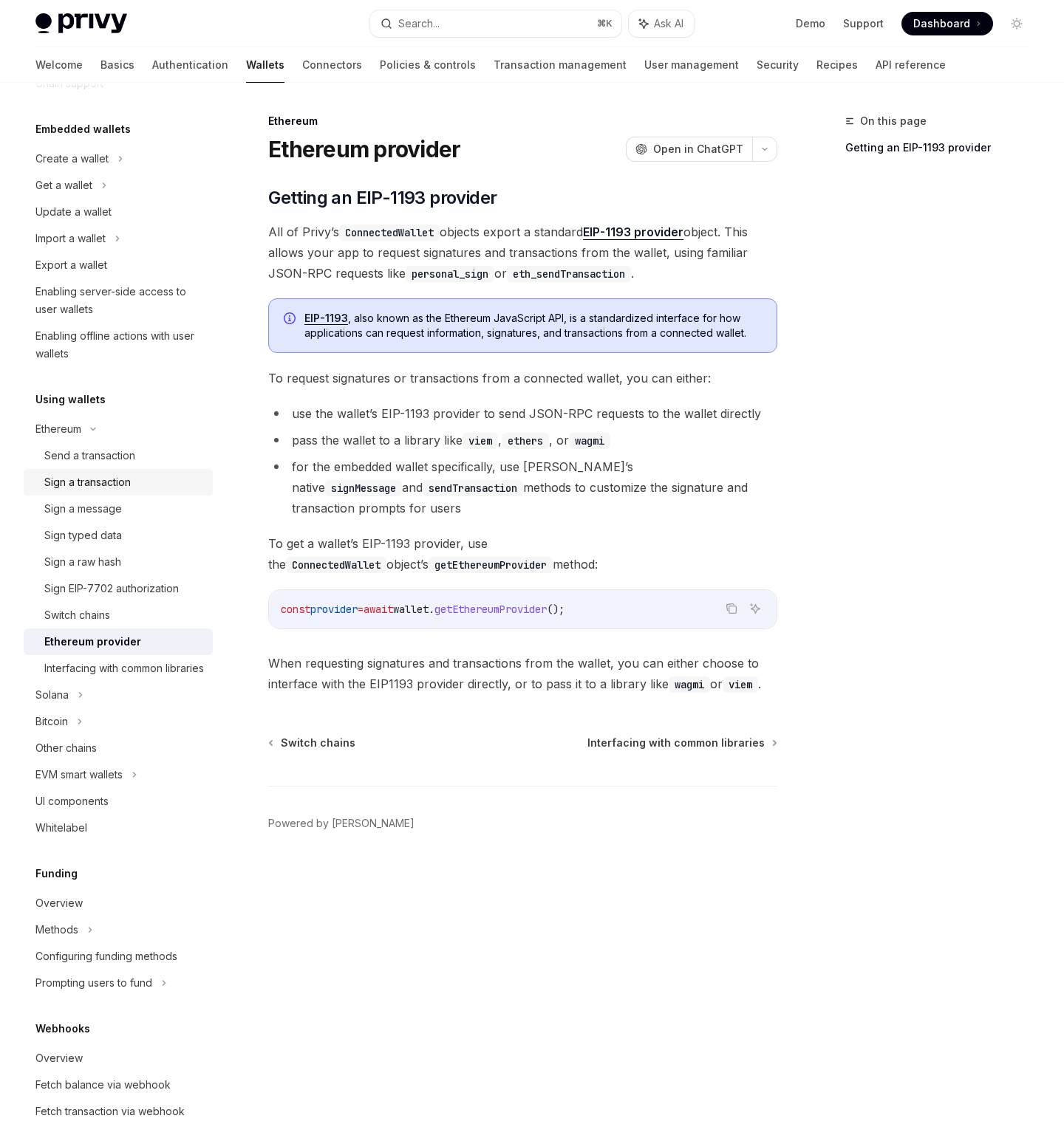
scroll to position [56, 0]
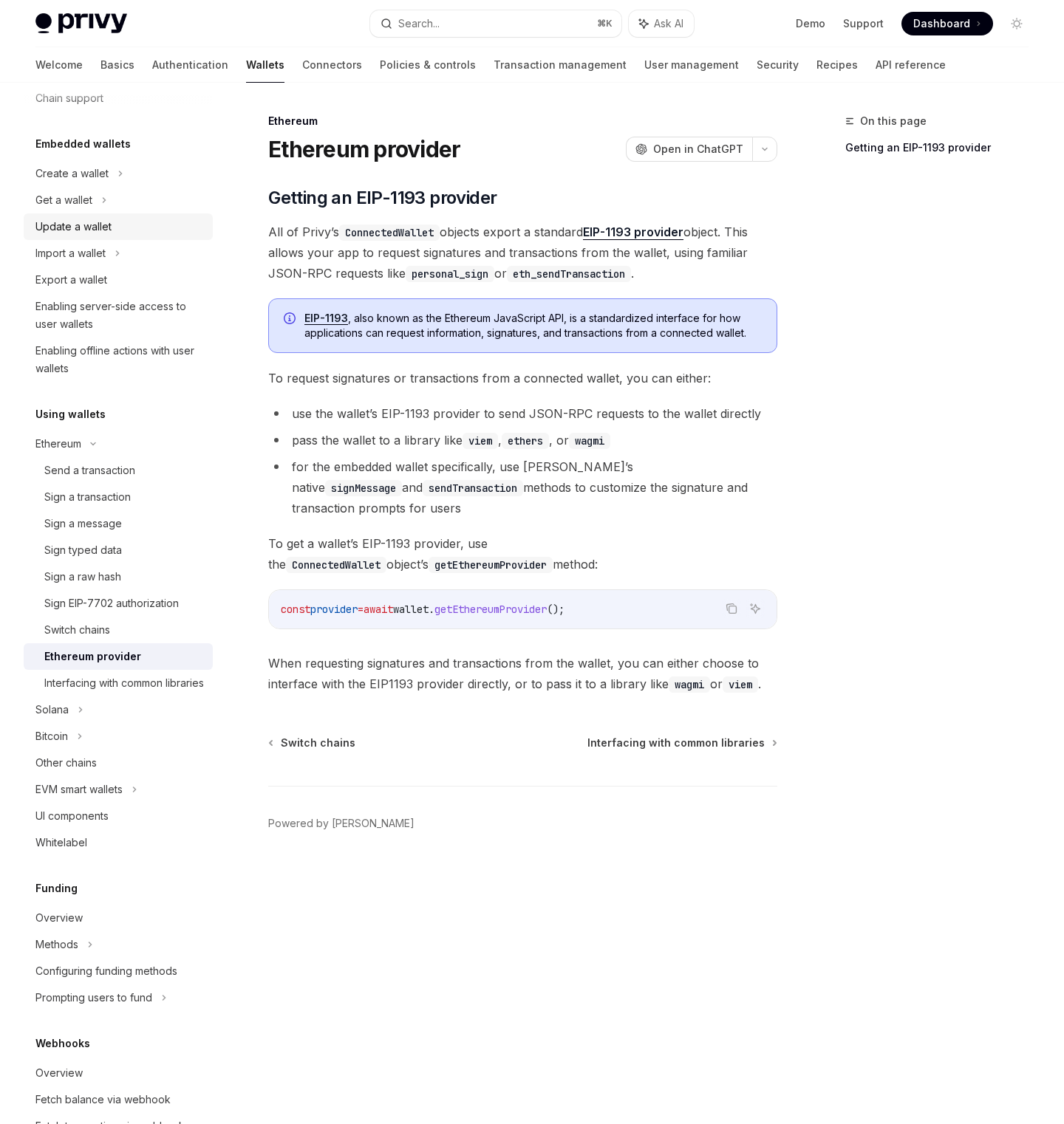
click at [123, 231] on div "Update a wallet" at bounding box center [120, 226] width 169 height 18
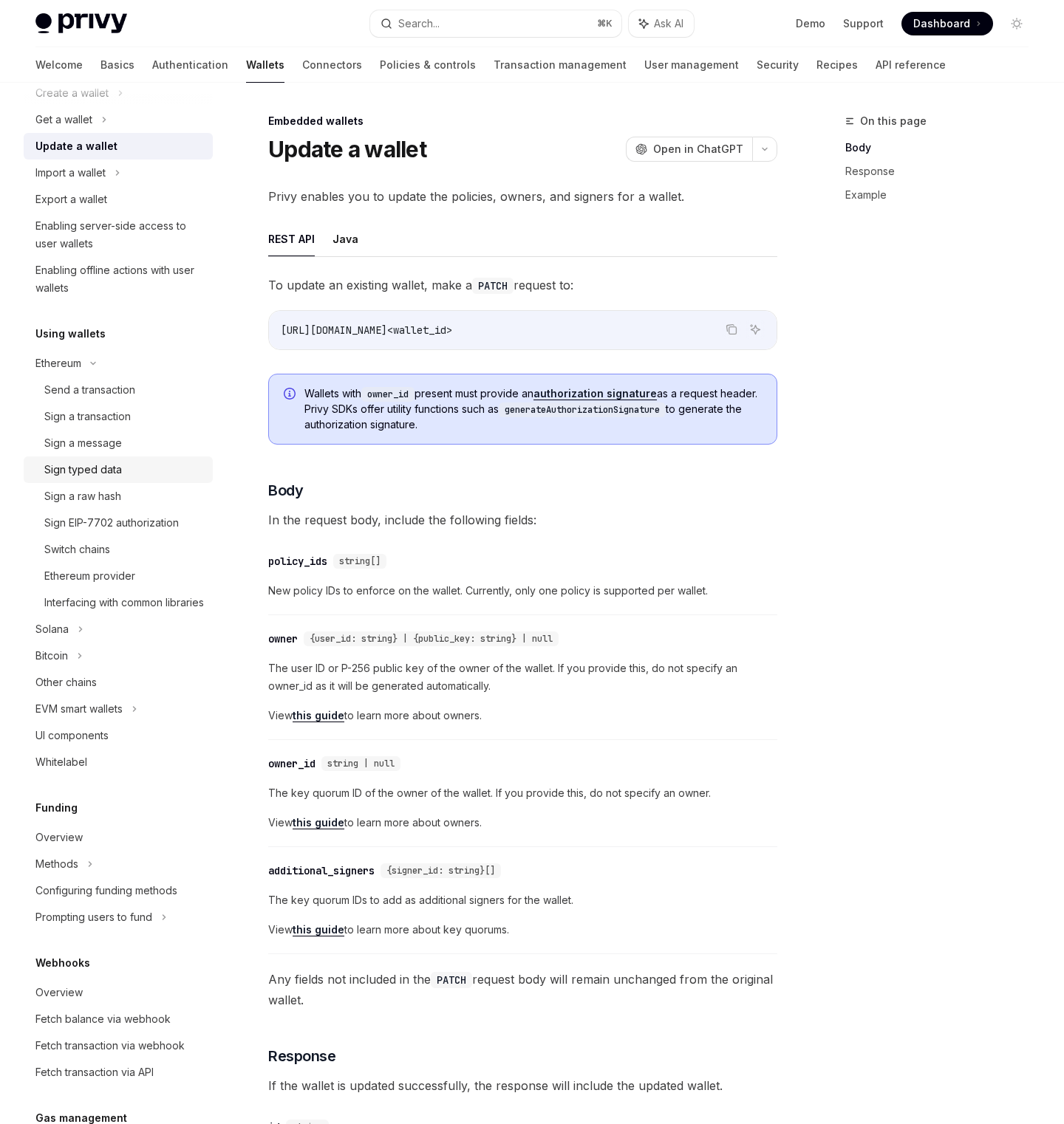
scroll to position [411, 0]
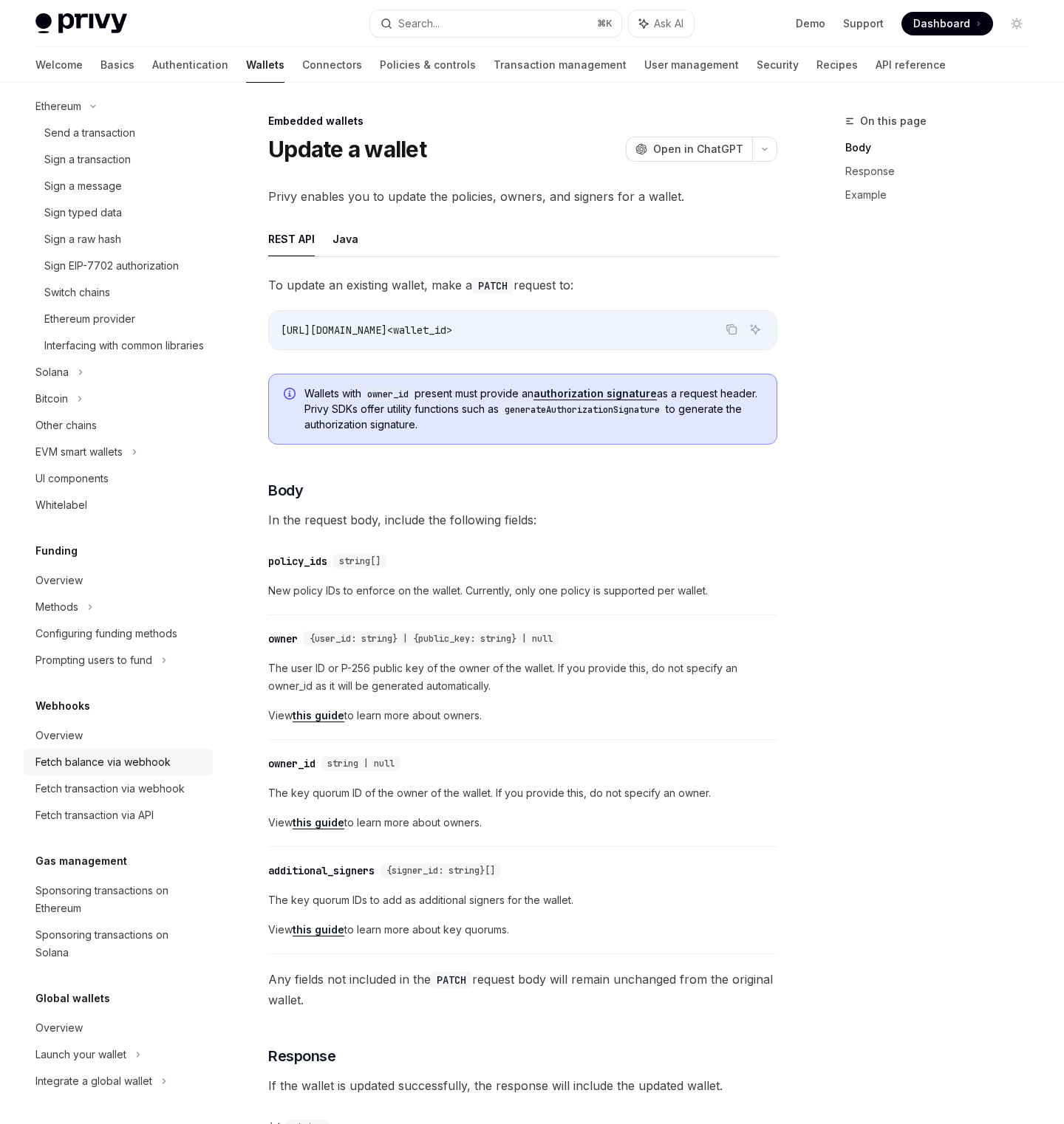
click at [122, 766] on div "Fetch balance via webhook" at bounding box center [103, 761] width 135 height 18
type textarea "*"
